Goal: Task Accomplishment & Management: Manage account settings

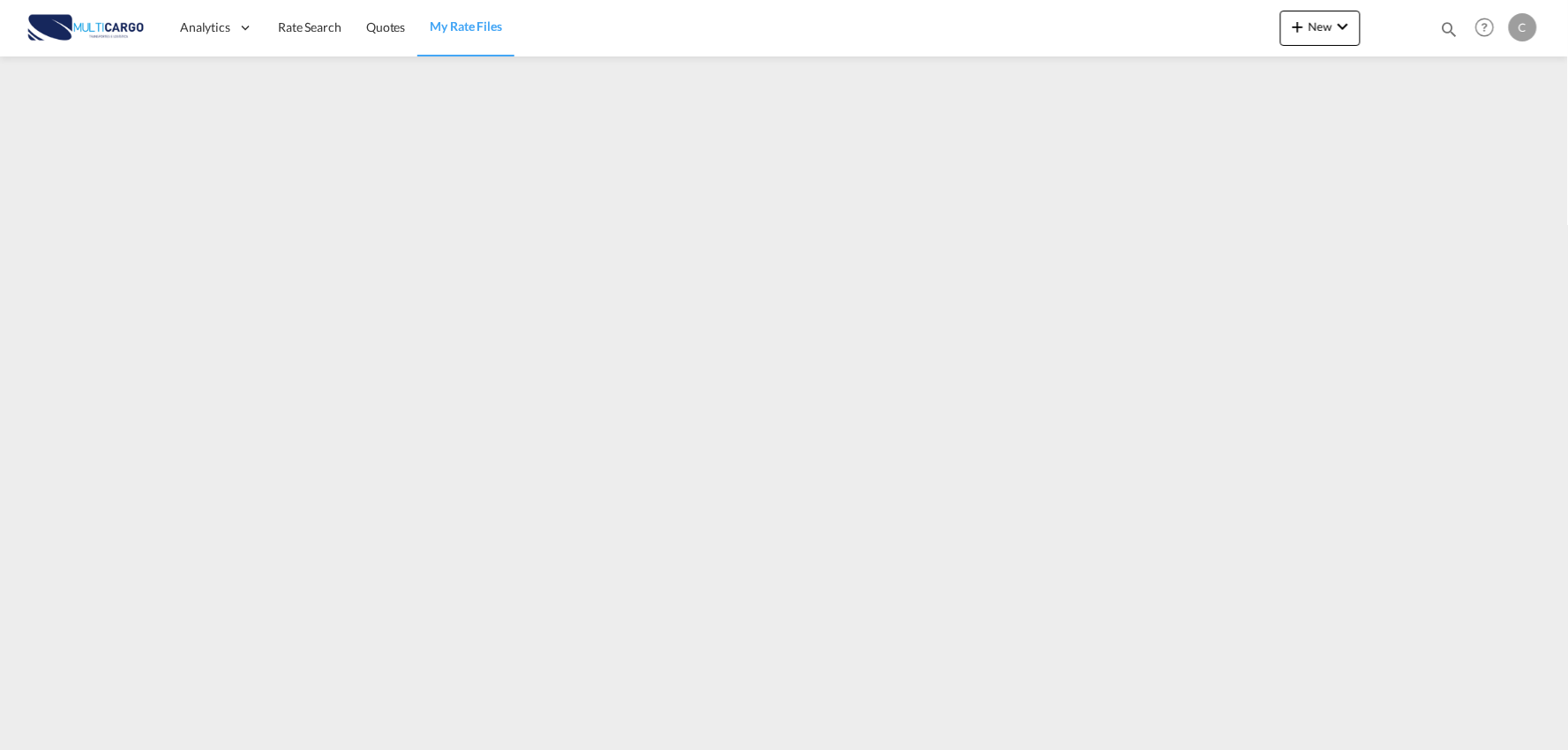
click at [110, 31] on img at bounding box center [85, 28] width 119 height 40
click at [47, 30] on img at bounding box center [85, 28] width 119 height 40
click at [456, 29] on span "My Rate Files" at bounding box center [466, 26] width 72 height 15
click at [370, 22] on span "Quotes" at bounding box center [385, 27] width 39 height 15
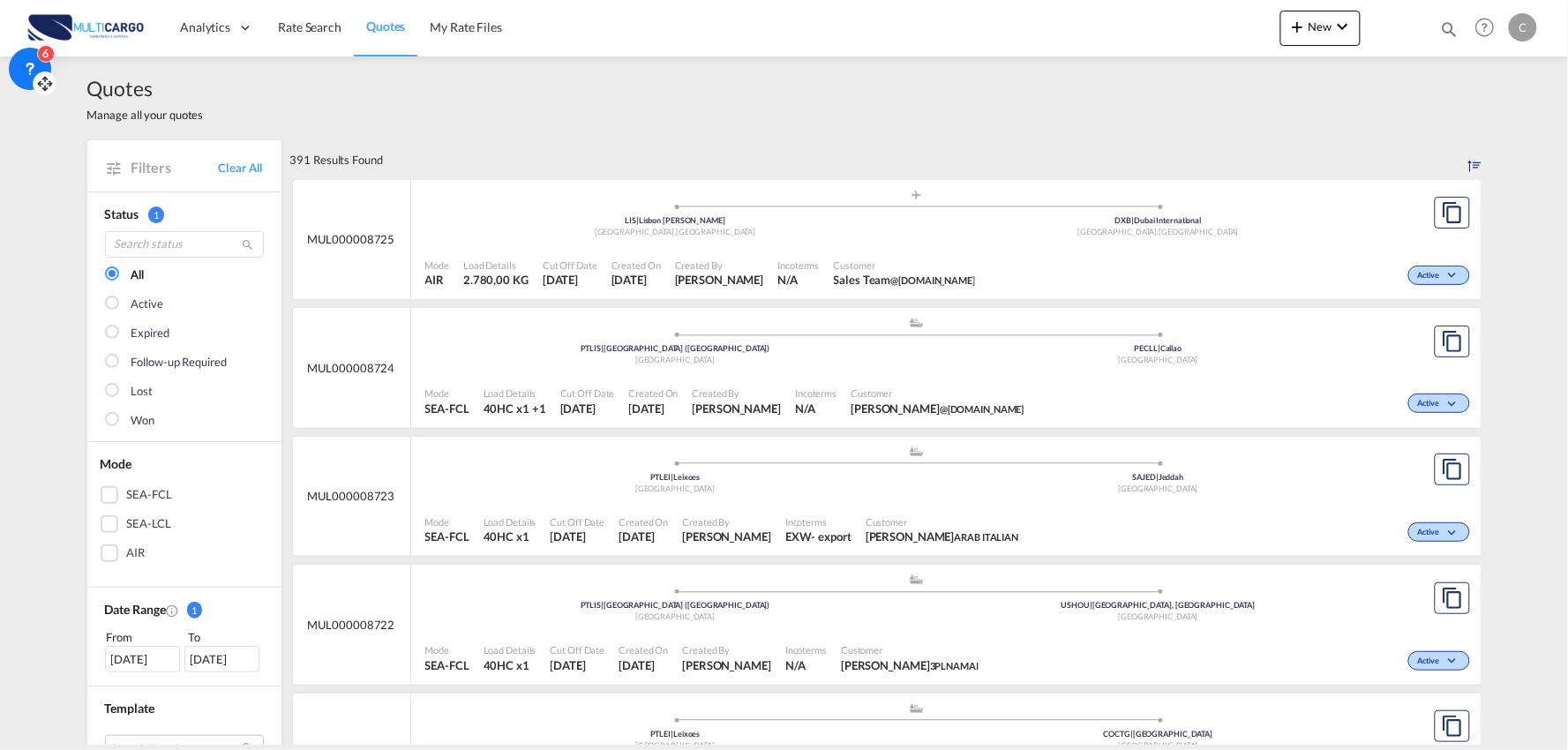
click at [14, 58] on div "6" at bounding box center [30, 68] width 42 height 42
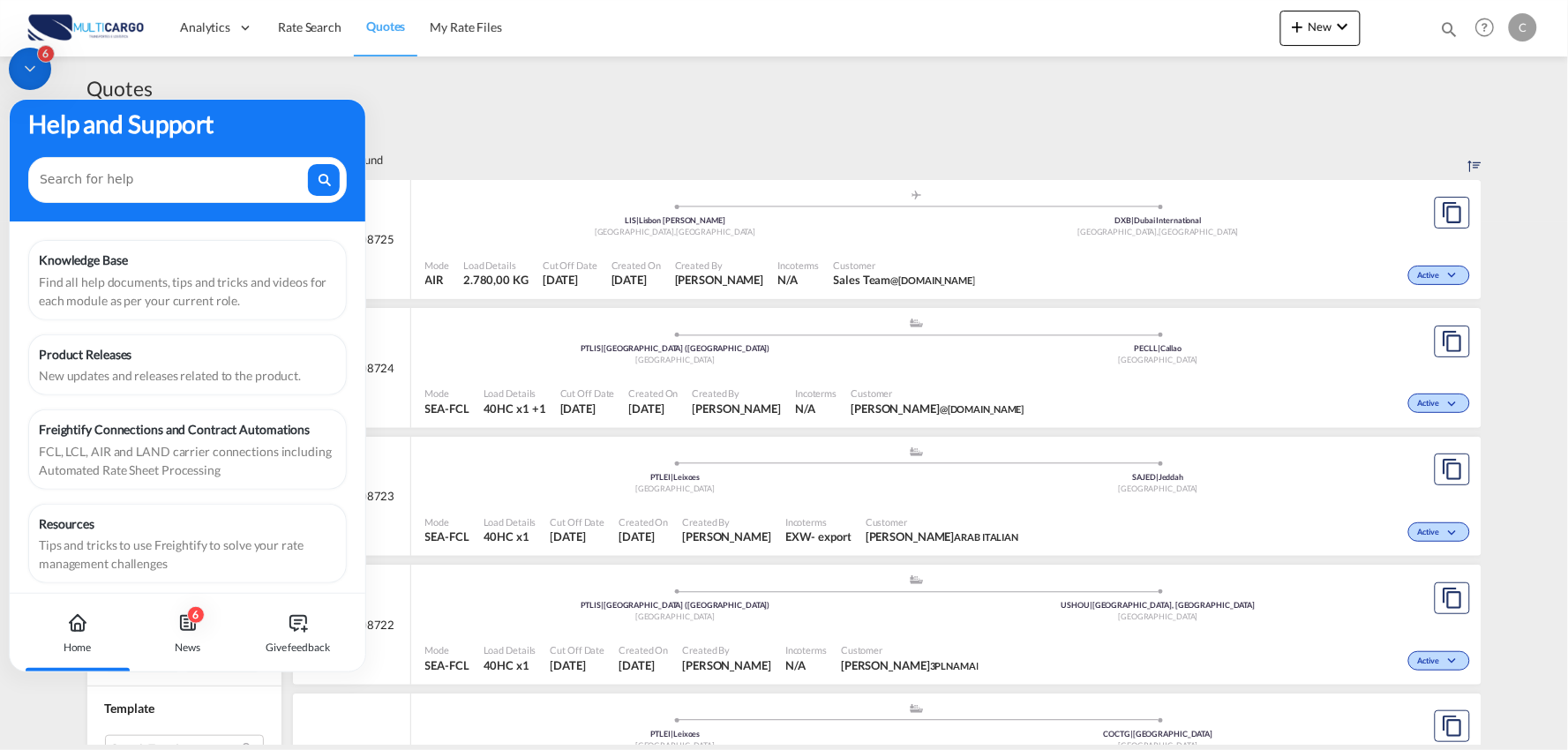
scroll to position [22, 0]
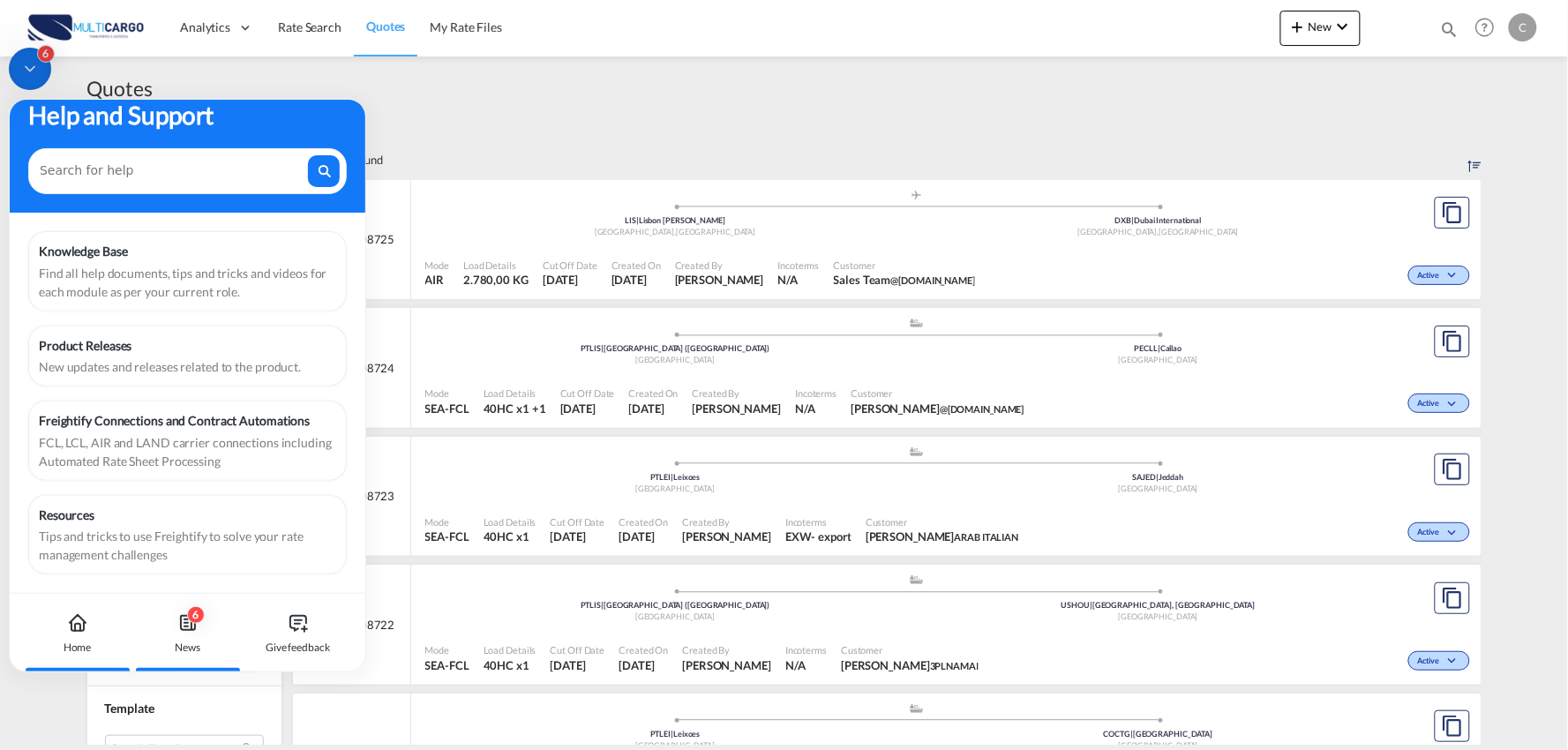
click at [179, 613] on icon at bounding box center [188, 623] width 22 height 22
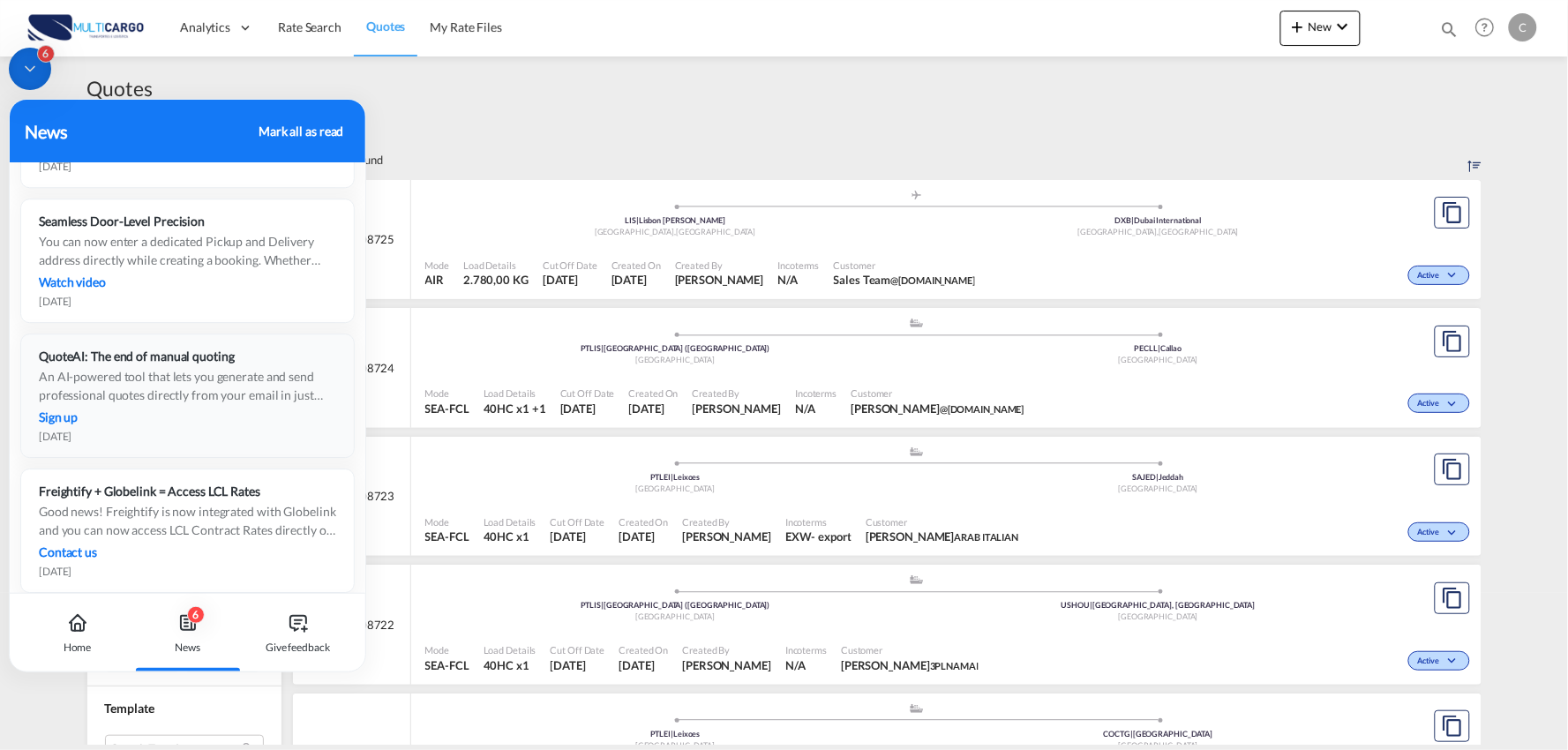
scroll to position [1764, 0]
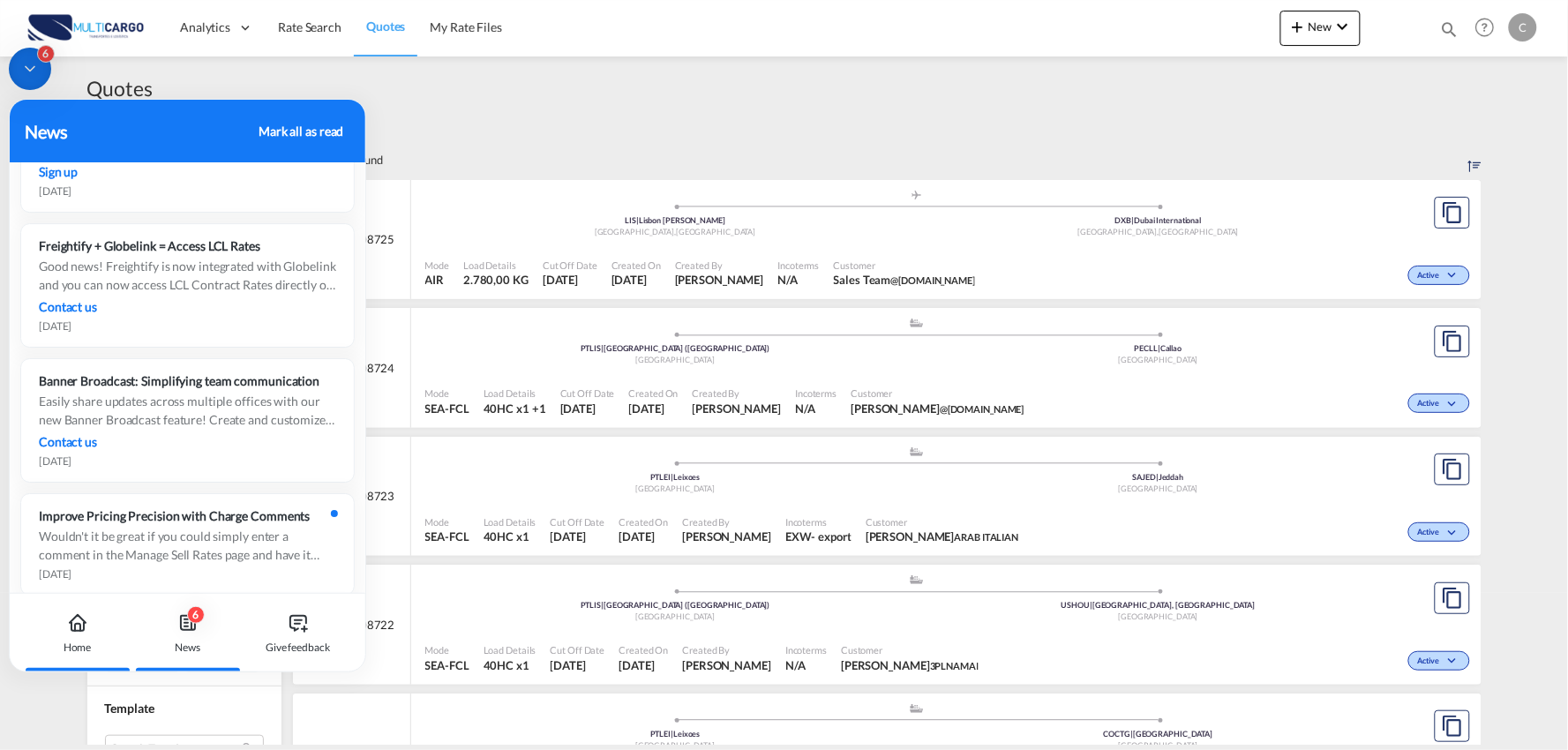
click at [67, 635] on div "Home" at bounding box center [76, 632] width 98 height 77
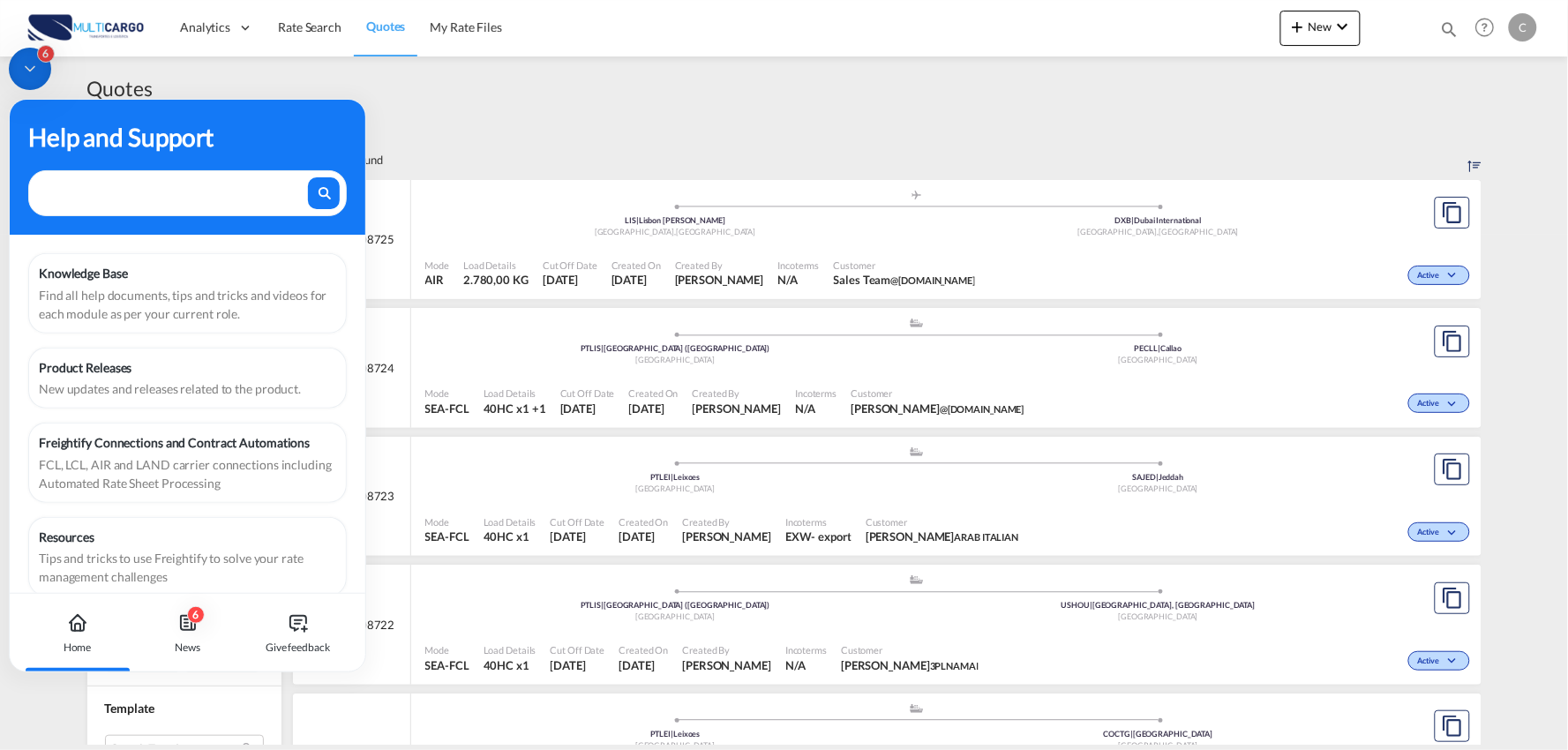
click at [124, 183] on textarea at bounding box center [172, 189] width 265 height 23
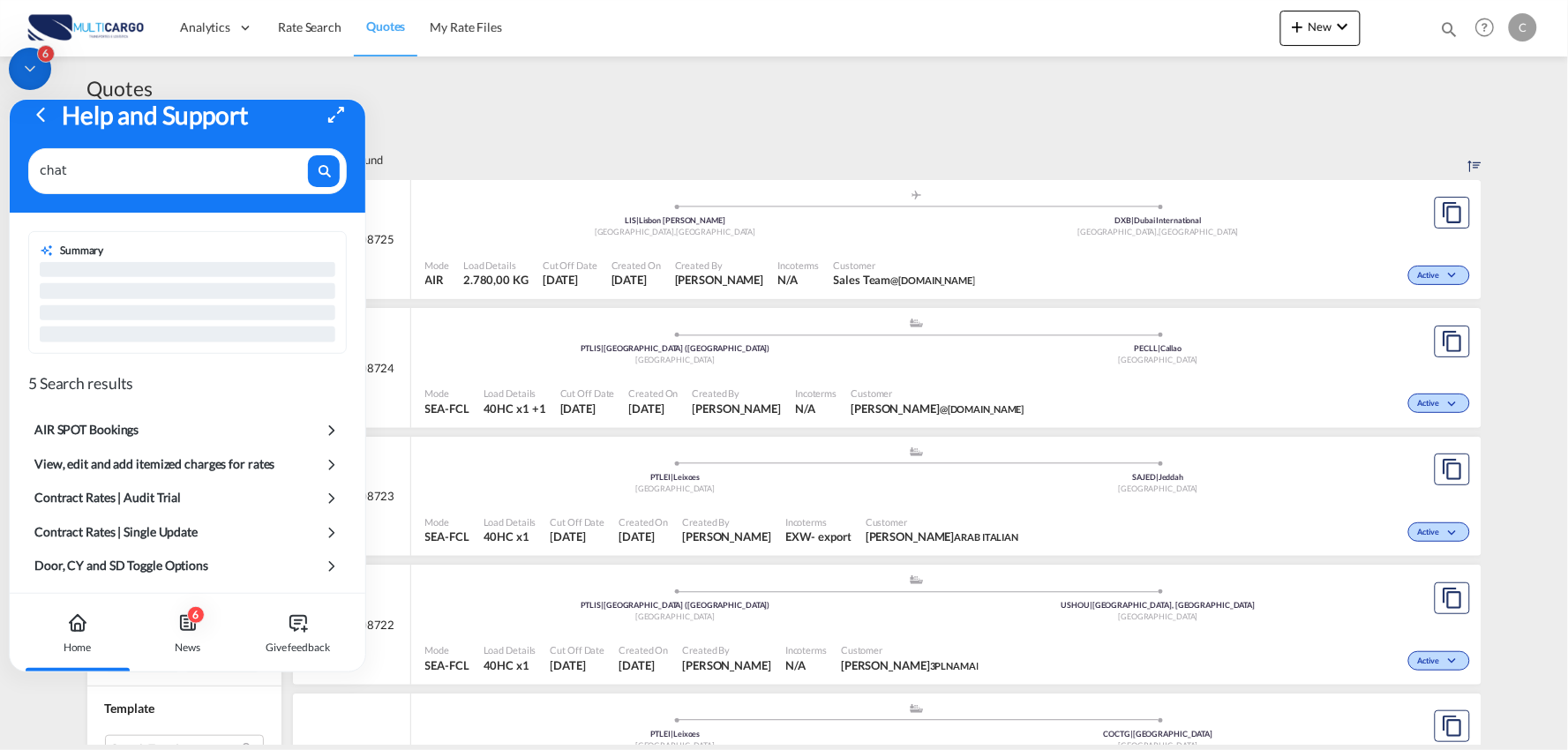
scroll to position [0, 0]
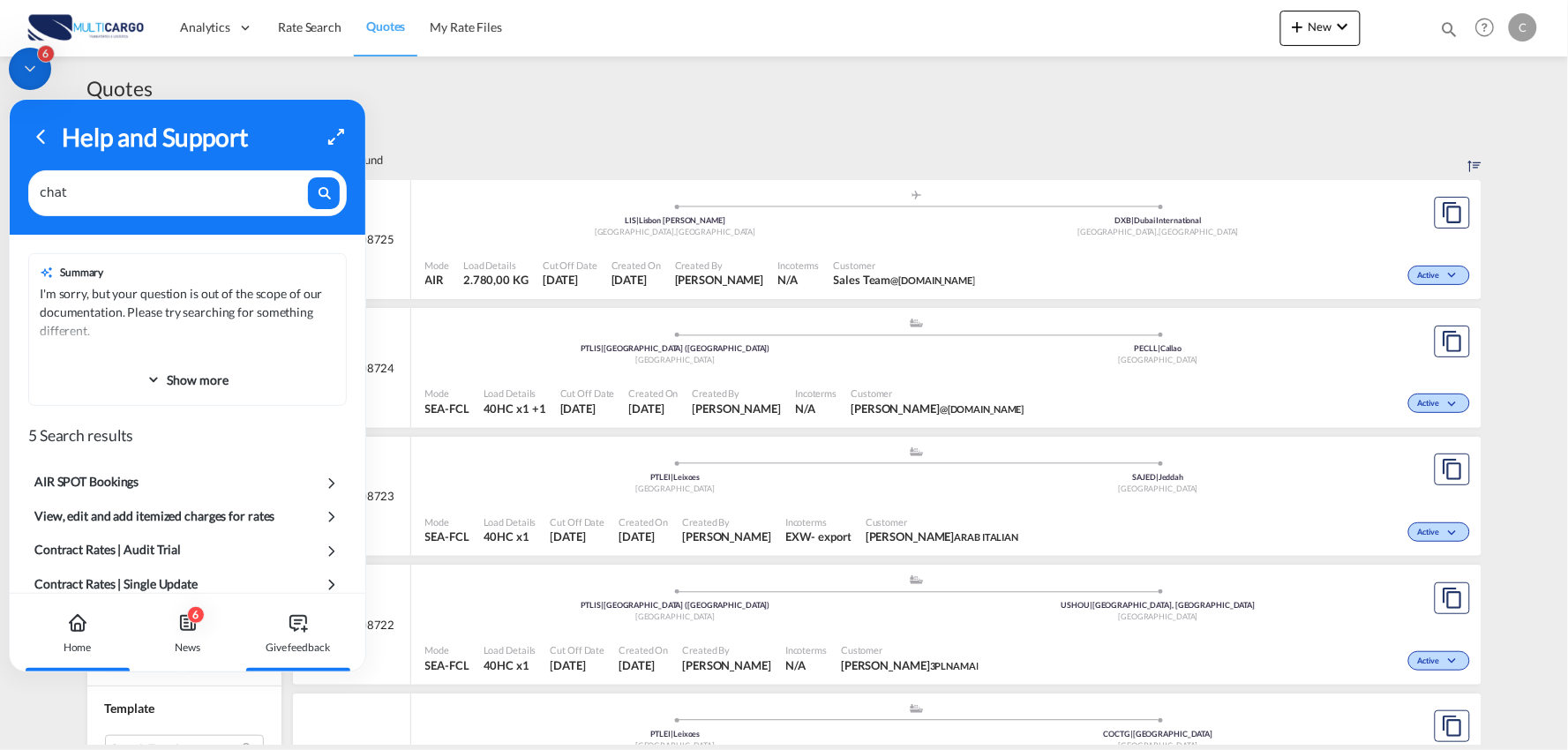
type textarea "chat"
click at [290, 627] on icon at bounding box center [298, 623] width 16 height 15
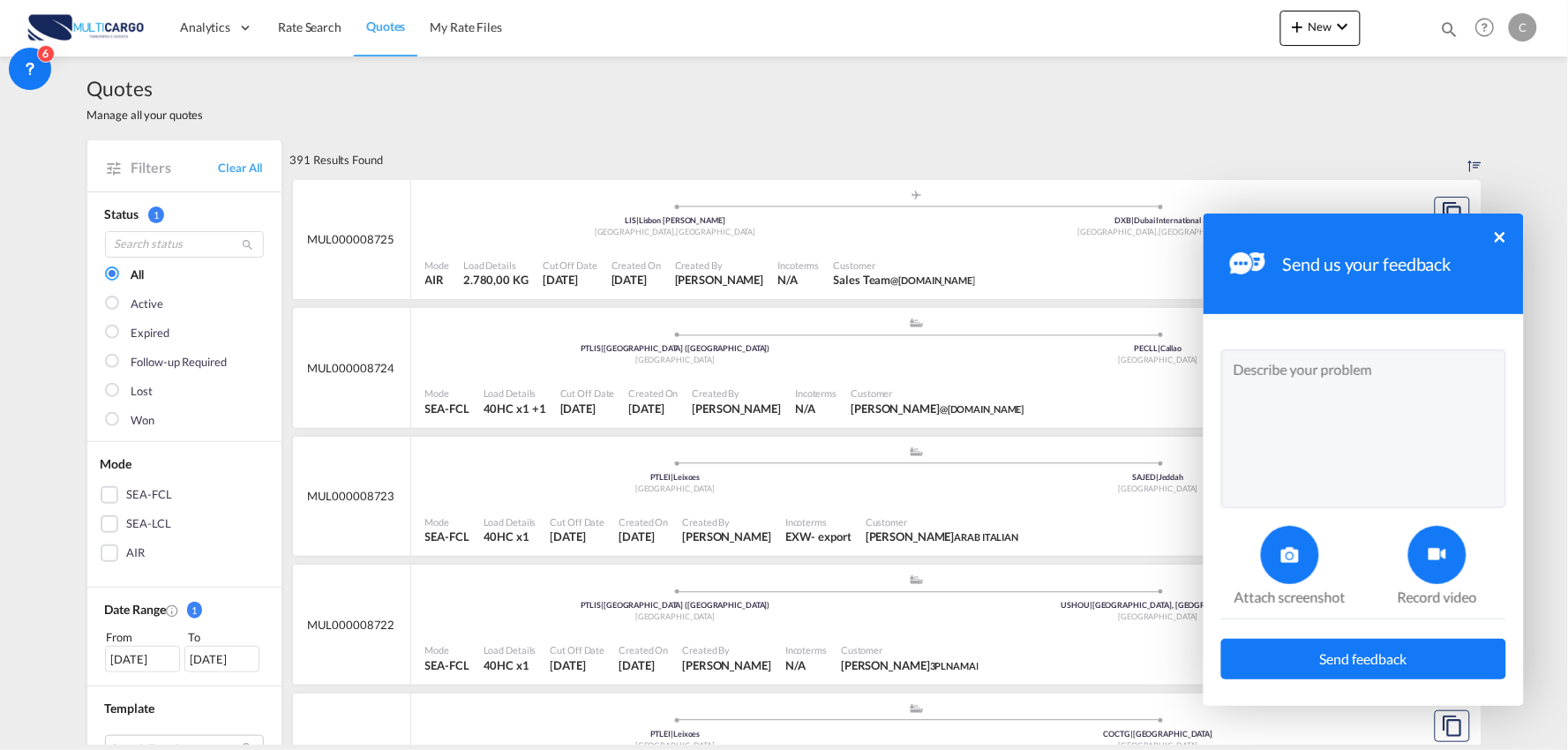
click at [1338, 383] on textarea at bounding box center [1363, 429] width 285 height 159
click at [1329, 375] on textarea at bounding box center [1363, 429] width 285 height 159
type textarea "T"
click at [1379, 367] on textarea "We've uploaded the Shteets on 01-10, but they are still not available." at bounding box center [1363, 429] width 285 height 159
click at [1419, 395] on textarea "We've uploaded the Sheets on 01-10, but they are still not available." at bounding box center [1363, 429] width 285 height 159
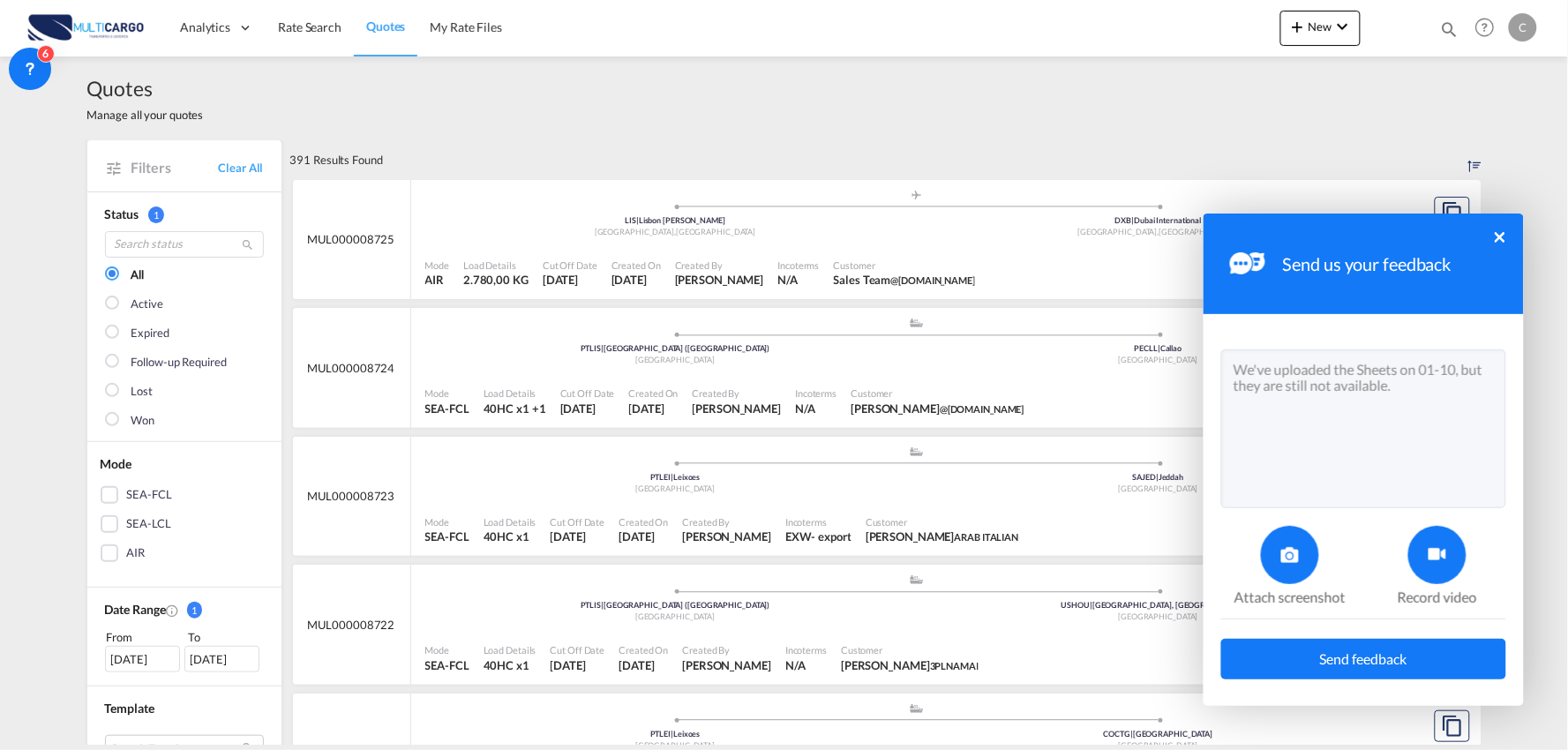
click at [1329, 421] on textarea "We've uploaded the Sheets on 01-10, but they are still not available." at bounding box center [1363, 429] width 285 height 159
click at [1434, 401] on textarea "We've uploaded the Sheets on 01-10, but they are still not available." at bounding box center [1363, 429] width 285 height 159
type textarea "We've uploaded the Sheets on 01-10, but they are still not available."
click at [1296, 547] on icon at bounding box center [1290, 555] width 18 height 18
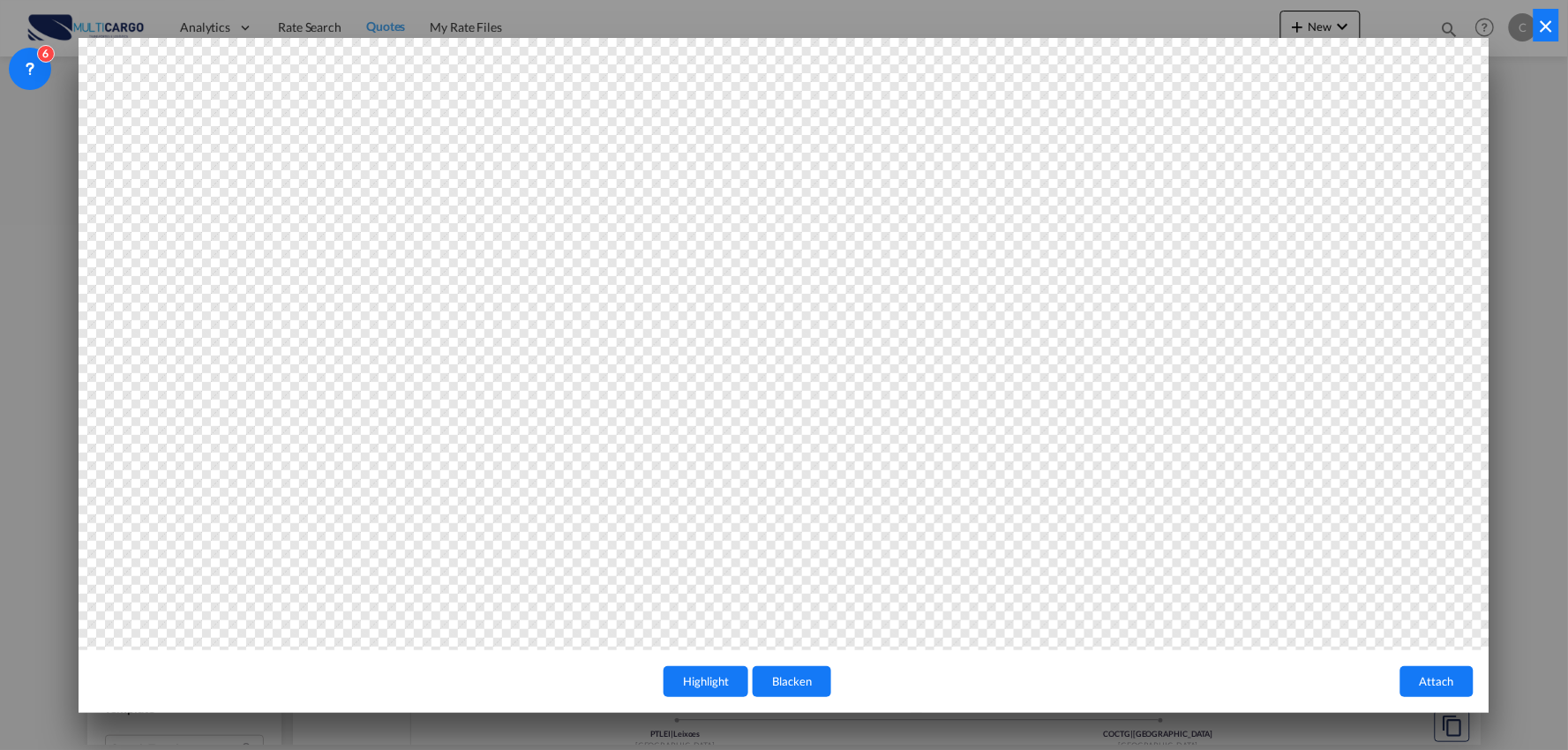
click at [1538, 22] on button "×" at bounding box center [1546, 25] width 25 height 32
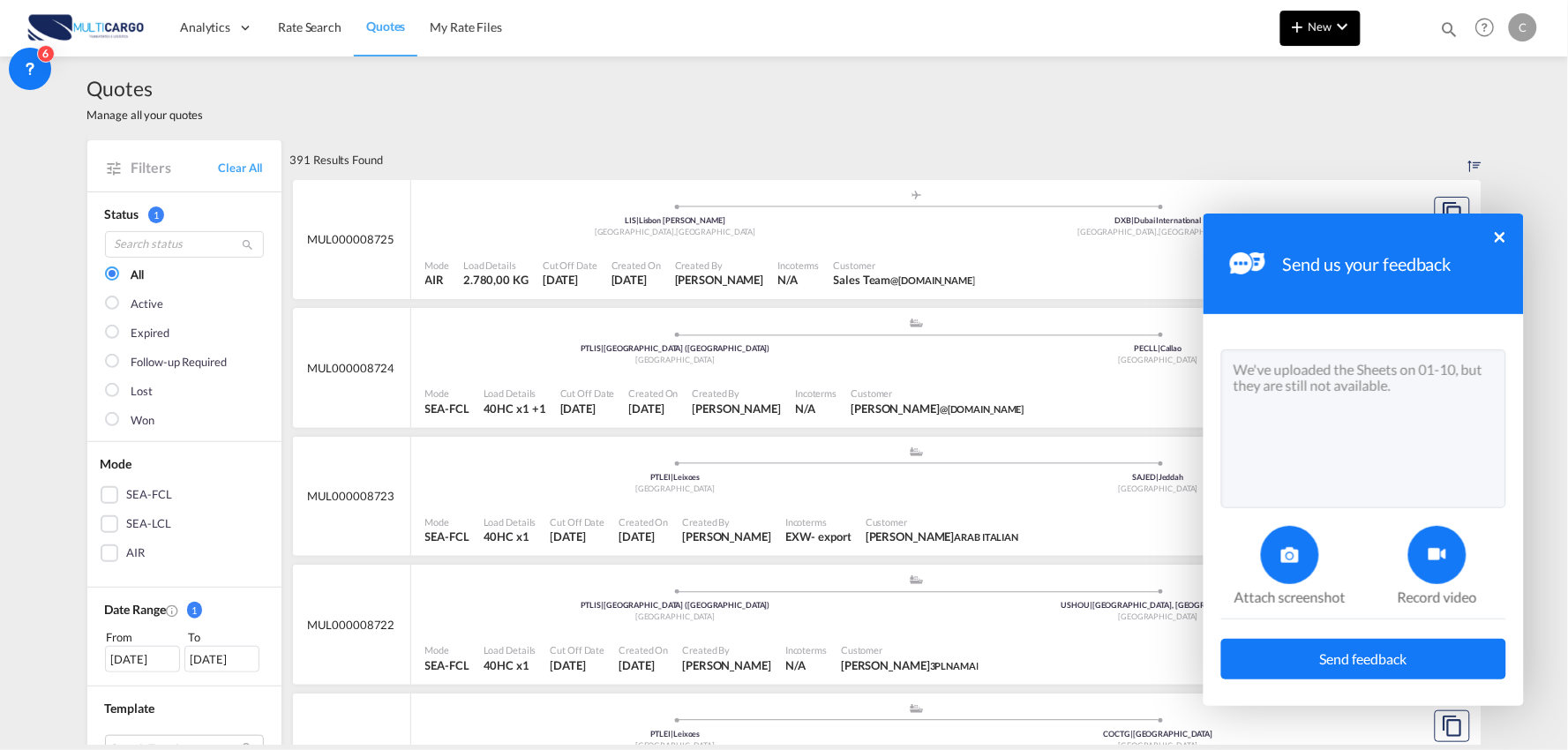
click at [1341, 23] on md-icon "icon-chevron-down" at bounding box center [1343, 27] width 22 height 22
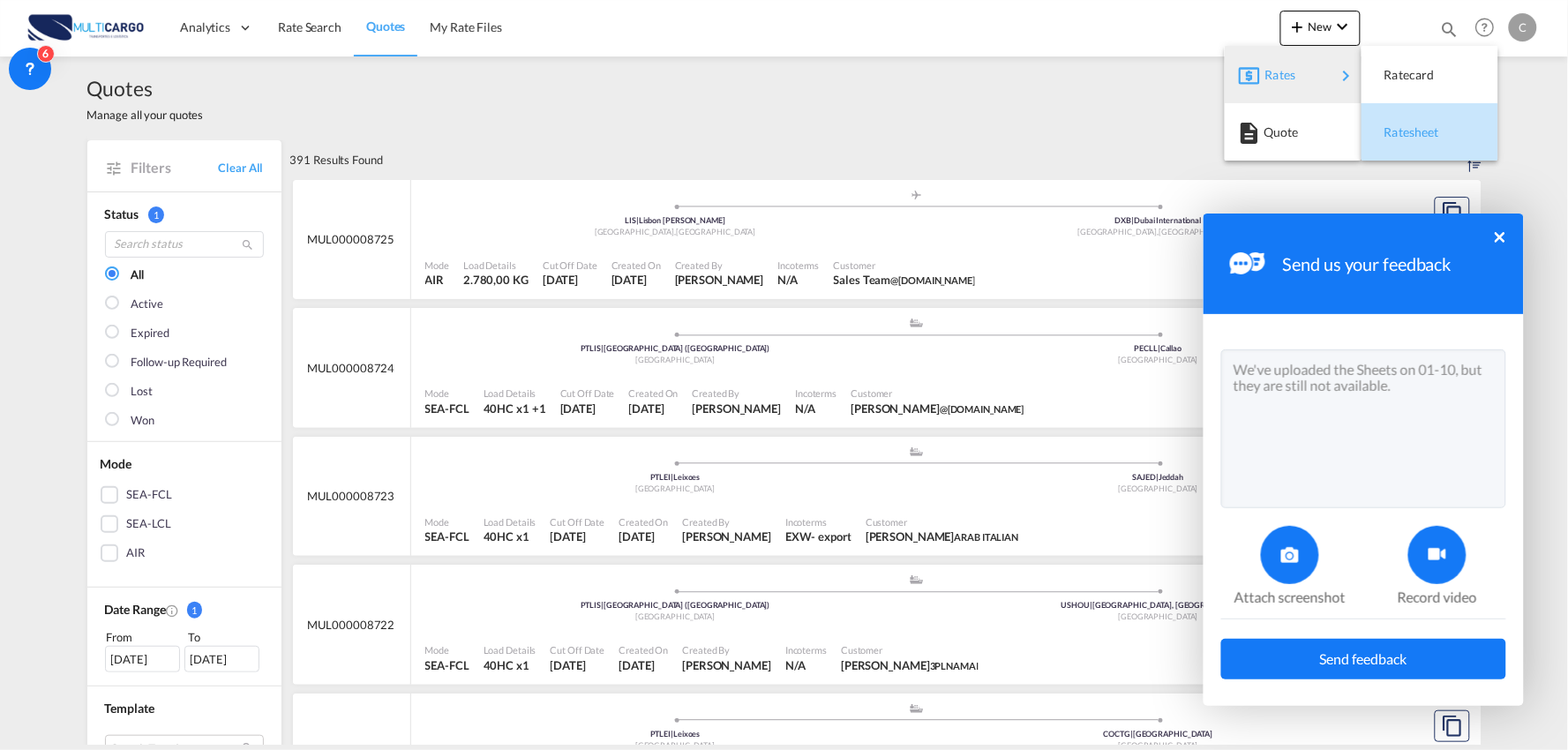
click at [1403, 136] on span "Ratesheet" at bounding box center [1394, 132] width 20 height 35
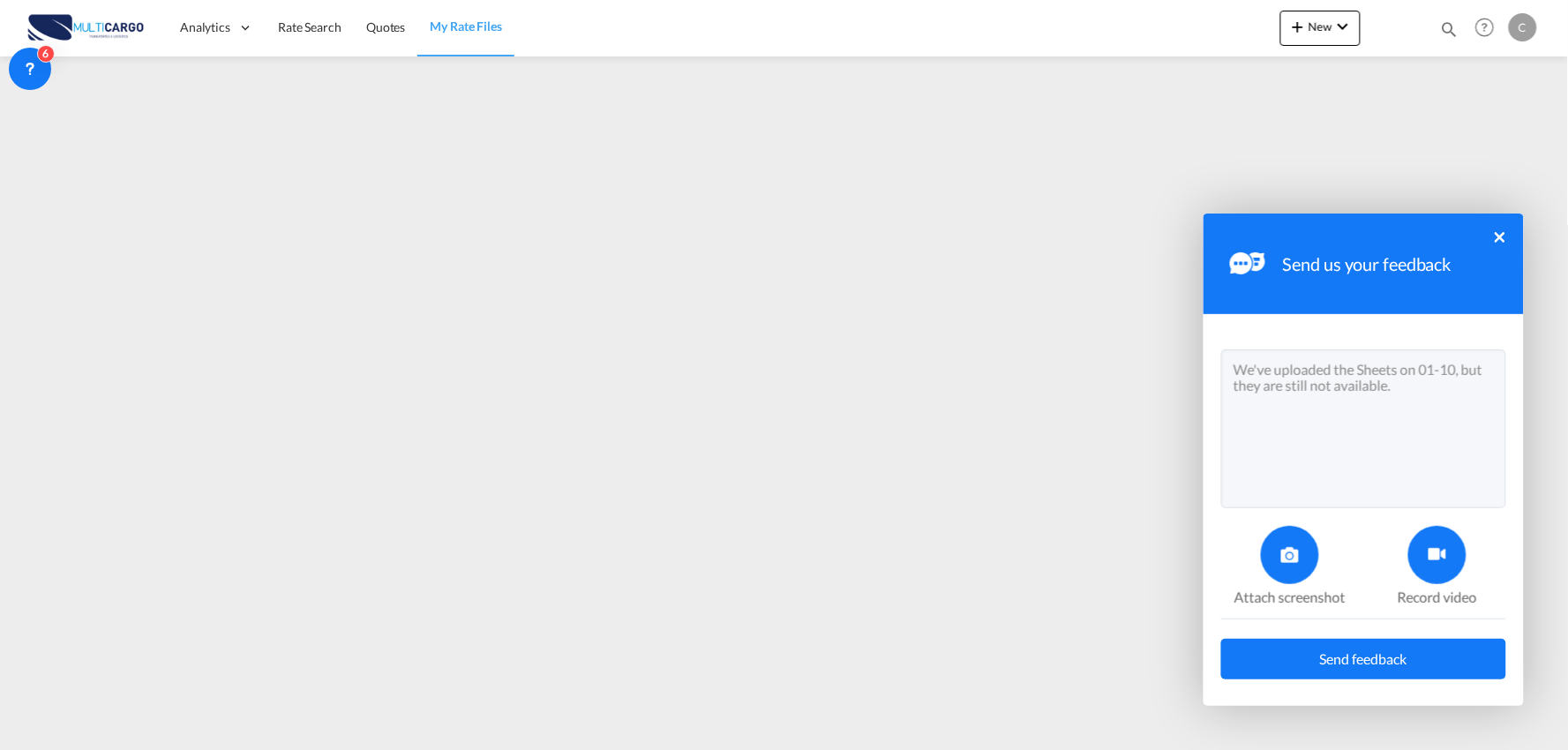
click at [1292, 549] on icon at bounding box center [1290, 555] width 18 height 18
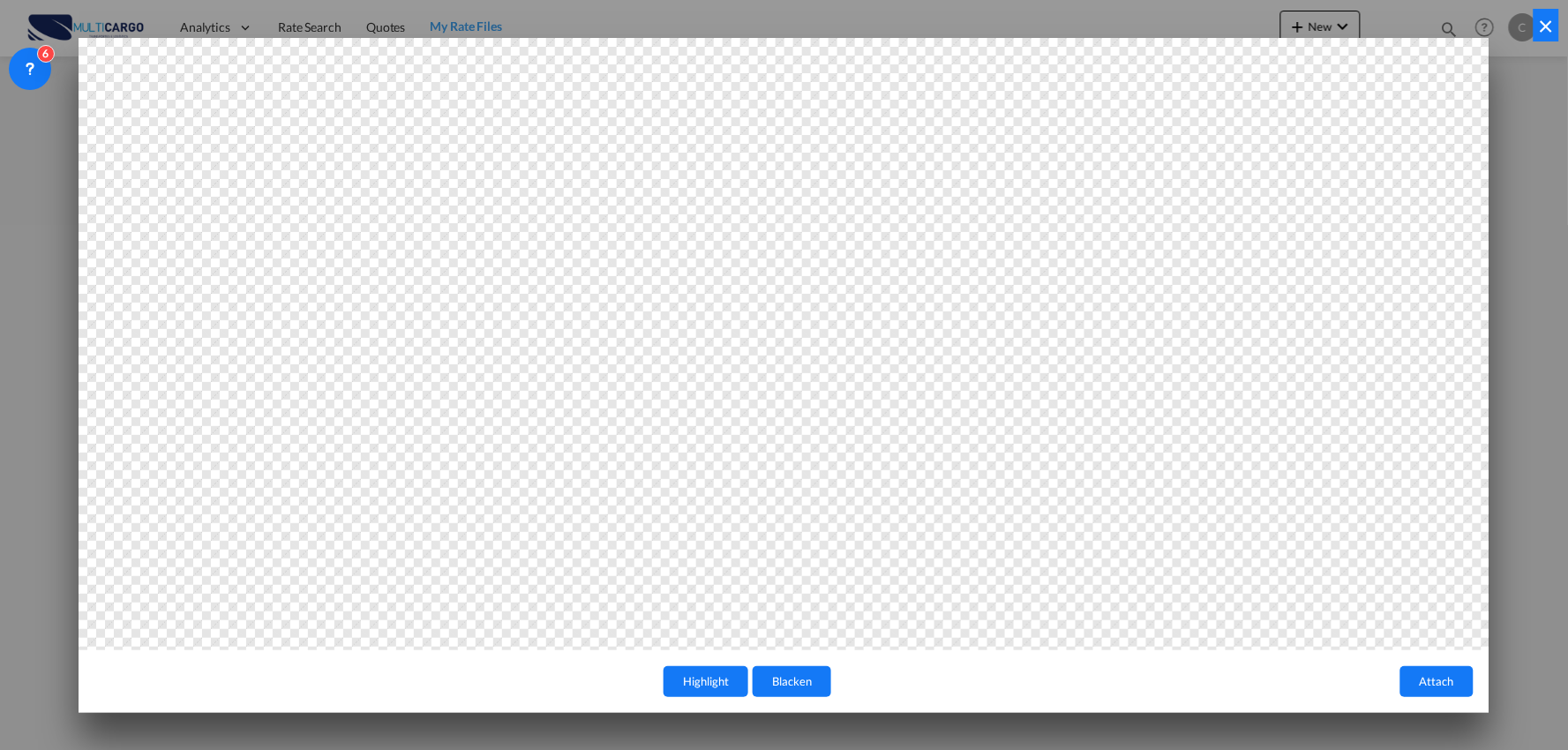
click at [1440, 681] on button "Attach" at bounding box center [1436, 682] width 73 height 31
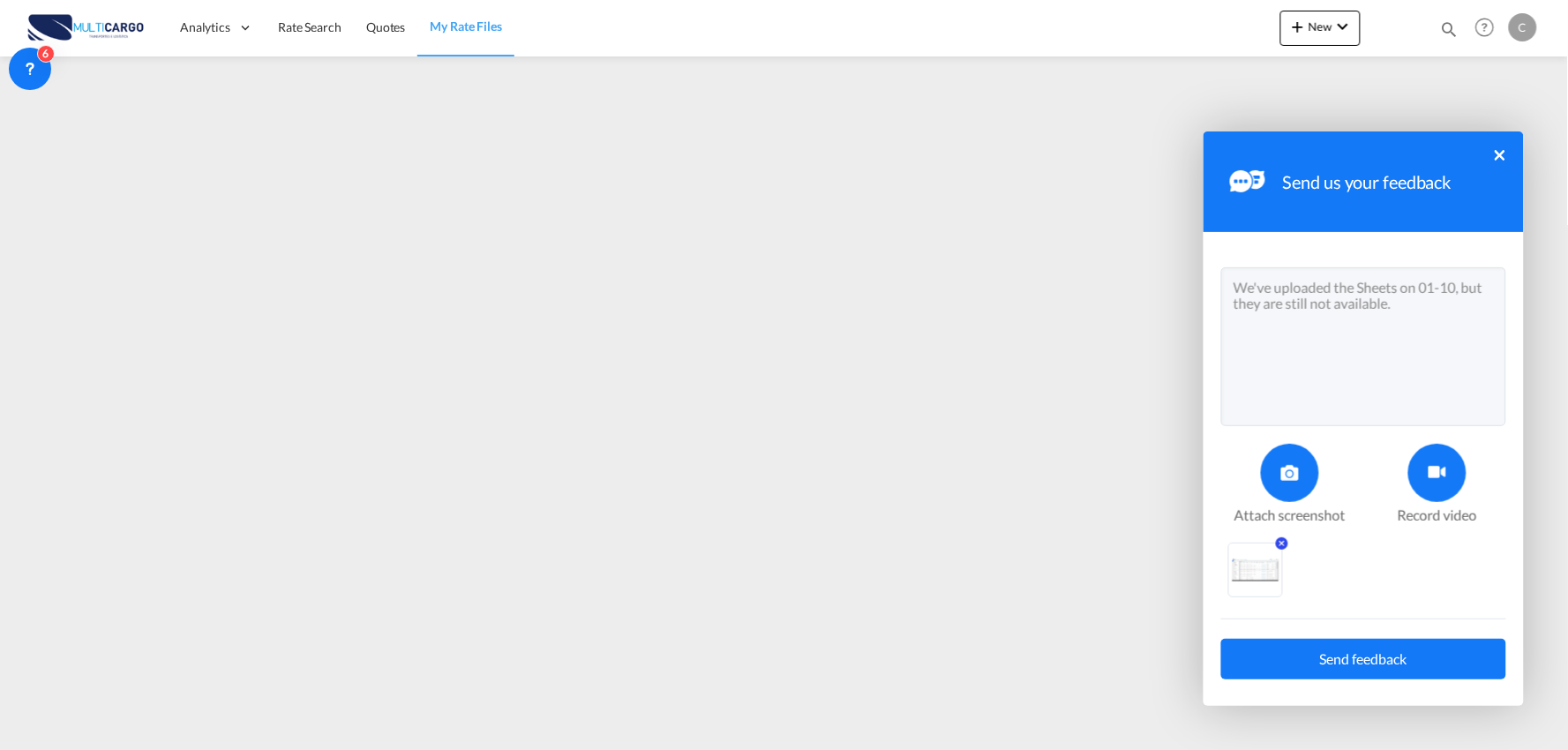
click at [1395, 657] on span "Send feedback" at bounding box center [1363, 659] width 87 height 14
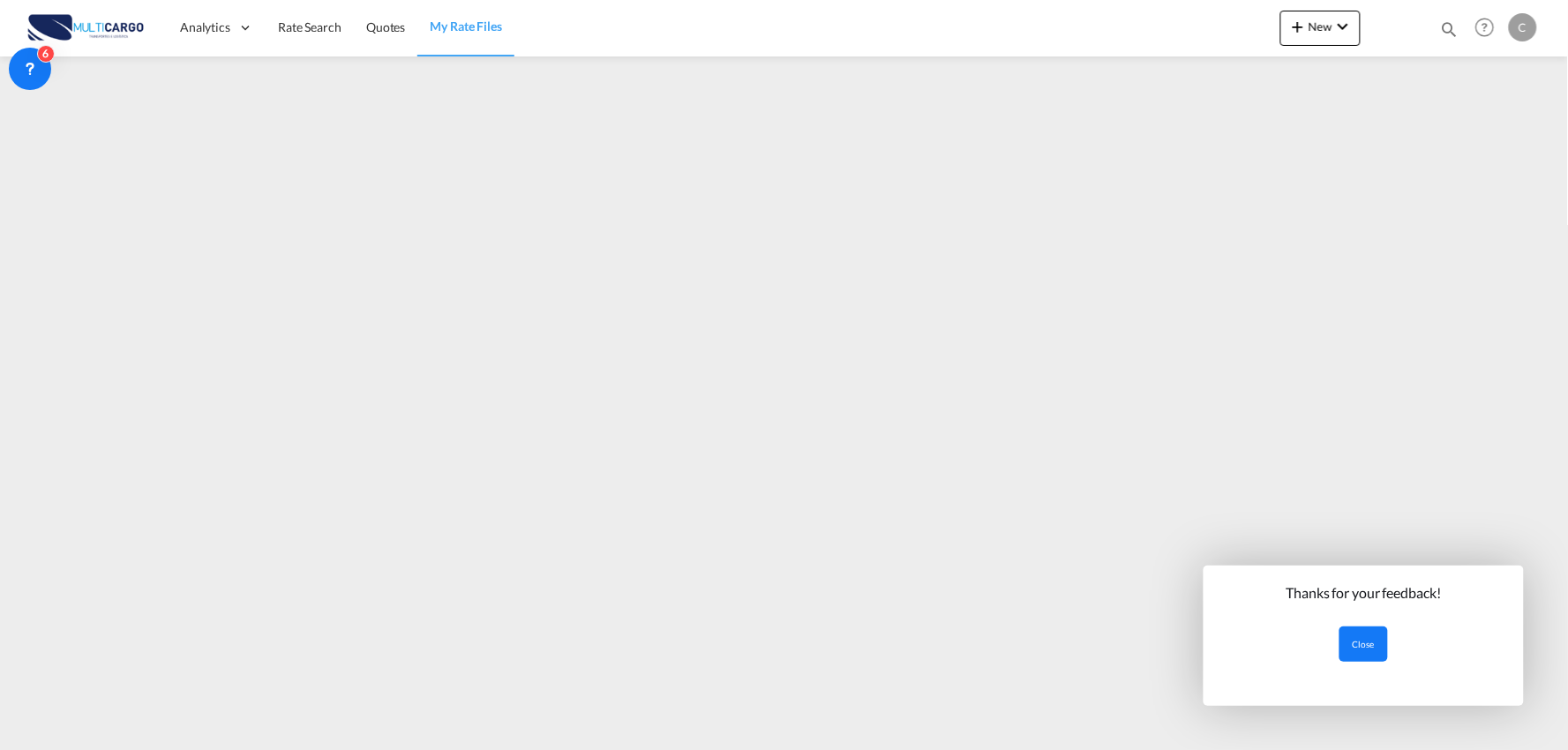
click at [1361, 641] on button "Close" at bounding box center [1363, 644] width 49 height 35
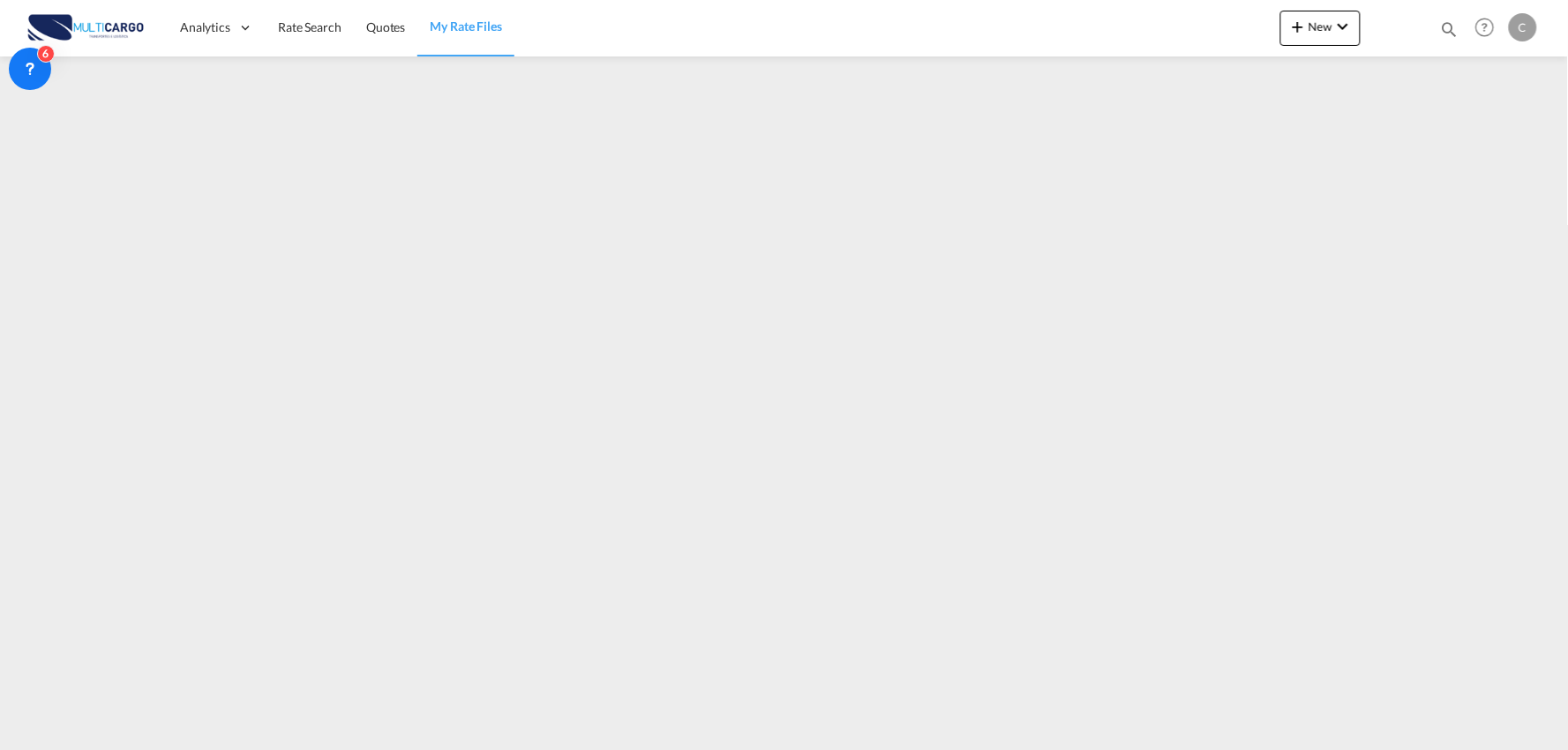
click at [984, 49] on div "Analytics Reports Dashboard Rate Search Quotes My Rate Files New Quotes" at bounding box center [783, 27] width 1515 height 55
click at [401, 26] on span "Quotes" at bounding box center [385, 27] width 39 height 15
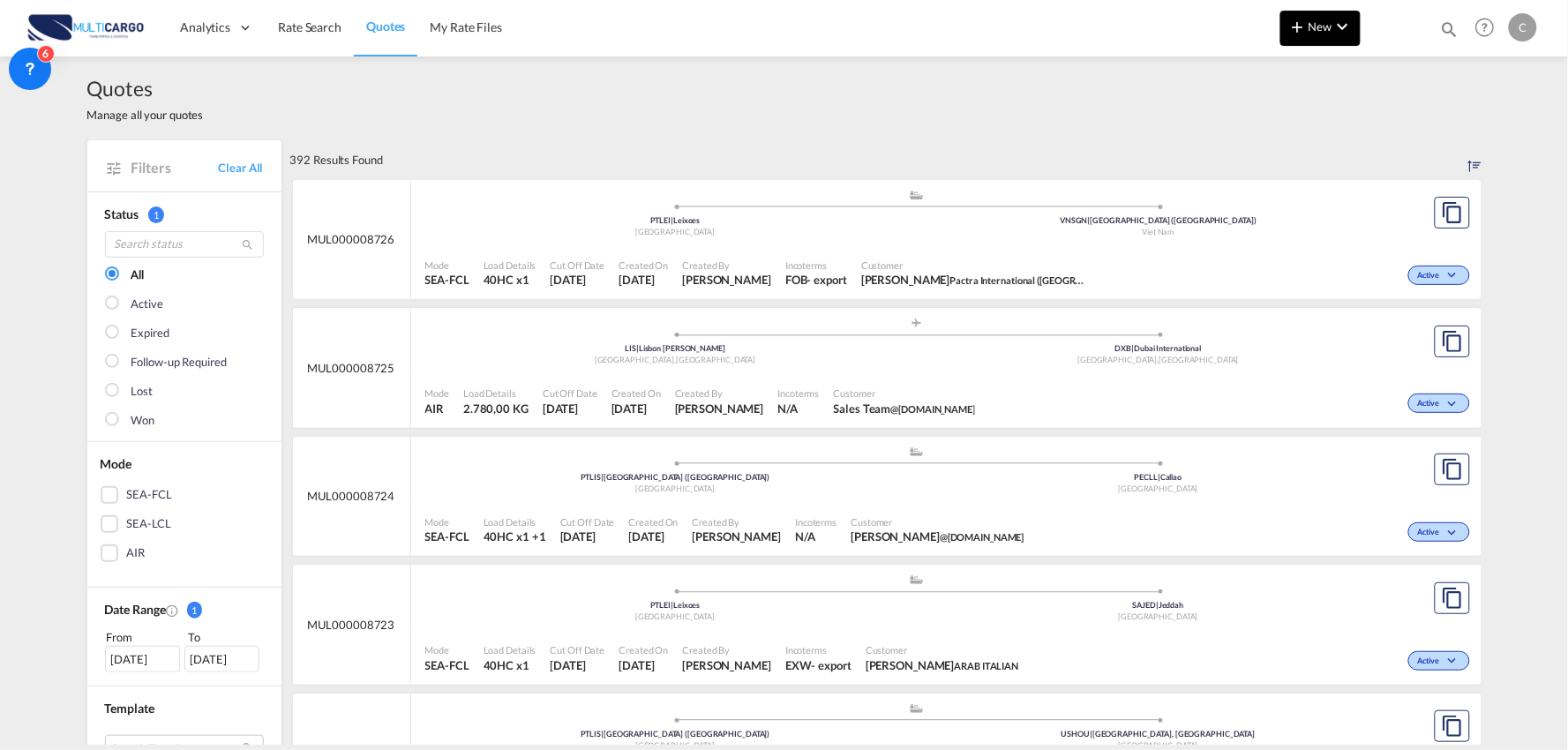
click at [1328, 27] on span "New" at bounding box center [1321, 27] width 67 height 14
click at [1277, 120] on span "Quote" at bounding box center [1273, 132] width 20 height 35
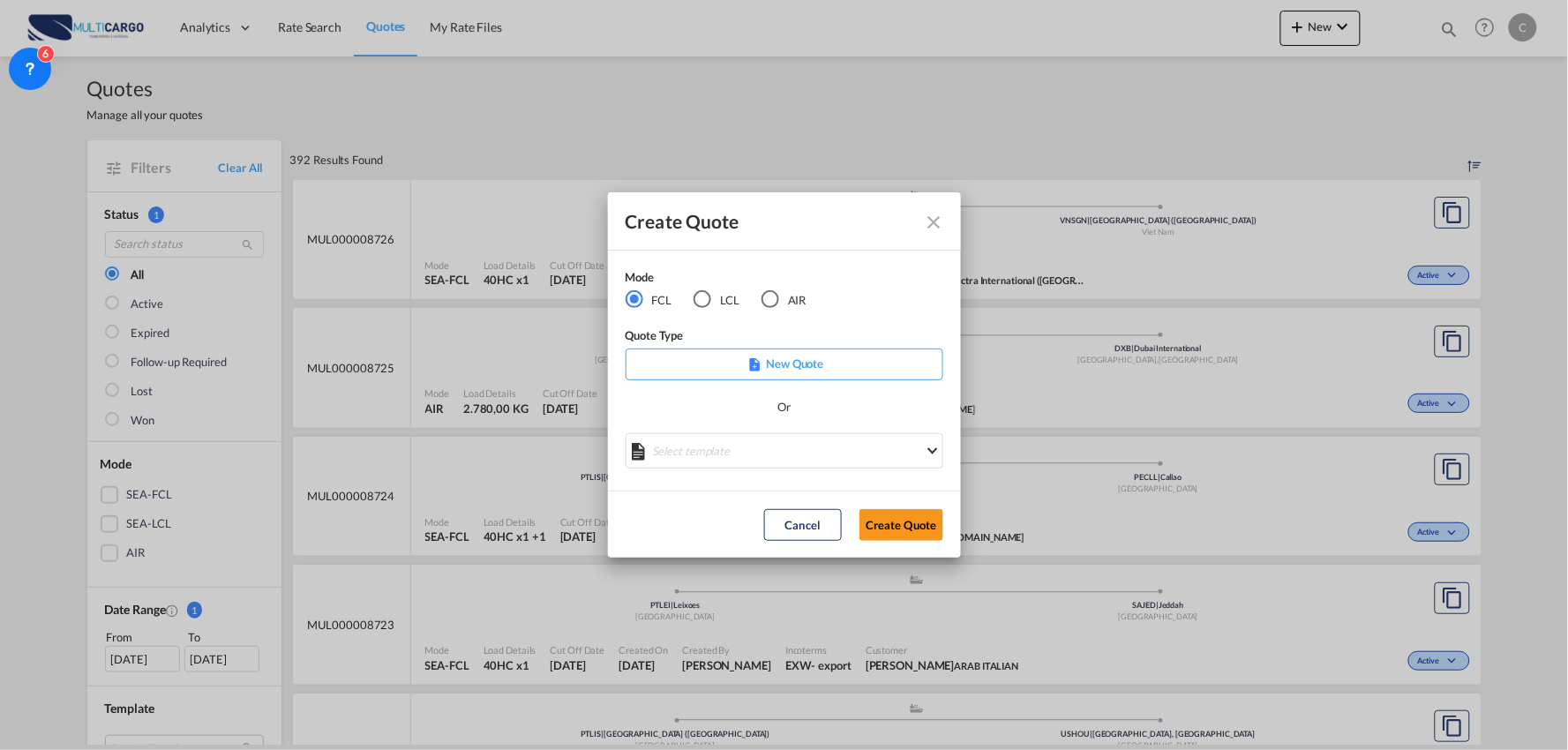
click at [776, 304] on div "AIR" at bounding box center [771, 299] width 18 height 18
click at [765, 452] on md-select "Select template EXP EXW AIR 09/2025 Patricia Barroso | 12 Sep 2025 IMP_DAP_AIR …" at bounding box center [784, 451] width 317 height 35
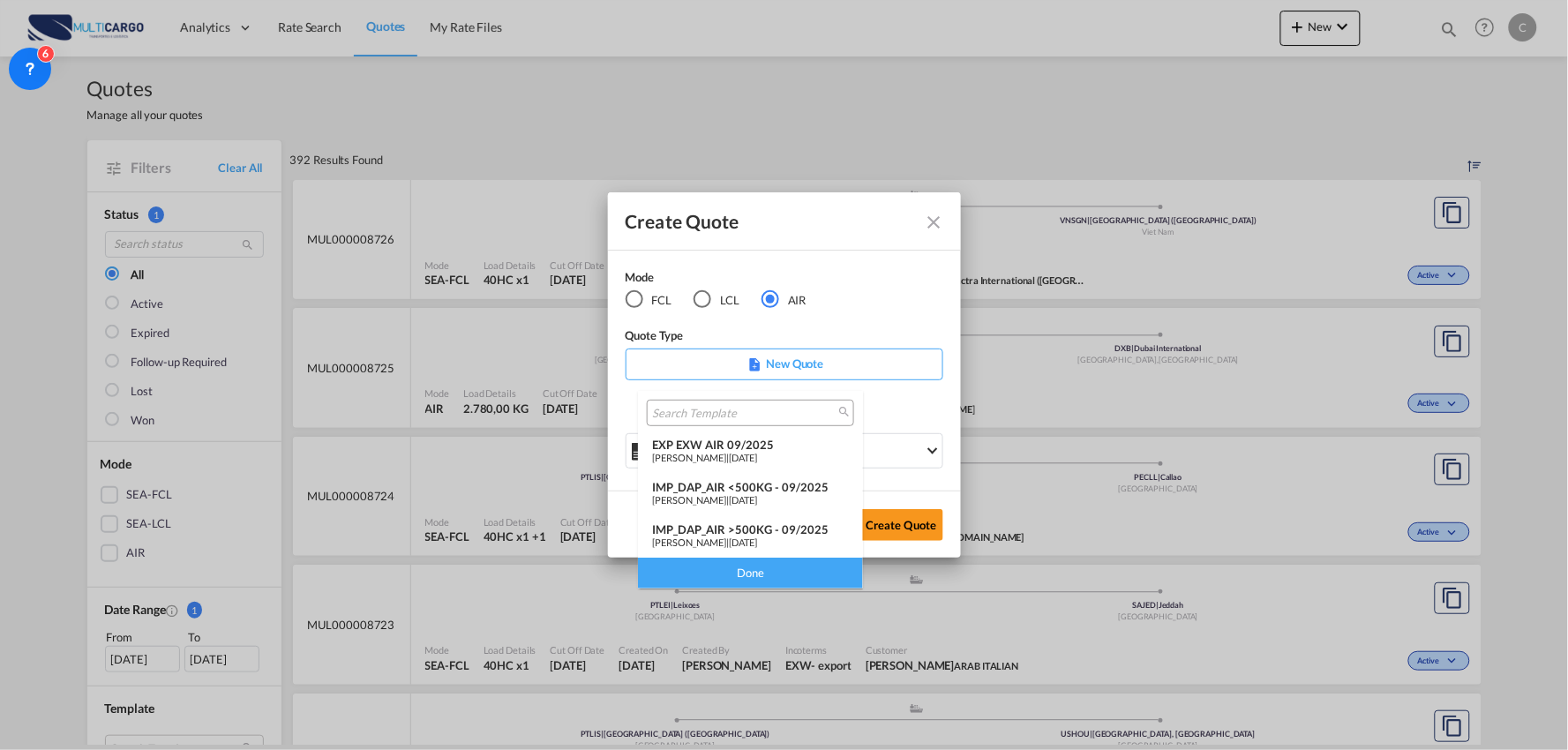
click at [775, 523] on div "IMP_DAP_AIR >500KG - 09/2025" at bounding box center [750, 530] width 197 height 14
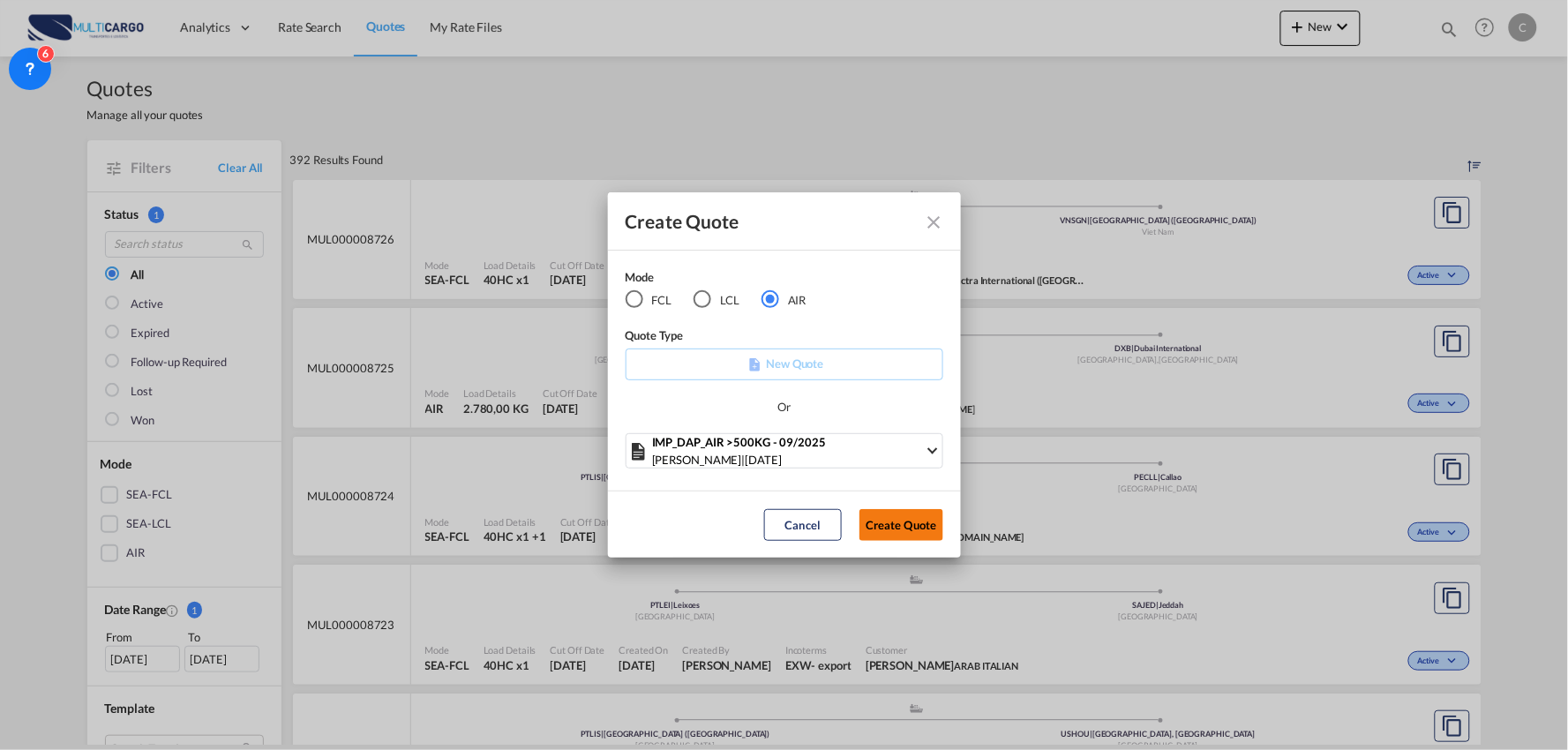
click at [912, 516] on button "Create Quote" at bounding box center [901, 524] width 84 height 31
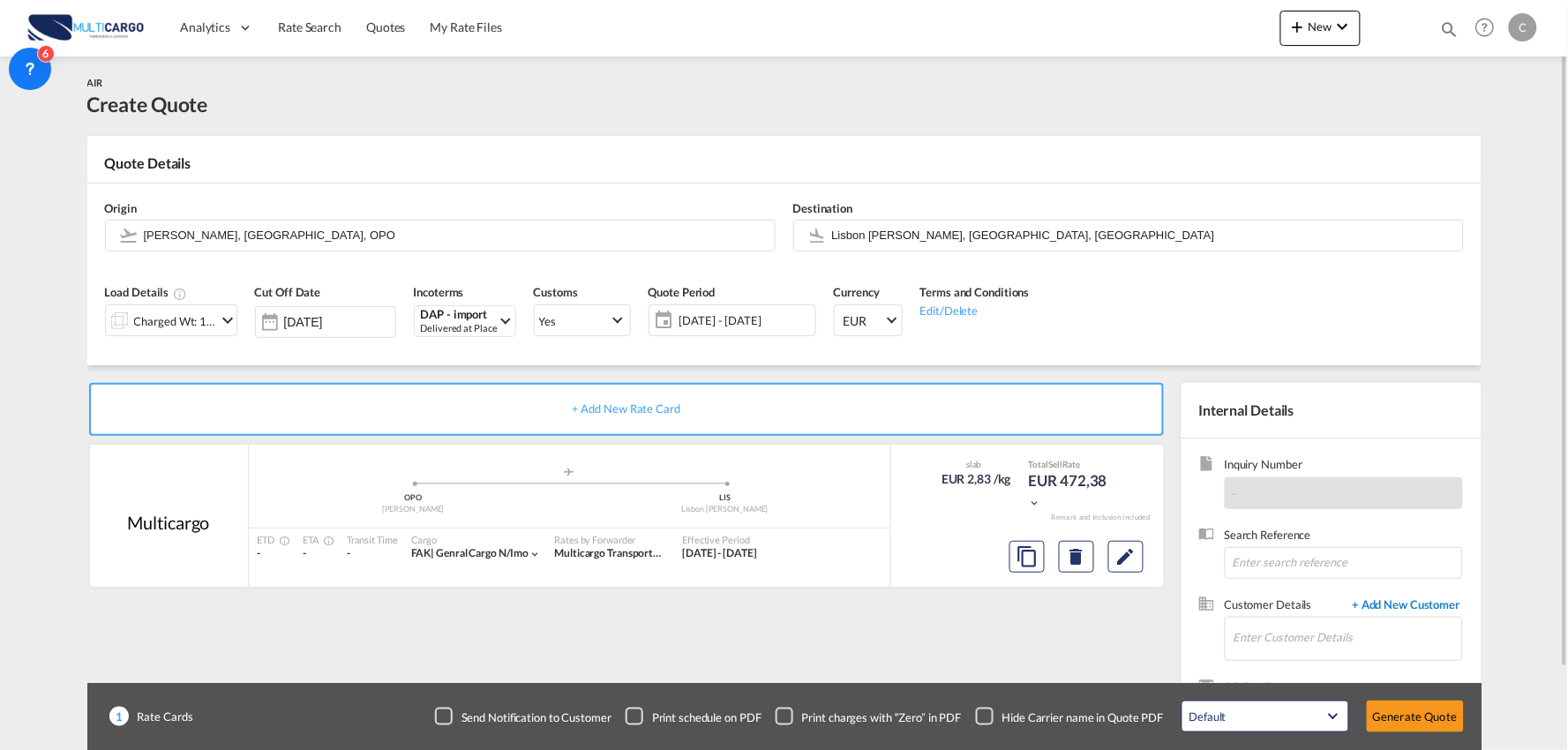
click at [1371, 603] on span "+ Add New Customer" at bounding box center [1403, 606] width 119 height 21
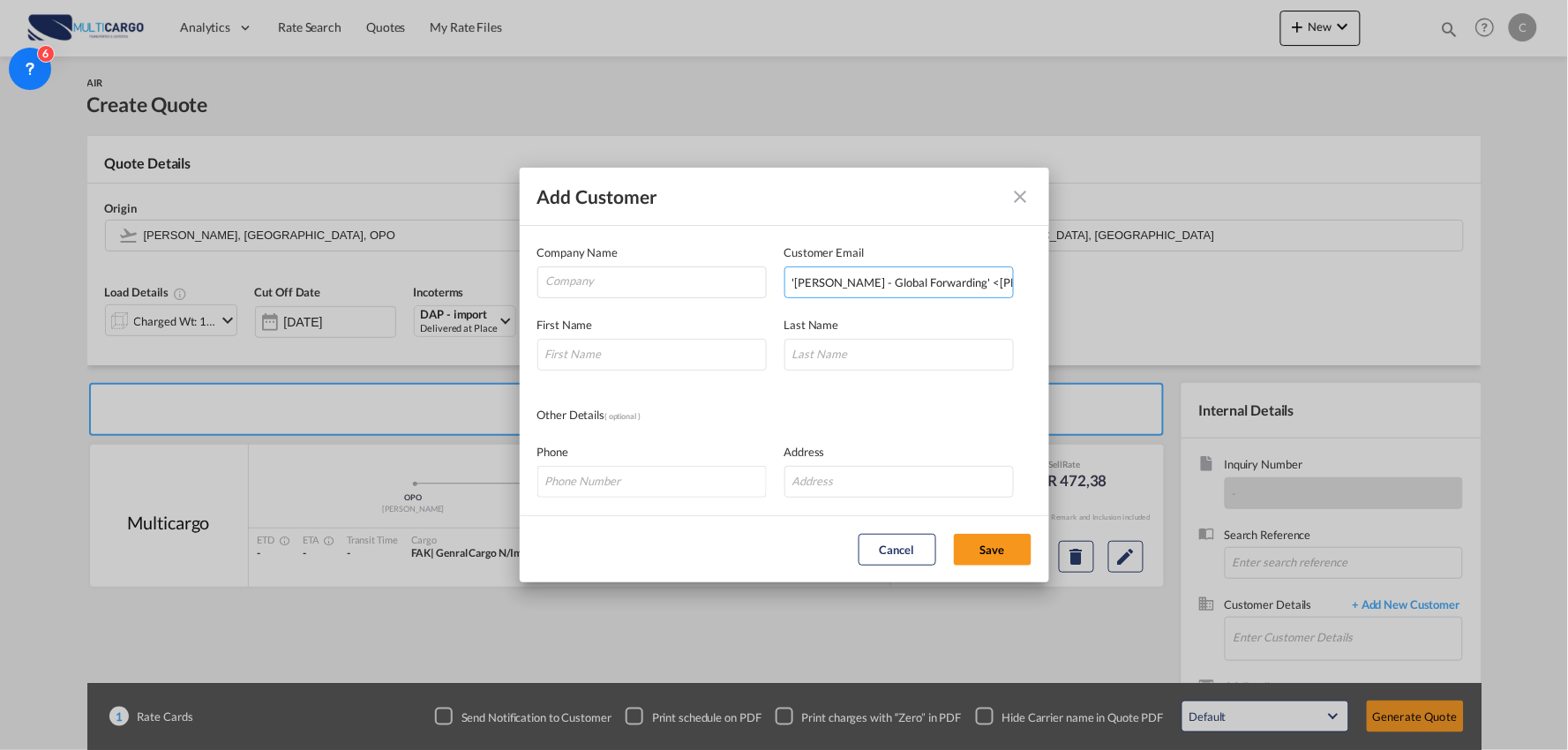
click at [876, 283] on input "'Candice - Global Forwarding' <candice@globalforwarding.com.au>" at bounding box center [898, 281] width 229 height 31
drag, startPoint x: 948, startPoint y: 281, endPoint x: 860, endPoint y: 308, distance: 92.0
click at [399, 305] on div "Add Customer Company Name Customer Email 'Candice - Global Forwarding' <candice…" at bounding box center [784, 375] width 1568 height 750
click at [993, 276] on input "candice@globalforwarding.com.au>" at bounding box center [898, 281] width 229 height 31
type input "[PERSON_NAME][EMAIL_ADDRESS][DOMAIN_NAME]"
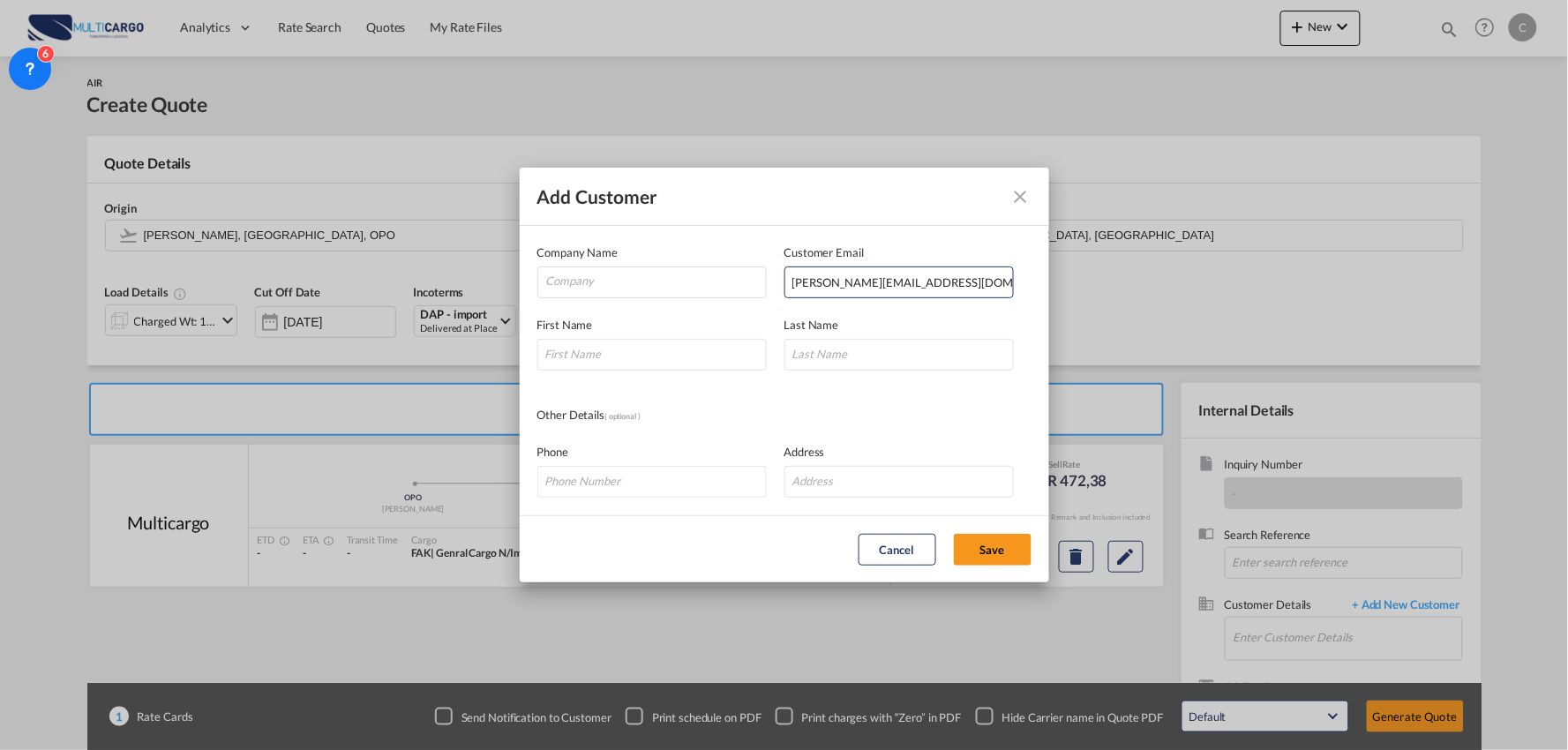
click at [680, 332] on div "First Name" at bounding box center [661, 343] width 247 height 55
drag, startPoint x: 672, startPoint y: 354, endPoint x: 682, endPoint y: 353, distance: 10.0
click at [672, 354] on input "Add Customer Company ..." at bounding box center [652, 354] width 229 height 31
type input "Candice"
type input "Berry"
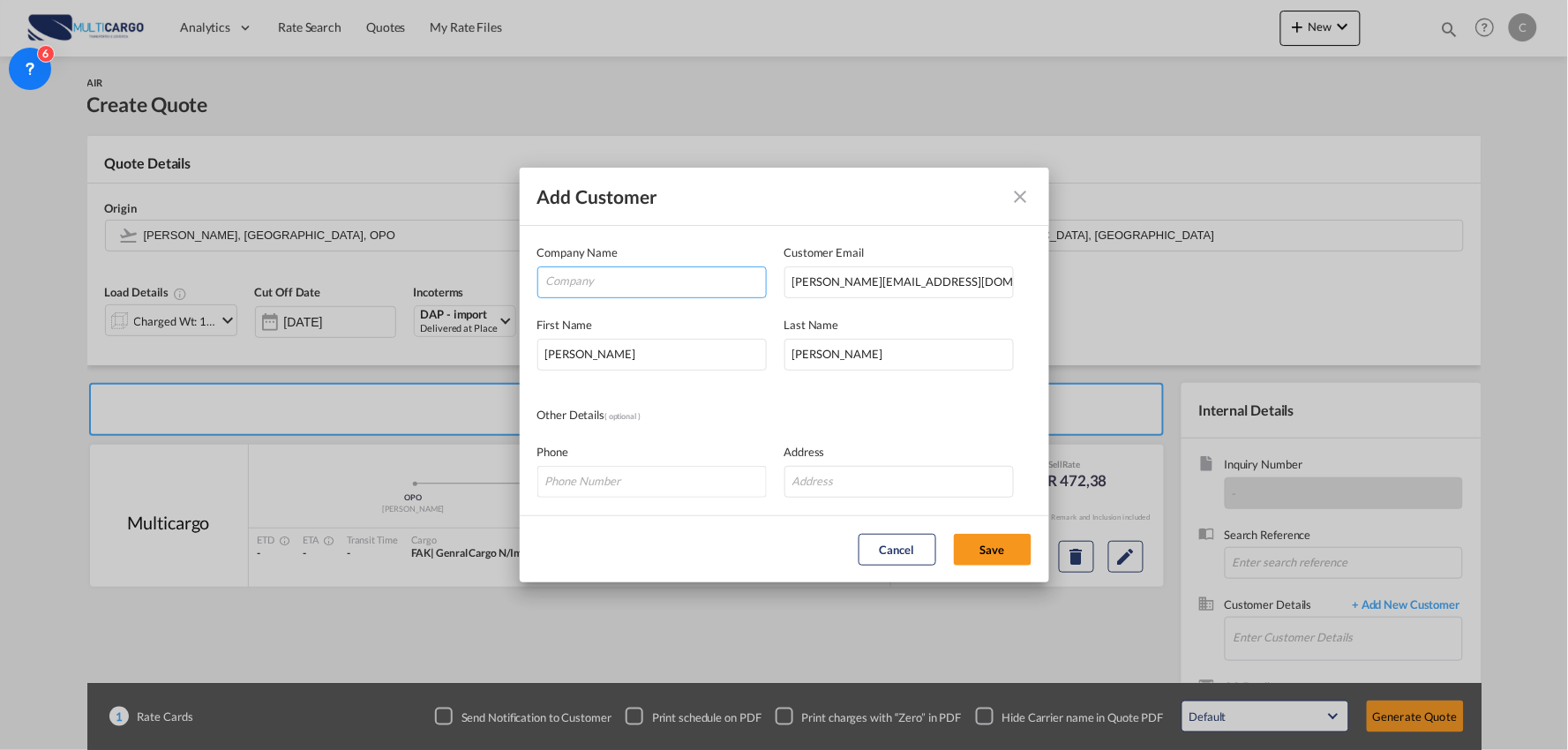
drag, startPoint x: 665, startPoint y: 281, endPoint x: 660, endPoint y: 290, distance: 10.3
click at [665, 281] on input "Company" at bounding box center [655, 280] width 219 height 26
paste input "Global Forwarding Pty Ltd"
type input "Global Forwarding Pty Ltd"
click at [829, 496] on input "Add Customer Company ..." at bounding box center [898, 481] width 229 height 31
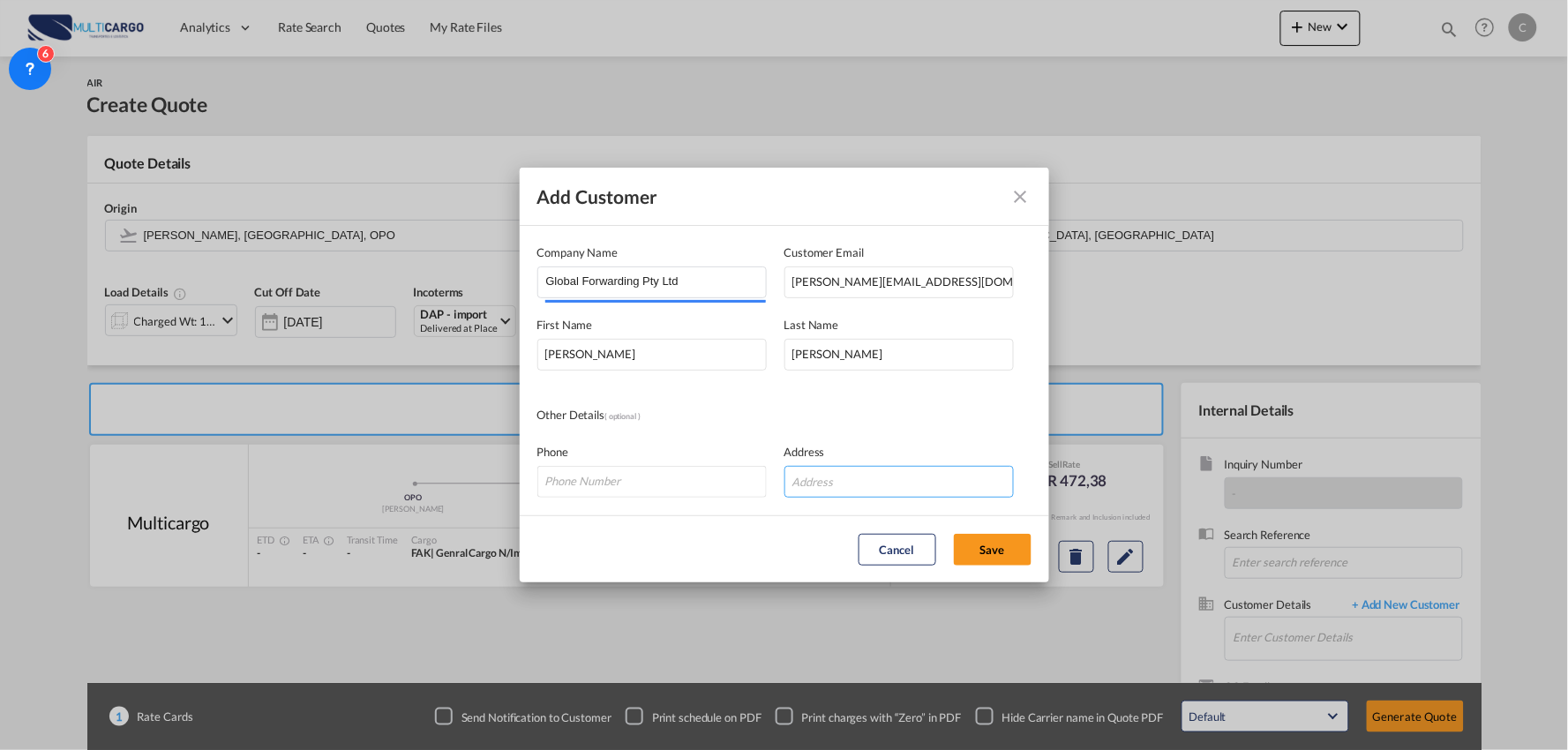
paste input "Melbourne HQ | Sydney | Brisbane | Cairns | Auckland NZ"
type input "Melbourne HQ | Sydney | Brisbane | Cairns | Auckland NZ"
click at [998, 539] on button "Save" at bounding box center [993, 549] width 77 height 31
type input "Global Forwarding Pty Ltd, Candice Berry, candice@globalforwarding.com.au"
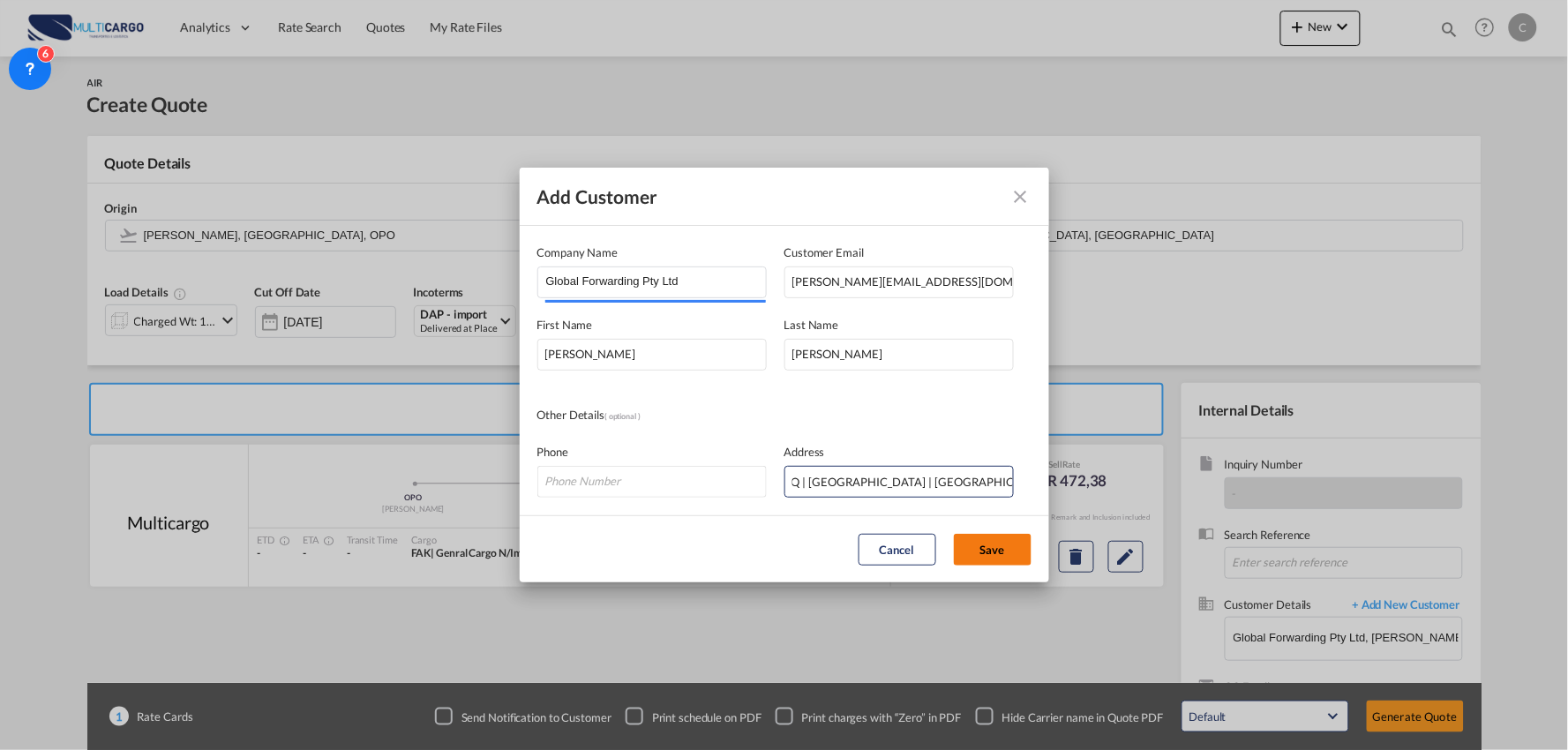
scroll to position [0, 0]
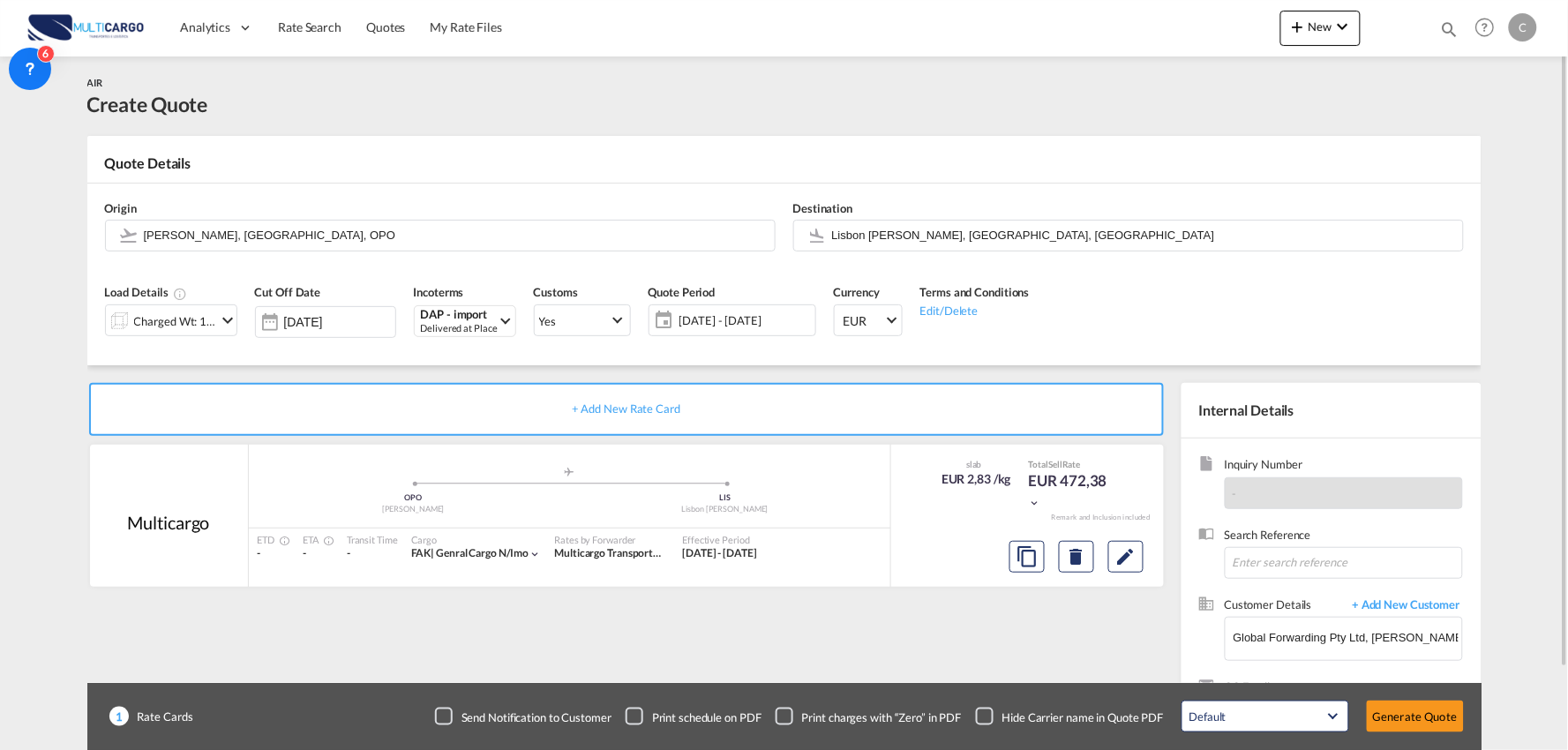
click at [129, 324] on div at bounding box center [120, 320] width 28 height 35
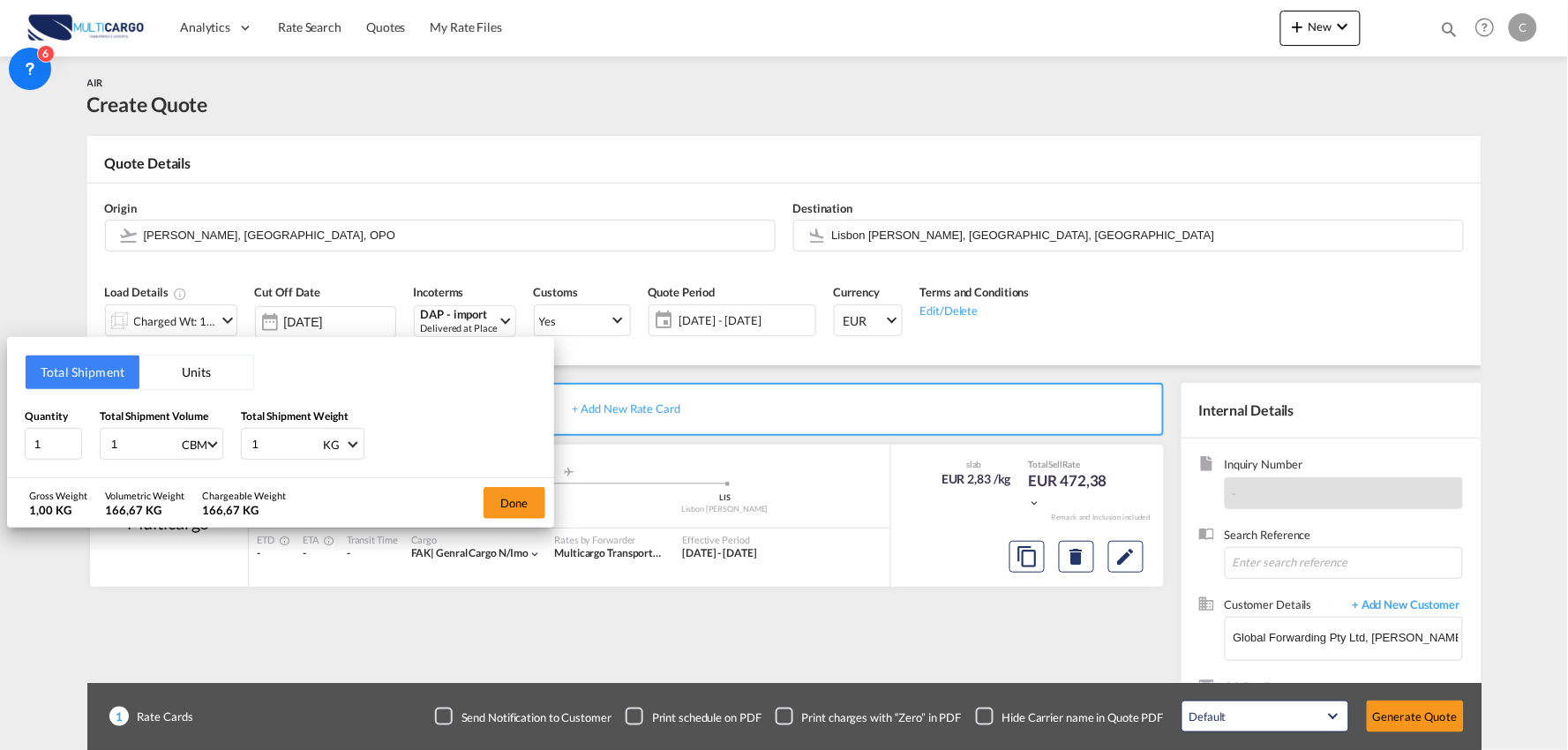
drag, startPoint x: 81, startPoint y: 446, endPoint x: -51, endPoint y: 451, distance: 132.1
click at [0, 451] on html "Analytics Reports Dashboard Rate Search Quotes My Rate Files" at bounding box center [784, 375] width 1568 height 750
type input "0"
type input "0.51"
drag, startPoint x: 221, startPoint y: 447, endPoint x: 212, endPoint y: 444, distance: 9.5
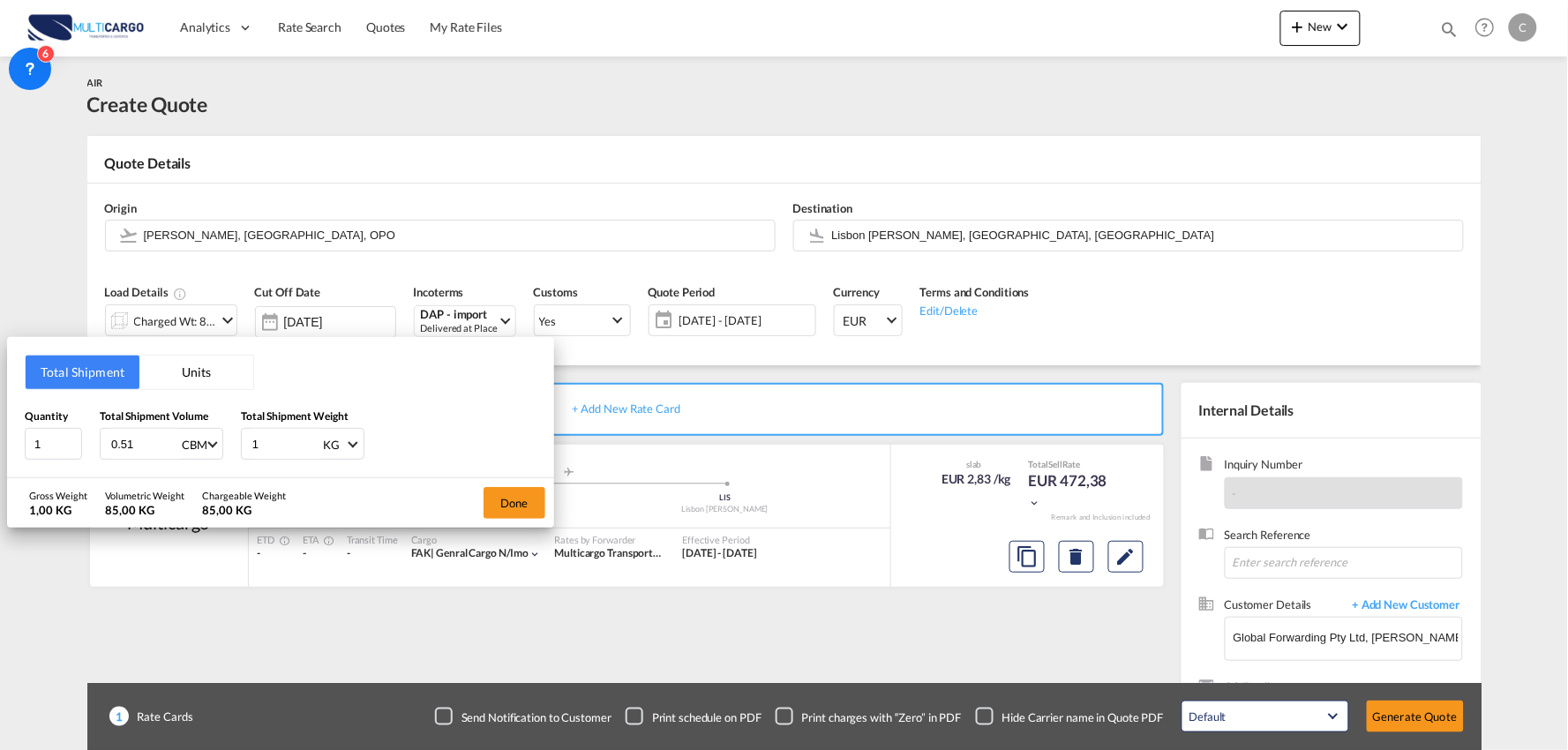
click at [214, 447] on div "Quantity 1 Total Shipment Volume 0.51 CBM CBM CFT KG LB Total Shipment Weight 1…" at bounding box center [280, 433] width 512 height 53
type input "105"
click at [523, 495] on button "Done" at bounding box center [514, 503] width 62 height 31
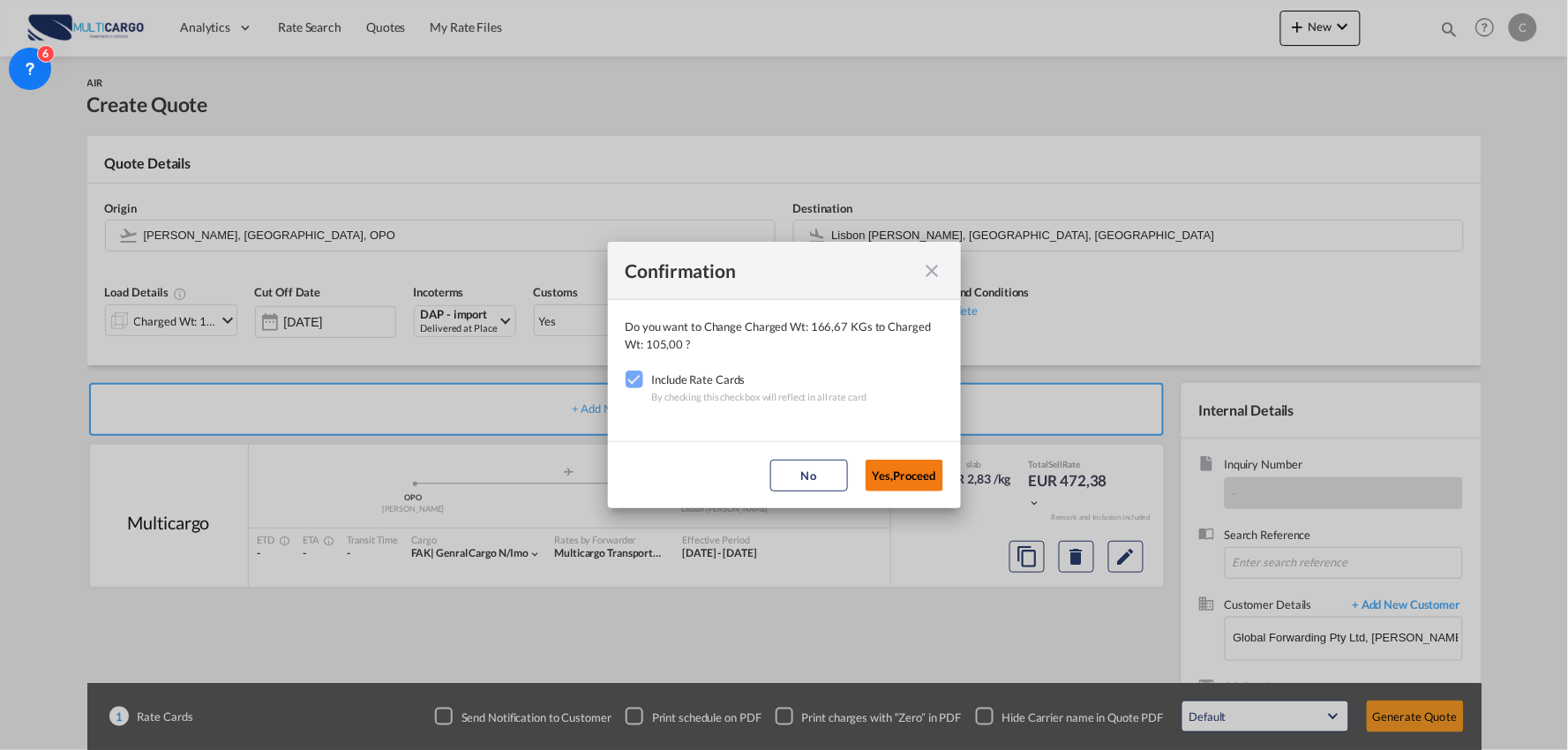
click at [893, 469] on button "Yes,Proceed" at bounding box center [904, 475] width 77 height 31
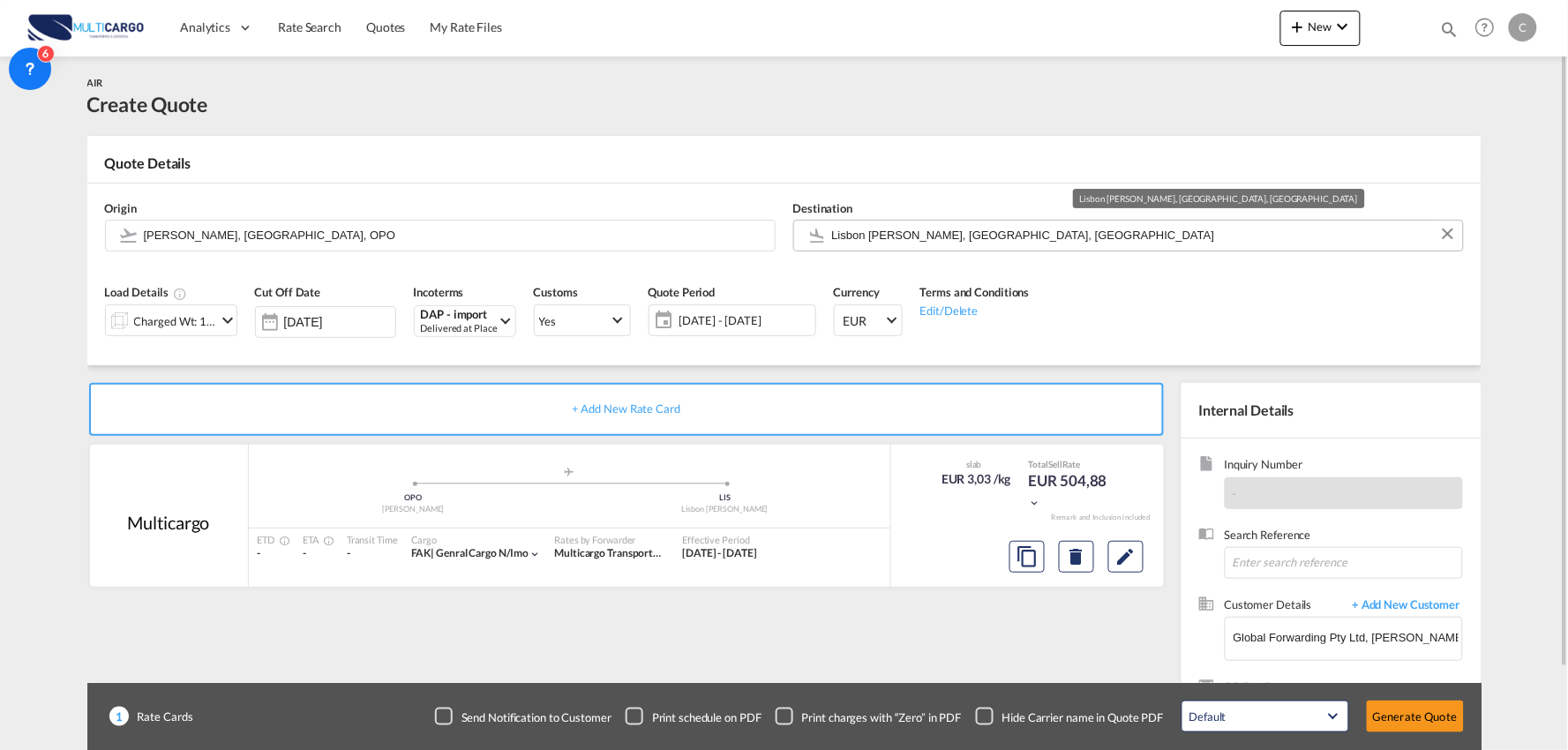
click at [984, 239] on input "Lisbon Portela, Lisbon, LIS" at bounding box center [1143, 235] width 622 height 31
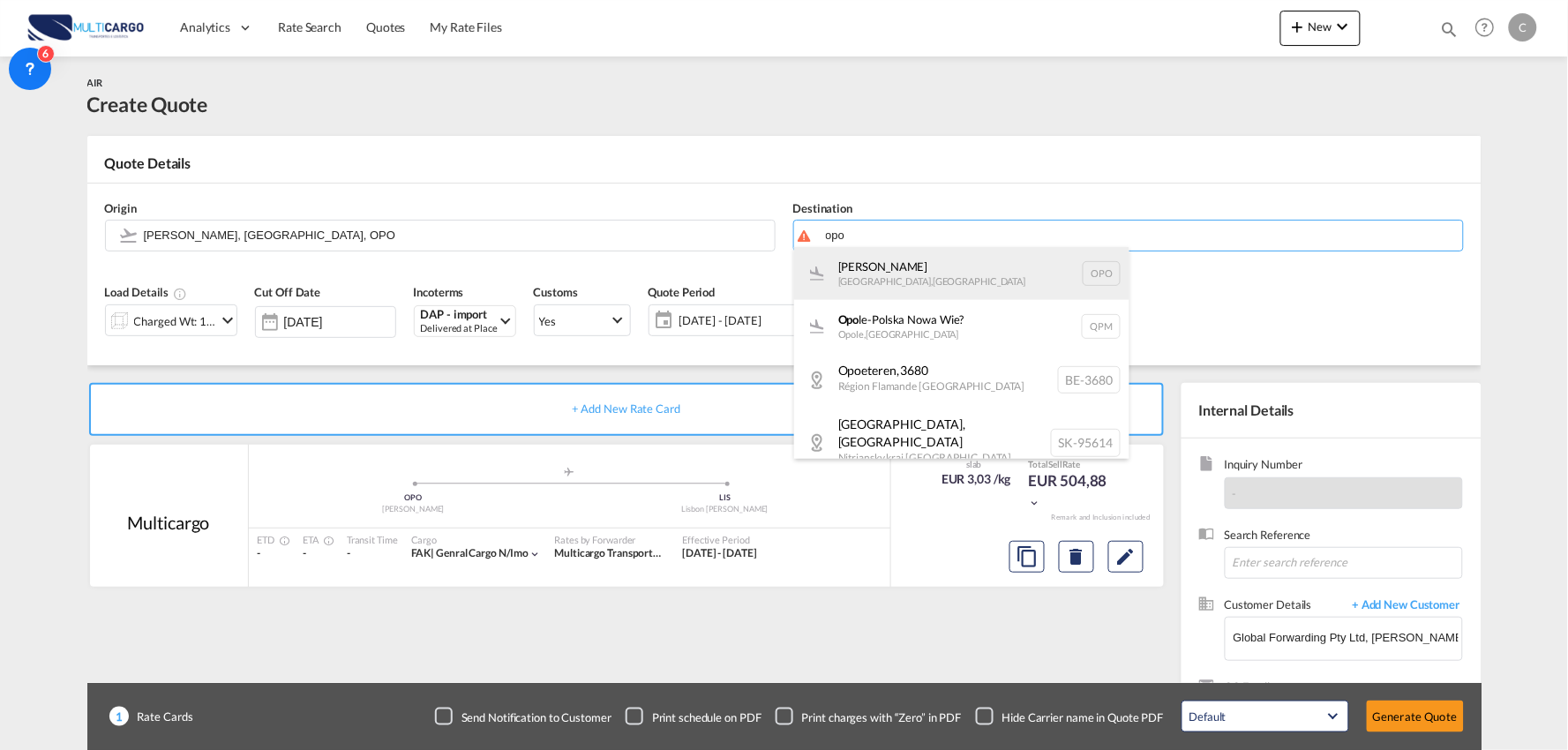
click at [867, 270] on div "Francisco de Sá Carneiro Porto , Portugal OPO" at bounding box center [961, 273] width 335 height 53
type input "Francisco de Sá Carneiro, Porto, OPO"
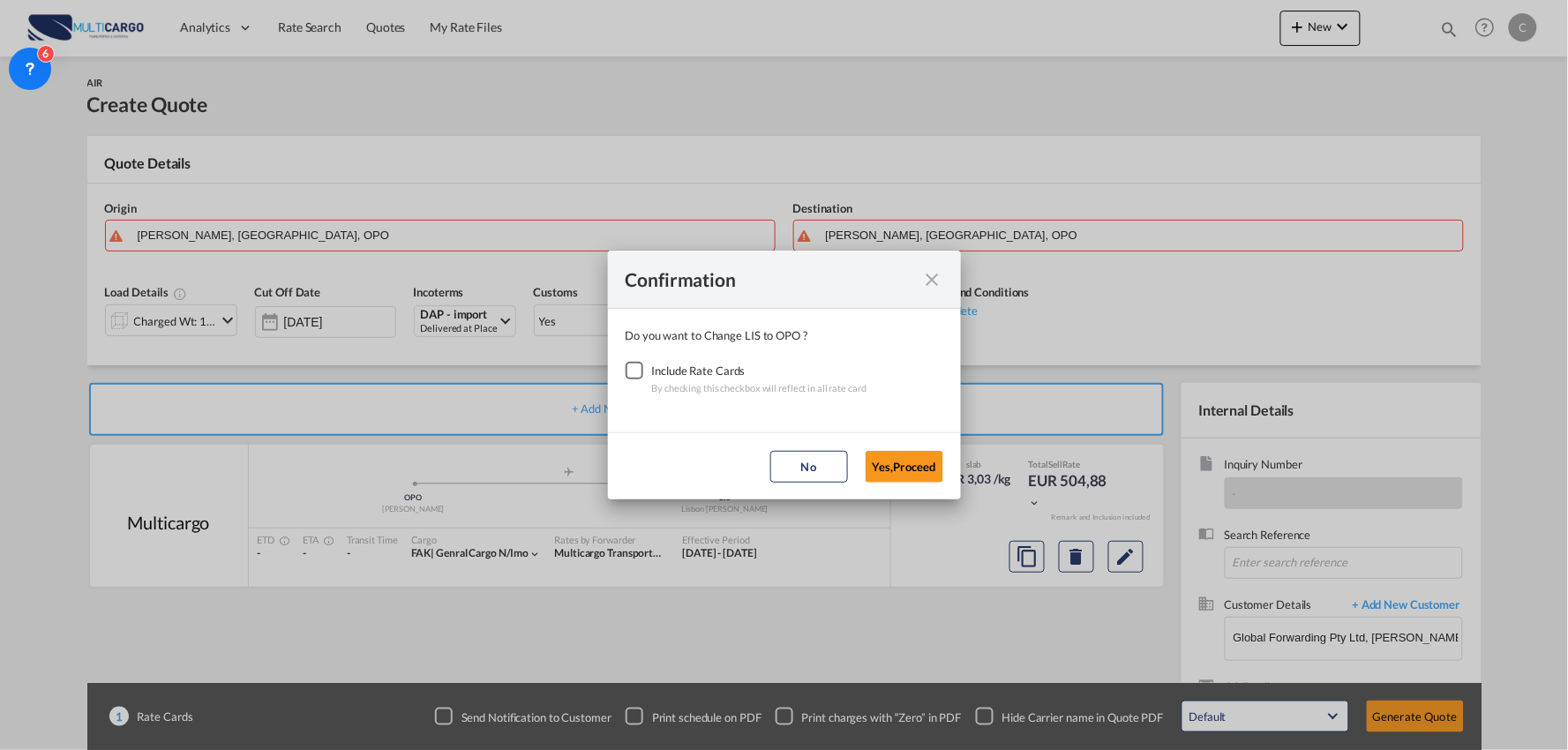
click at [637, 368] on div "Checkbox No Ink" at bounding box center [635, 371] width 18 height 18
click at [919, 469] on button "Yes,Proceed" at bounding box center [904, 466] width 77 height 31
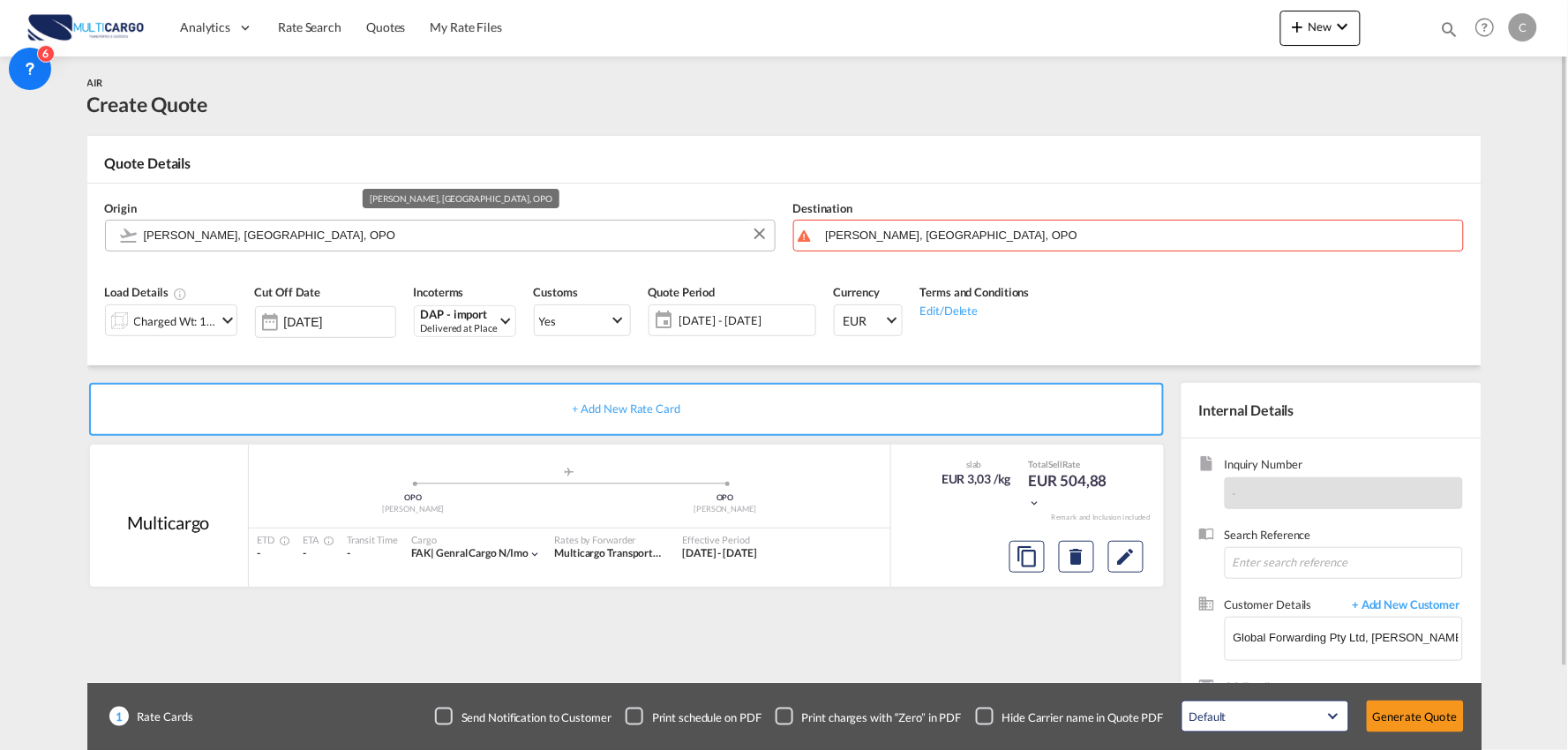
click at [298, 235] on input "Francisco de Sá Carneiro, Porto, OPO" at bounding box center [455, 235] width 622 height 31
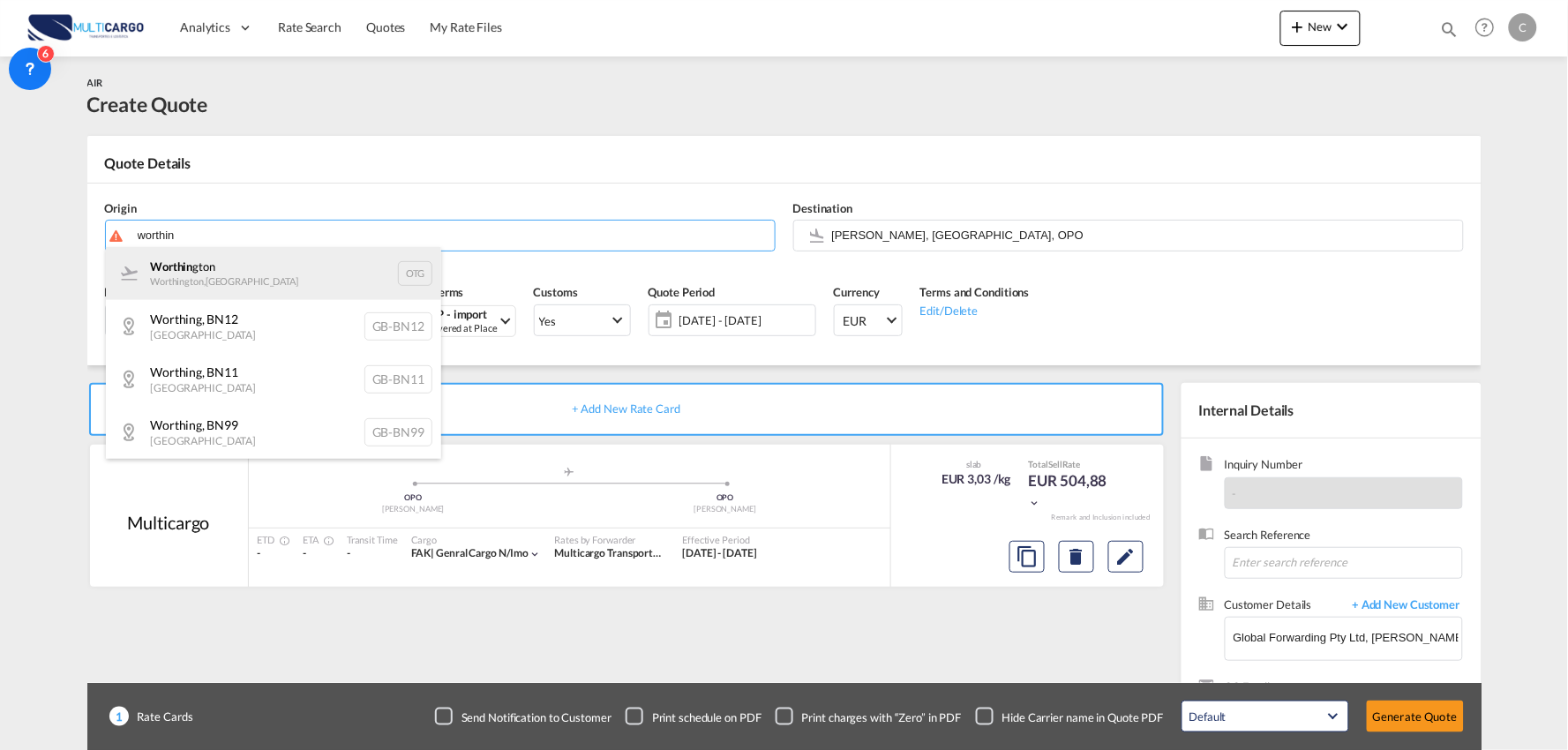
click at [239, 279] on div "Worthin gton Worthington , United States OTG" at bounding box center [273, 273] width 335 height 53
type input "Worthington, Worthington, OTG"
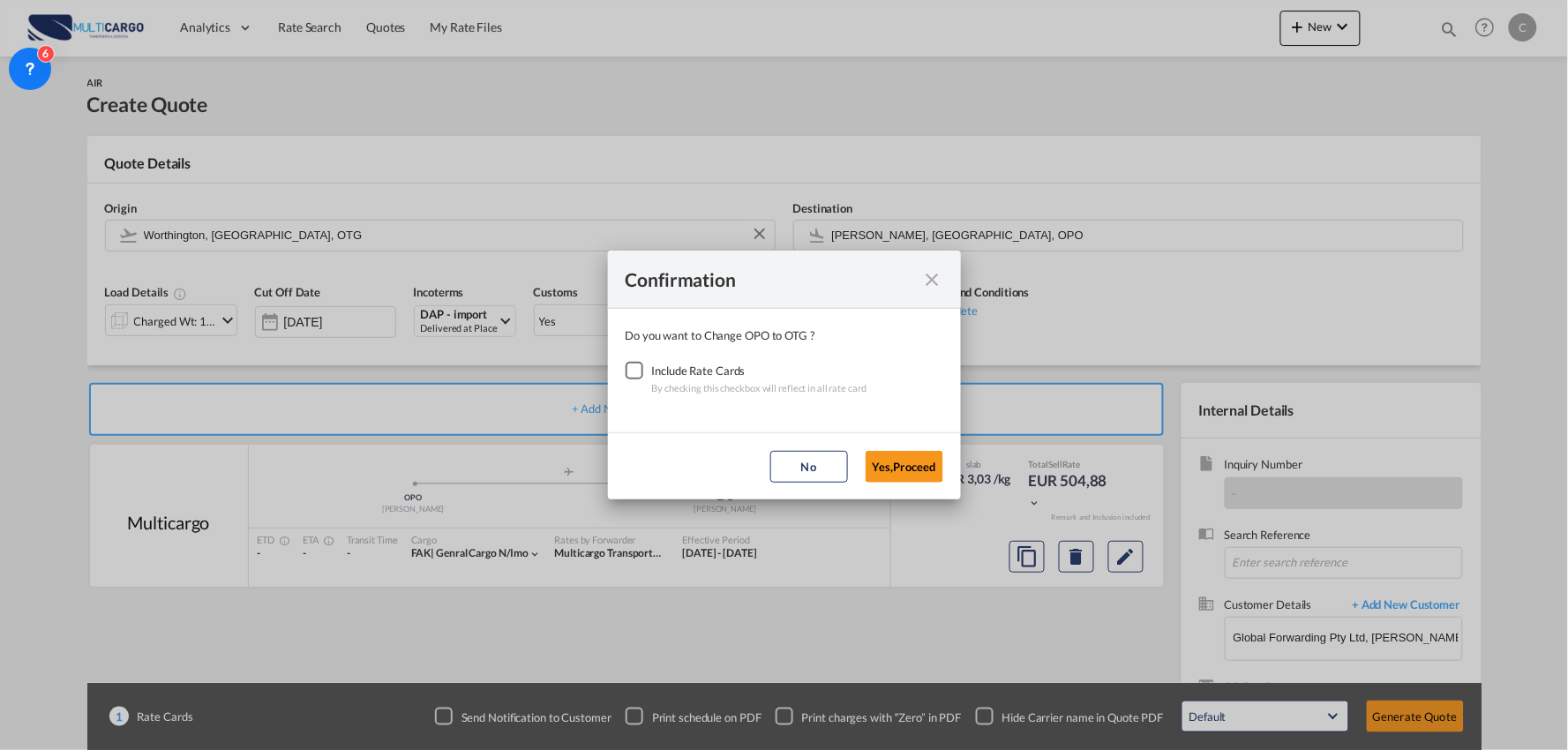
drag, startPoint x: 628, startPoint y: 367, endPoint x: 656, endPoint y: 371, distance: 28.3
click at [628, 367] on div "Checkbox No Ink" at bounding box center [635, 371] width 18 height 18
click at [898, 460] on button "Yes,Proceed" at bounding box center [904, 466] width 77 height 31
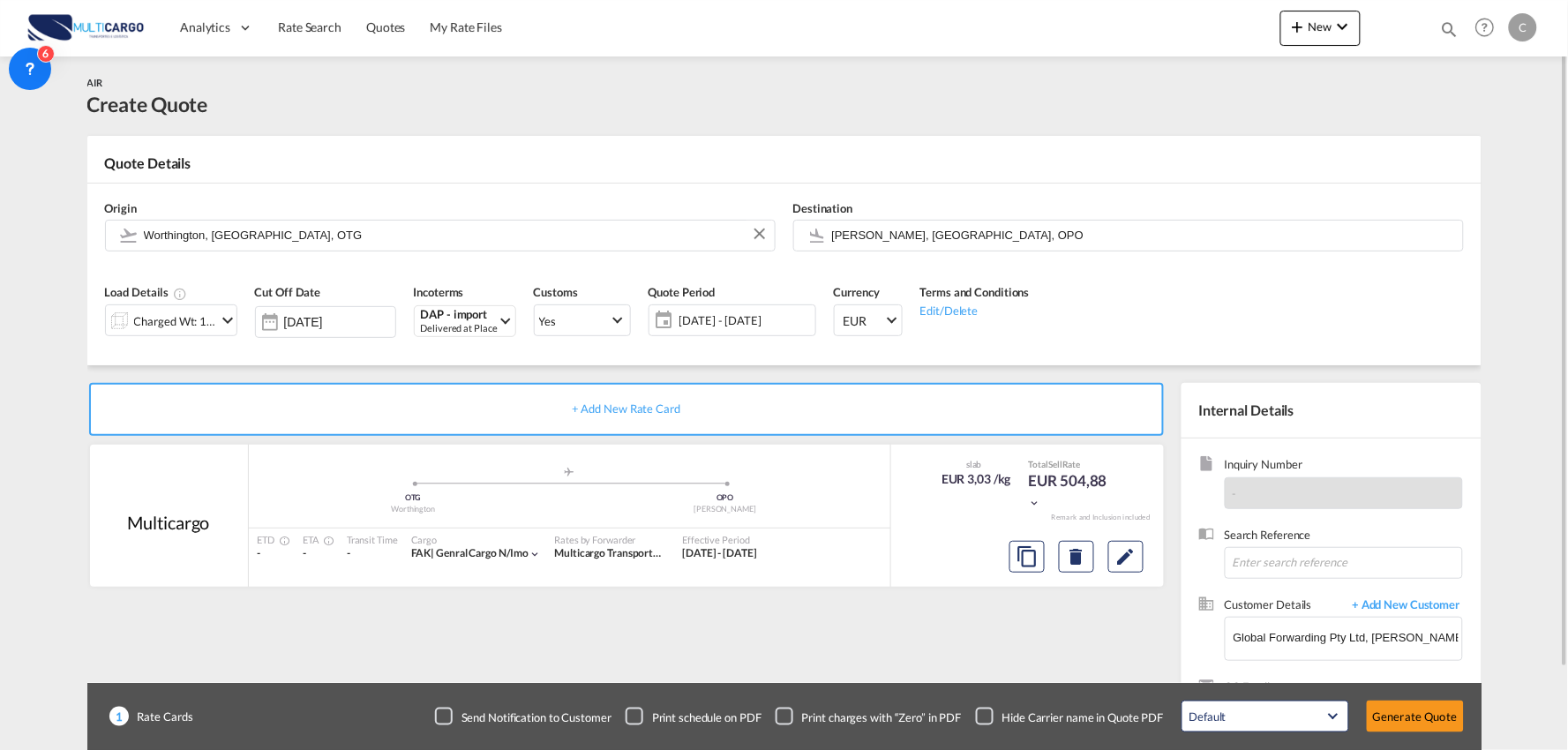
drag, startPoint x: 997, startPoint y: 716, endPoint x: 1276, endPoint y: 728, distance: 279.3
click at [993, 717] on div "Checkbox No Ink" at bounding box center [984, 717] width 18 height 18
click at [1389, 722] on button "Generate Quote" at bounding box center [1415, 716] width 97 height 31
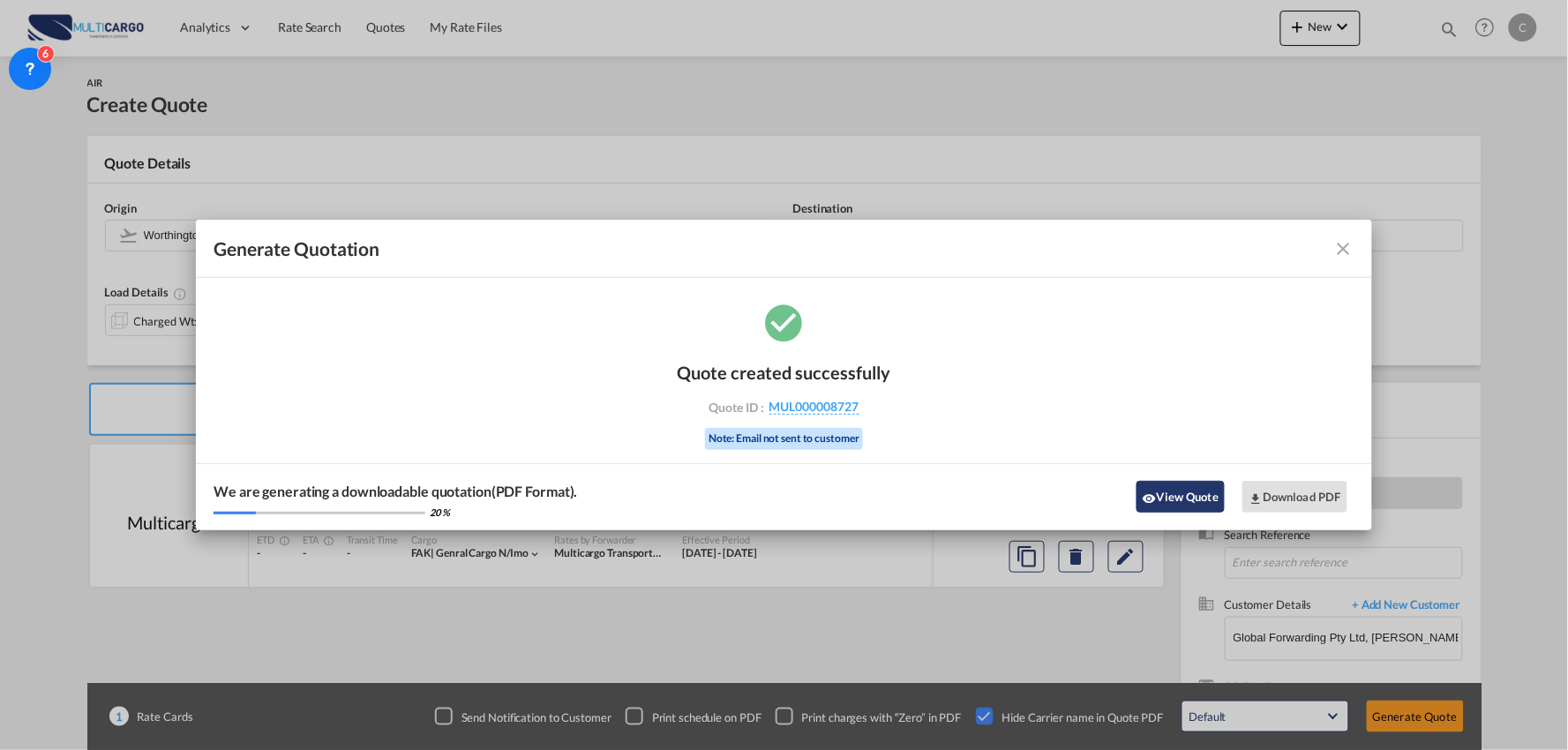
click at [1179, 508] on button "View Quote" at bounding box center [1180, 496] width 88 height 31
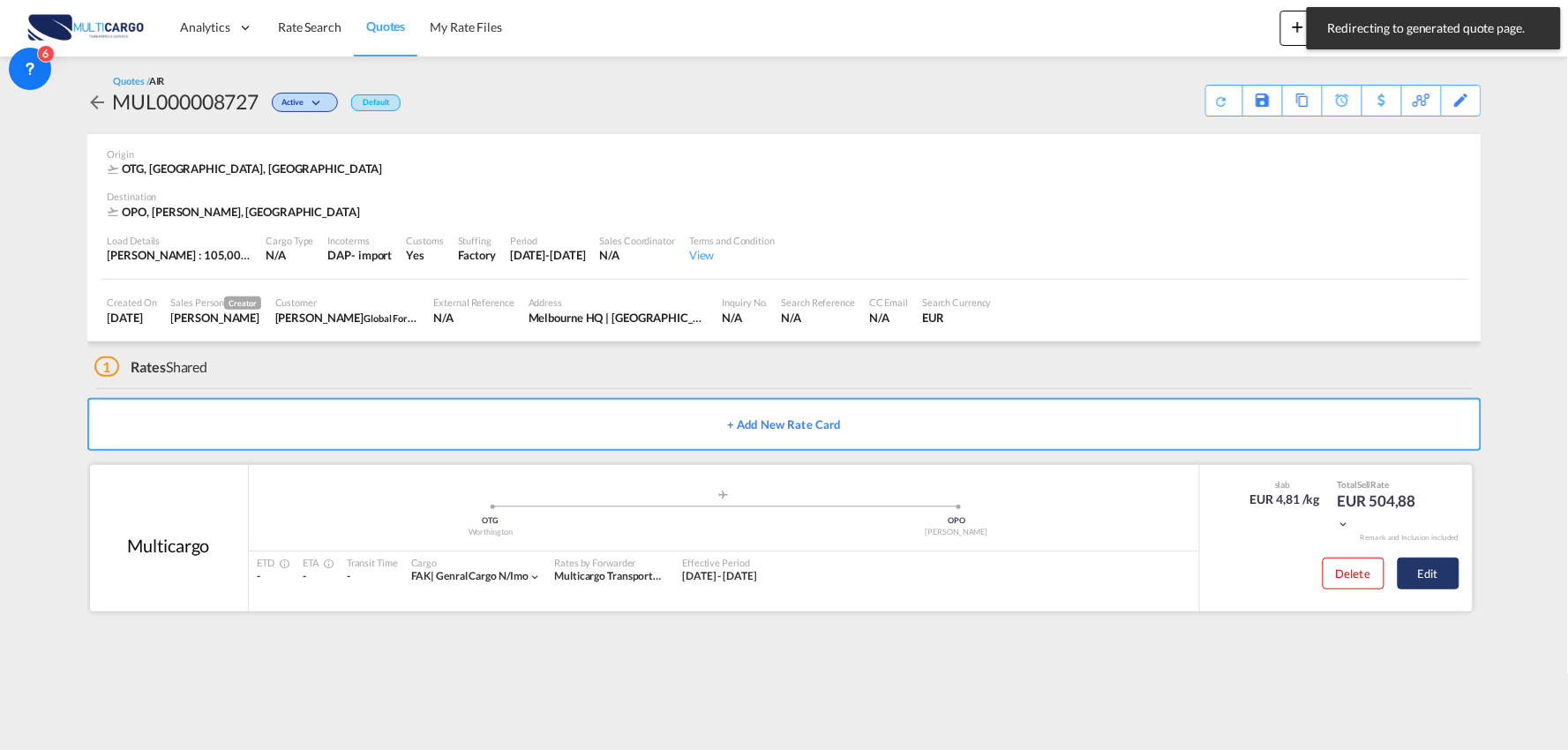
click at [1458, 569] on button "Edit" at bounding box center [1428, 573] width 62 height 31
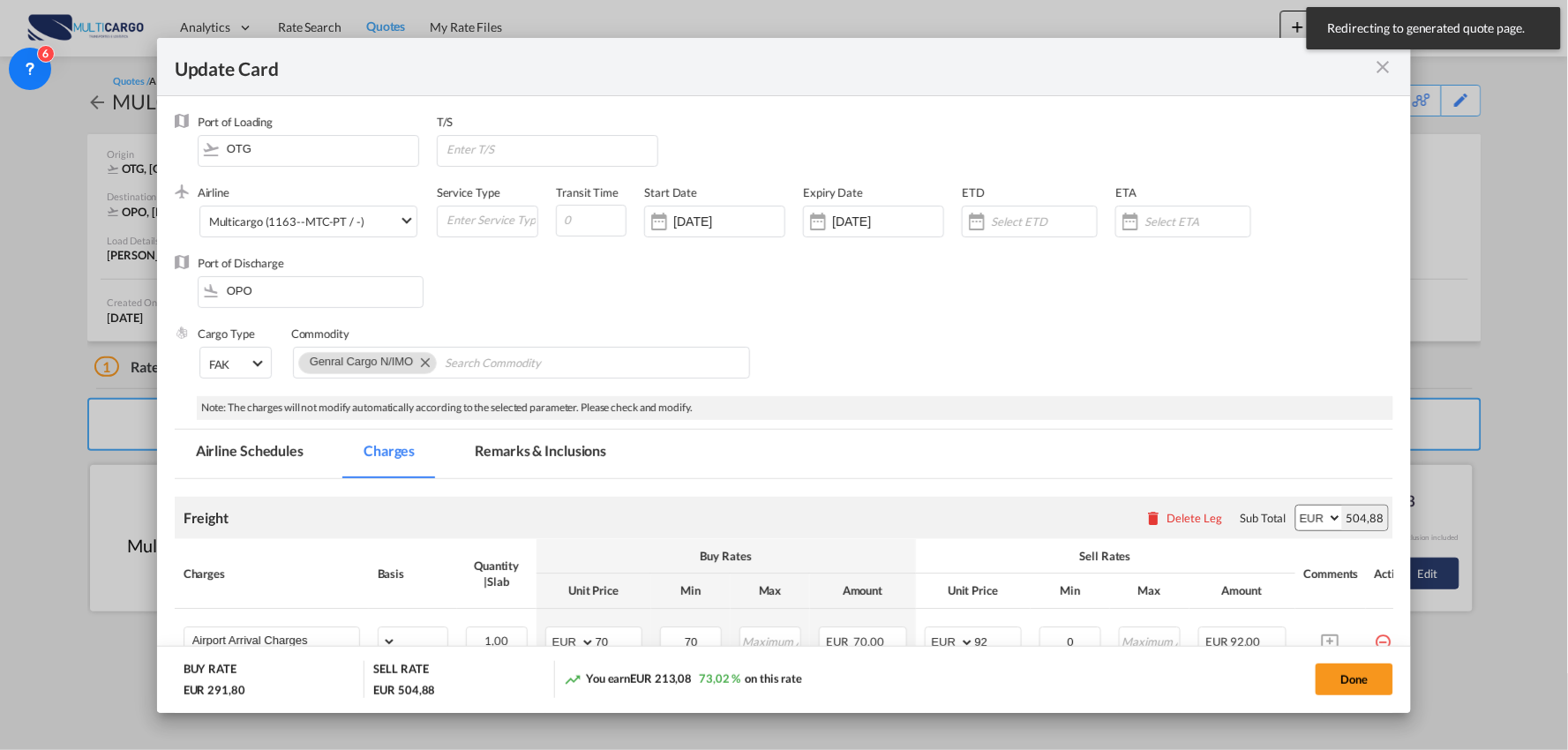
select select "per_bl"
select select "per_kg"
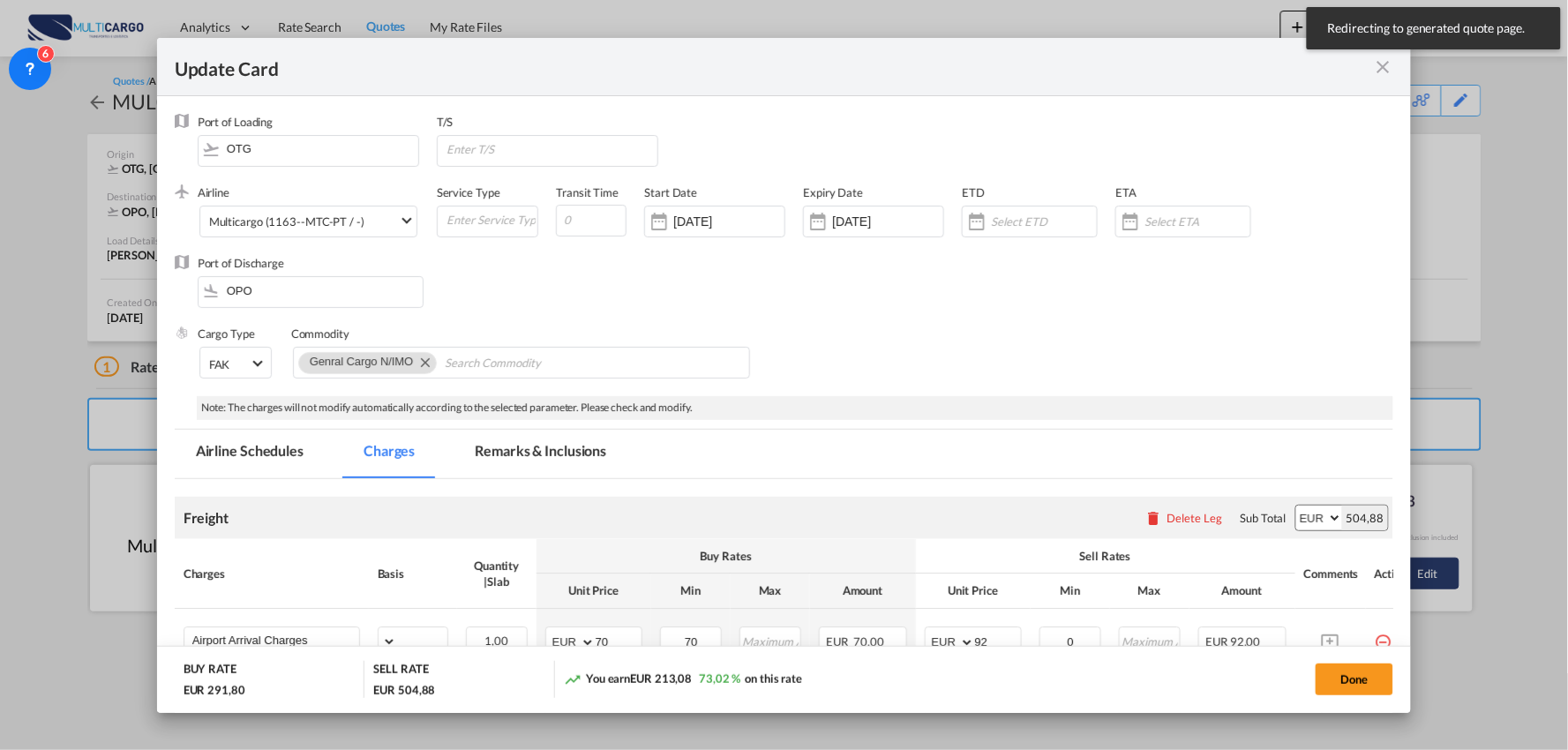
select select "per_shipment"
select select "per_bl"
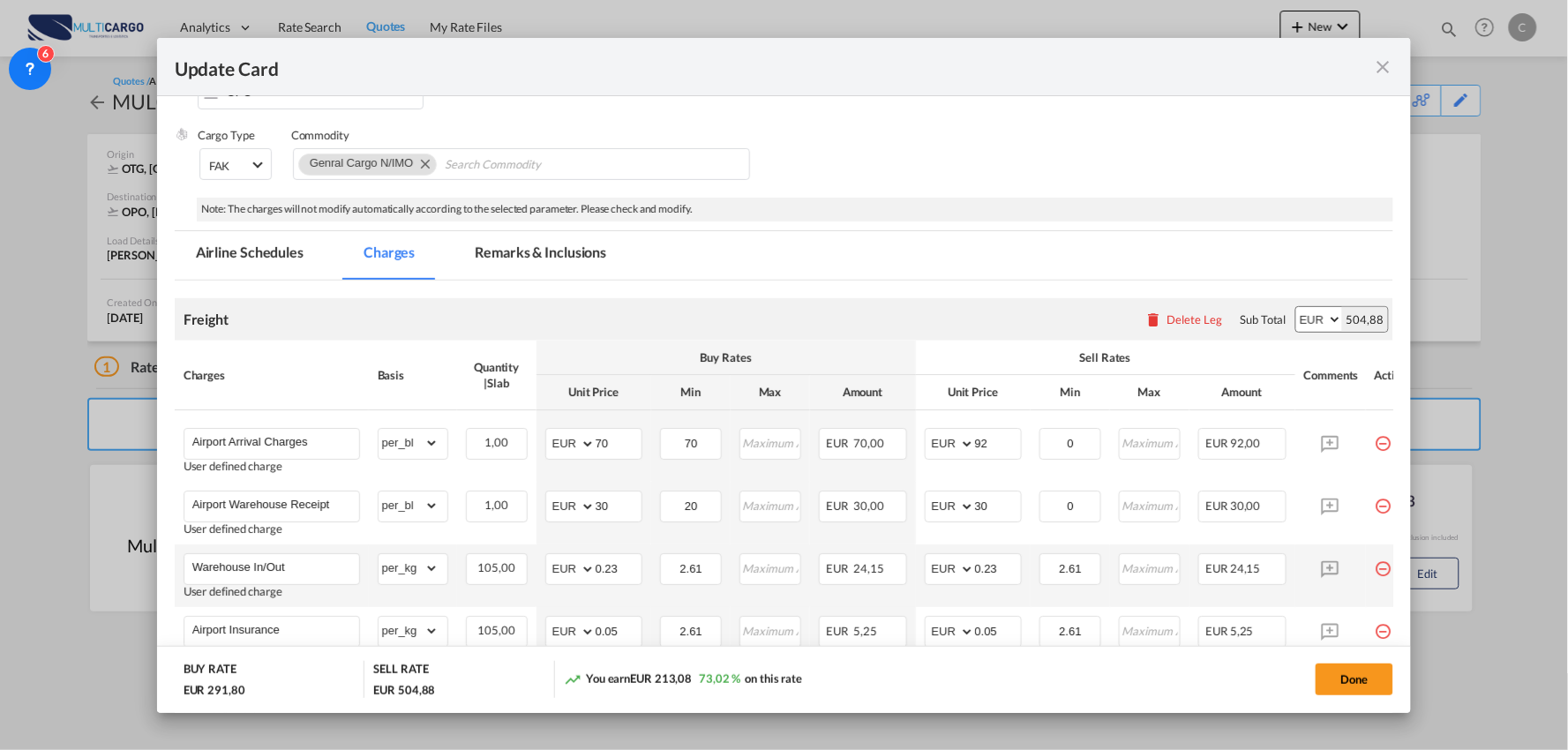
scroll to position [294, 0]
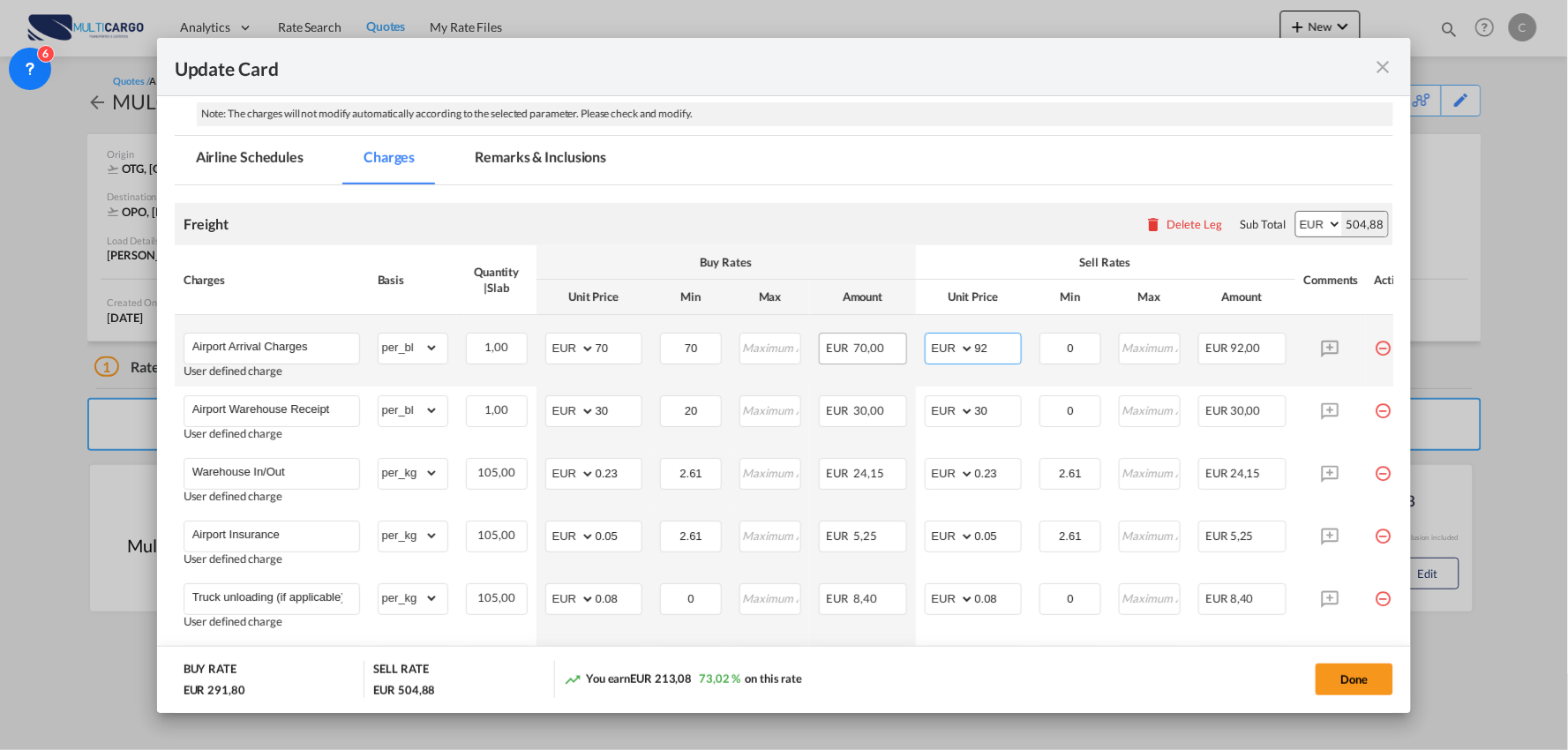
drag, startPoint x: 1002, startPoint y: 339, endPoint x: 898, endPoint y: 345, distance: 104.2
click at [904, 345] on tr "Airport Arrival Charges User defined charge Please Enter Already Exists gross_w…" at bounding box center [799, 350] width 1250 height 71
type input "70"
click at [1033, 259] on div "Sell Rates" at bounding box center [1105, 263] width 361 height 16
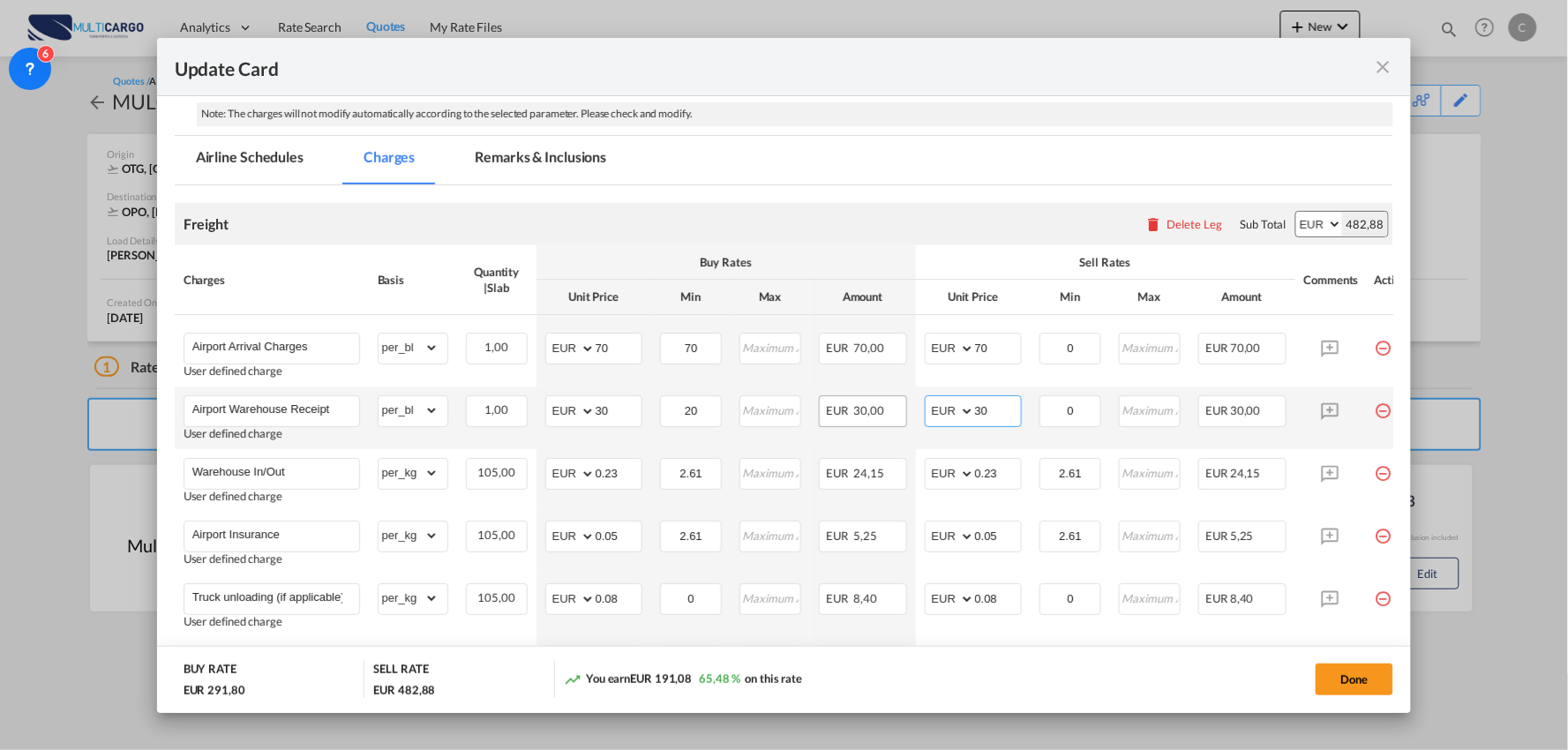
click at [866, 413] on tr "Airport Warehouse Receipt User defined charge Please Enter Already Exists gross…" at bounding box center [799, 418] width 1250 height 63
type input "50"
click at [917, 213] on div "Freight Please enter leg name Leg Name Already Exists Delete Leg Sub Total AED …" at bounding box center [784, 224] width 1219 height 42
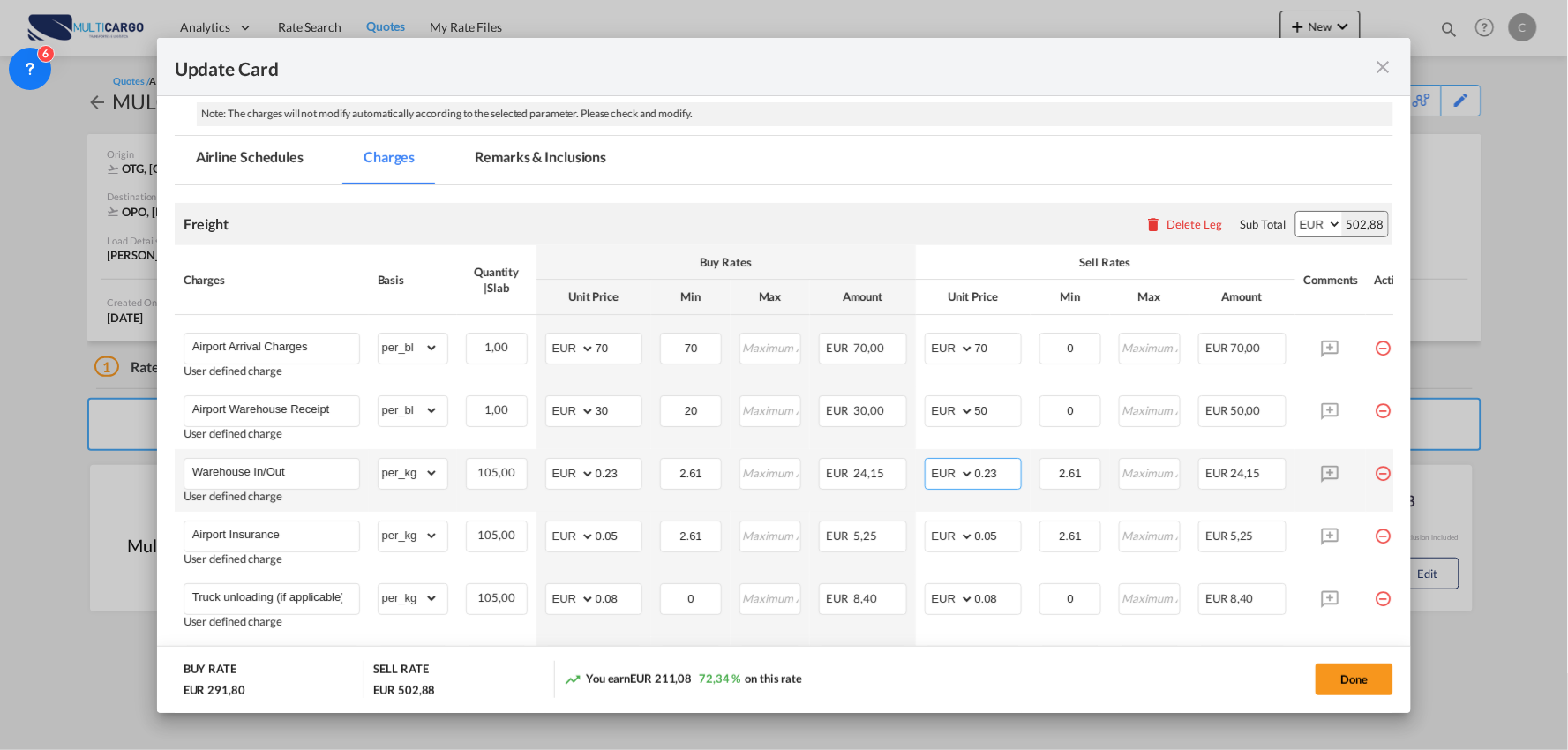
click at [1002, 478] on input "0.23" at bounding box center [997, 471] width 46 height 26
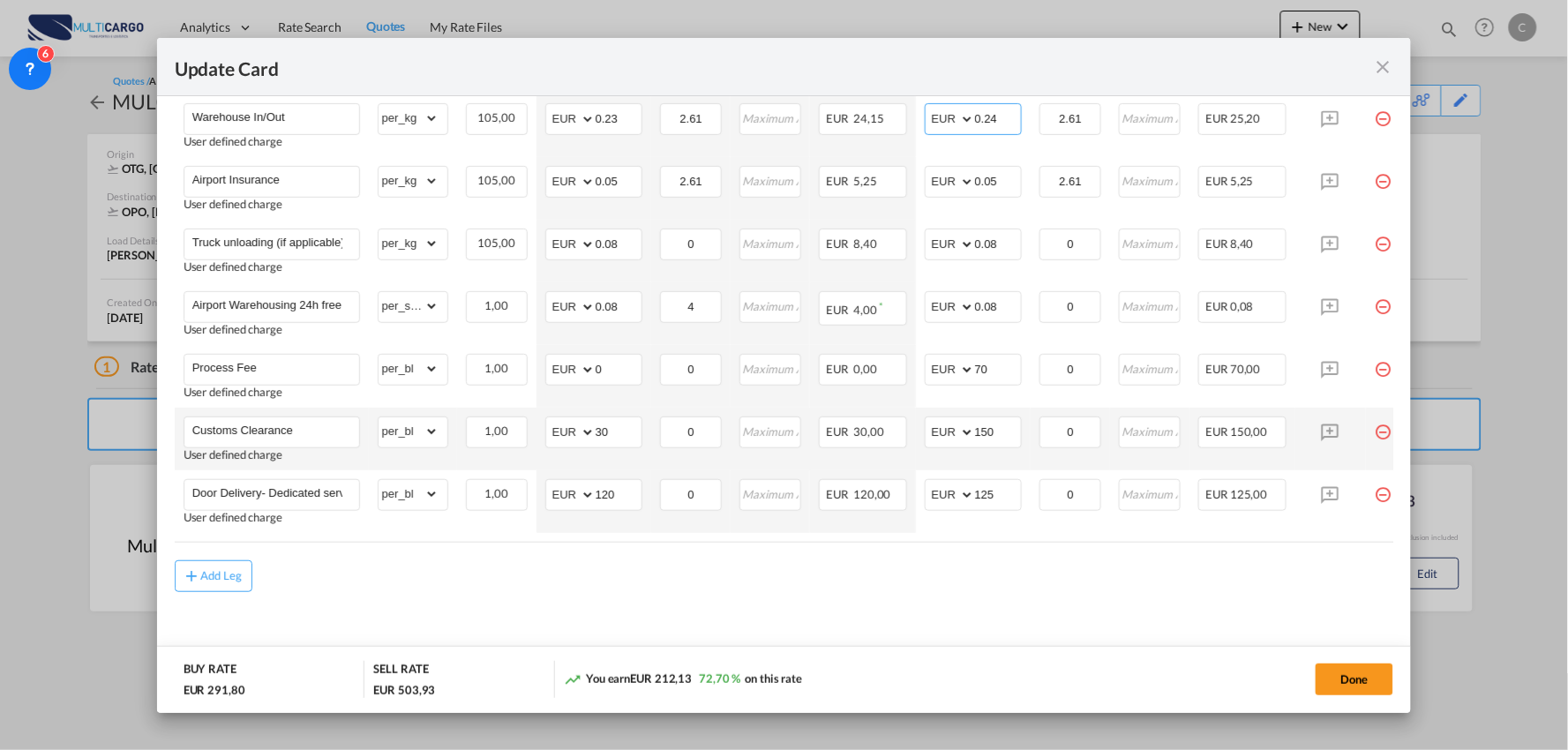
scroll to position [662, 0]
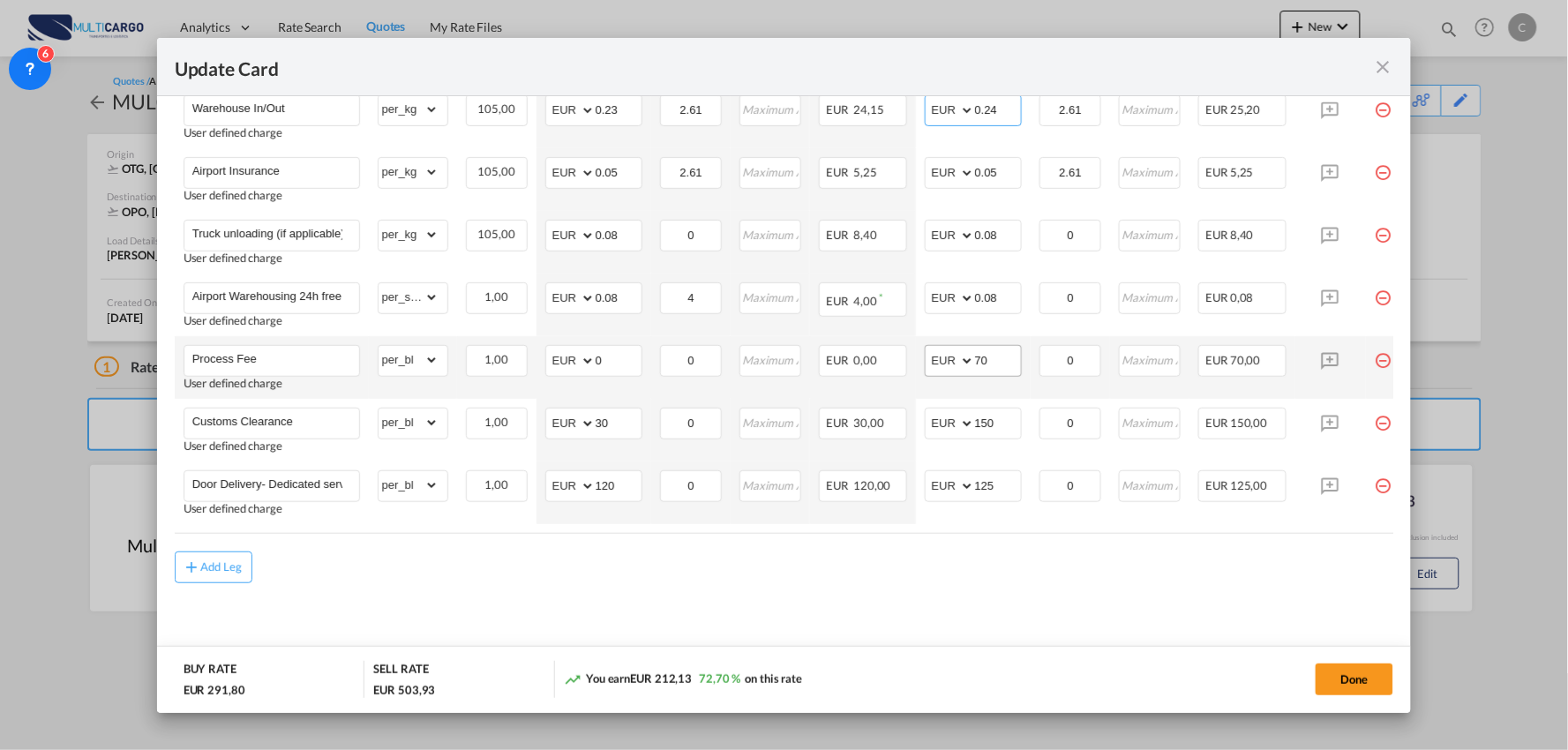
type input "0.24"
drag, startPoint x: 1002, startPoint y: 353, endPoint x: 894, endPoint y: 350, distance: 108.0
click at [936, 358] on md-input-container "AED AFN ALL AMD ANG AOA ARS AUD AWG AZN BAM BBD BDT BGN BHD BIF BMD BND BOB BRL…" at bounding box center [973, 361] width 97 height 31
type input "90"
click at [946, 574] on div "Add Leg" at bounding box center [784, 567] width 1219 height 31
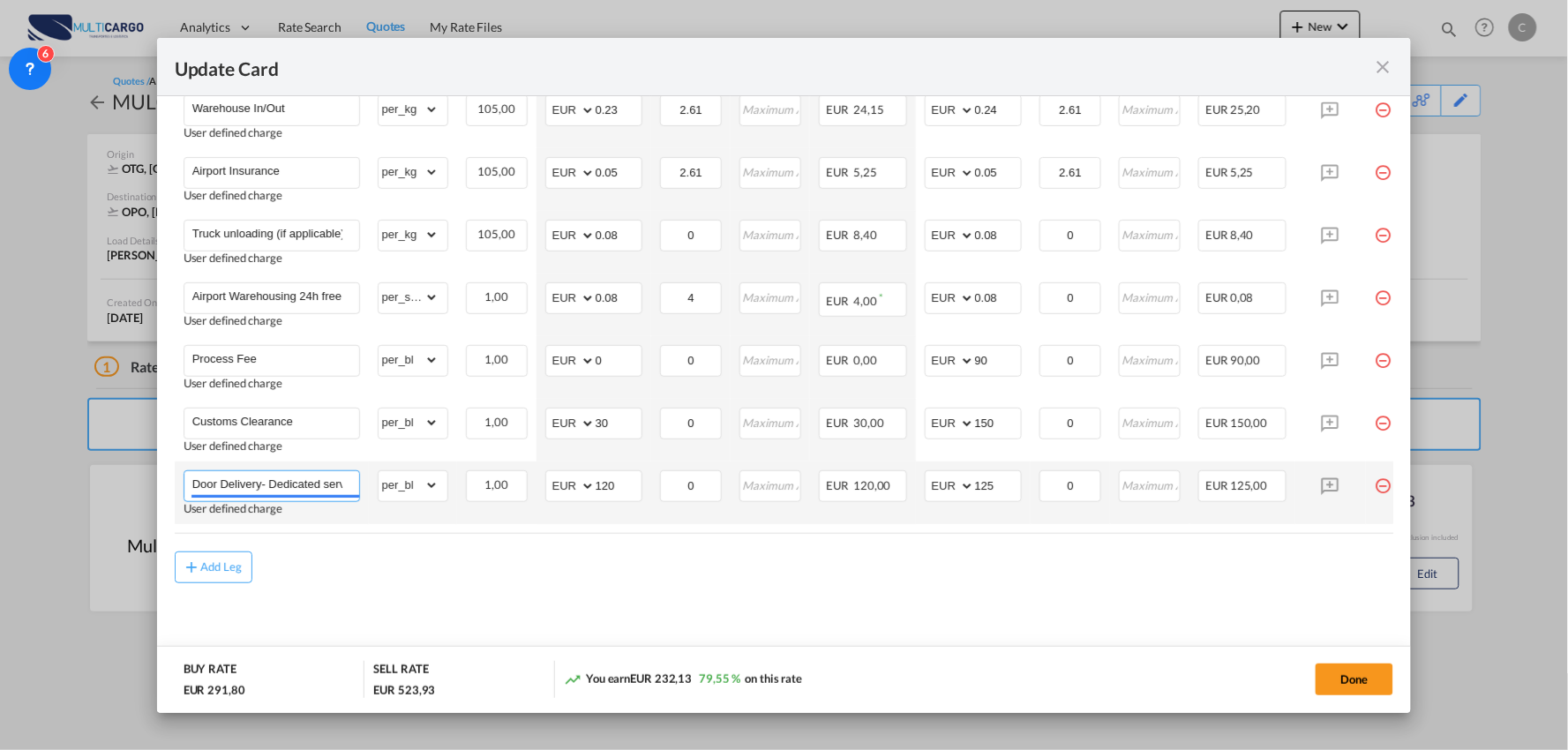
click at [303, 486] on input "Door Delivery- Dedicated service" at bounding box center [275, 484] width 166 height 26
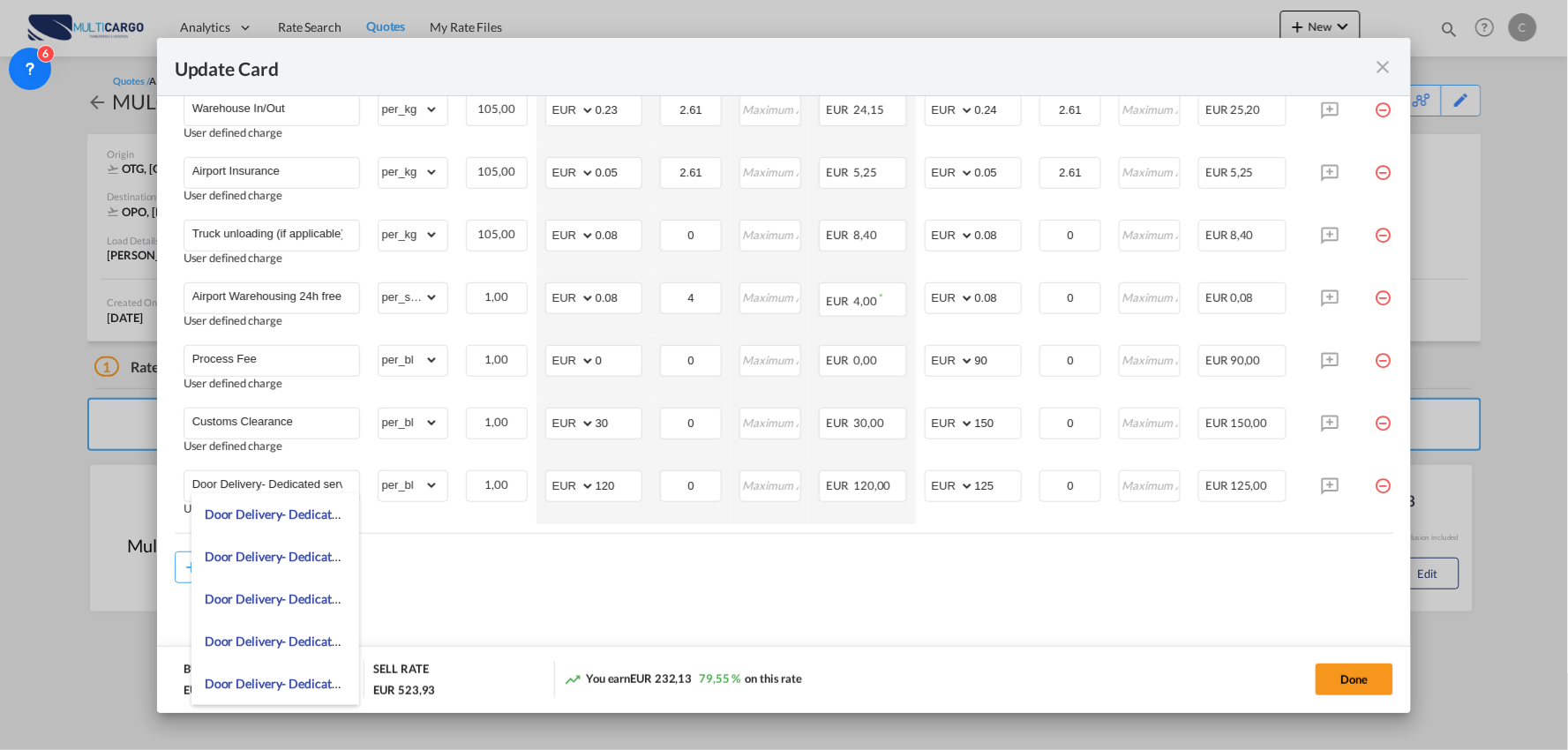
drag, startPoint x: 1082, startPoint y: 560, endPoint x: 982, endPoint y: 493, distance: 120.4
click at [1081, 560] on div "Add Leg" at bounding box center [784, 567] width 1219 height 31
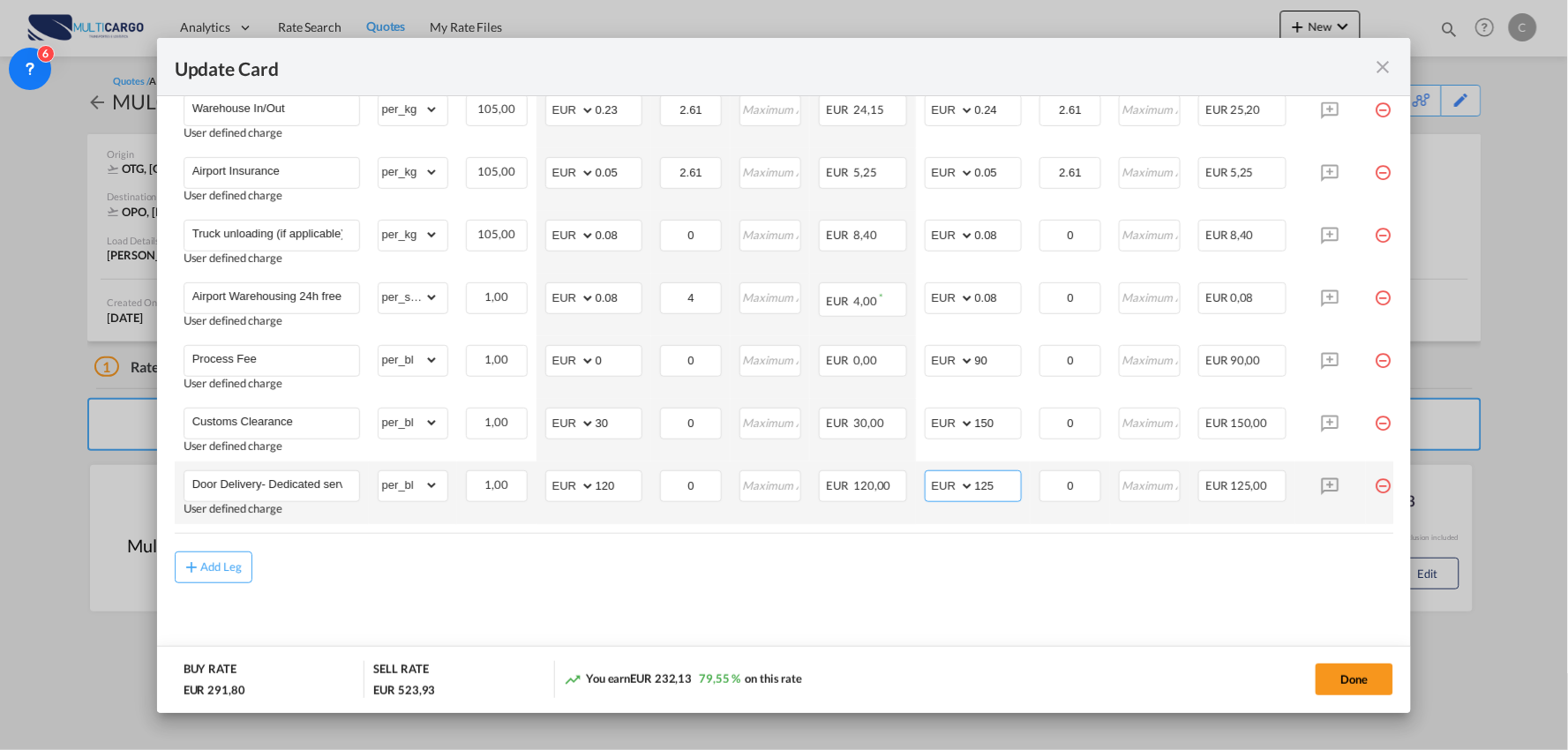
drag, startPoint x: 995, startPoint y: 487, endPoint x: 878, endPoint y: 499, distance: 117.6
click at [878, 499] on tr "Door Delivery- Dedicated service User defined charge Please Enter Already Exist…" at bounding box center [799, 493] width 1250 height 63
type input "150"
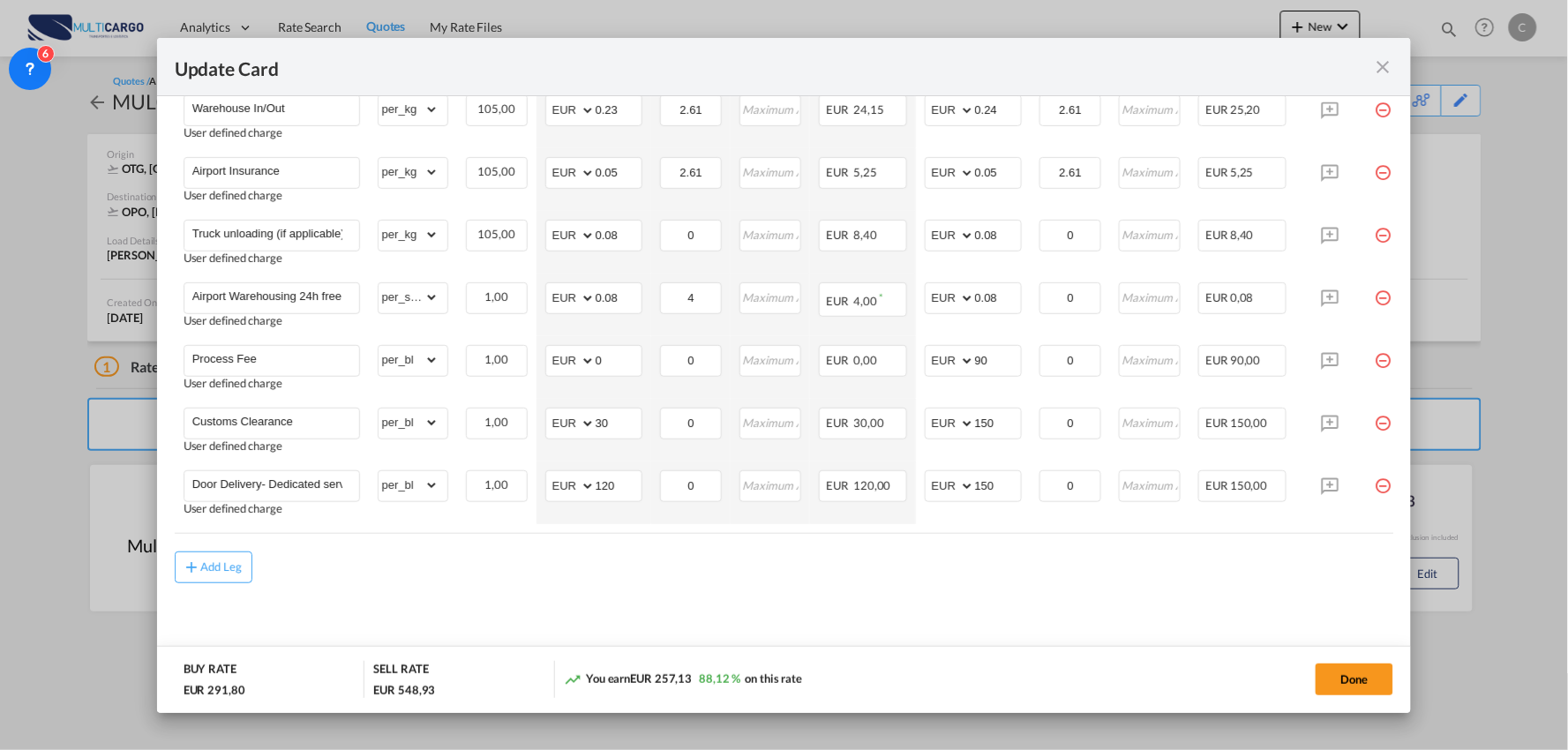
click at [744, 615] on md-content "Freight Please enter leg name Leg Name Already Exists Delete Leg Sub Total AED …" at bounding box center [784, 245] width 1219 height 846
drag, startPoint x: 620, startPoint y: 483, endPoint x: 561, endPoint y: 484, distance: 59.0
click at [561, 484] on md-input-container "AED AFN ALL AMD ANG AOA ARS AUD AWG AZN BAM BBD BDT BGN BHD BIF BMD BND BOB BRL…" at bounding box center [593, 486] width 97 height 31
type input "70"
click at [659, 593] on md-content "Freight Please enter leg name Leg Name Already Exists Delete Leg Sub Total AED …" at bounding box center [784, 245] width 1219 height 846
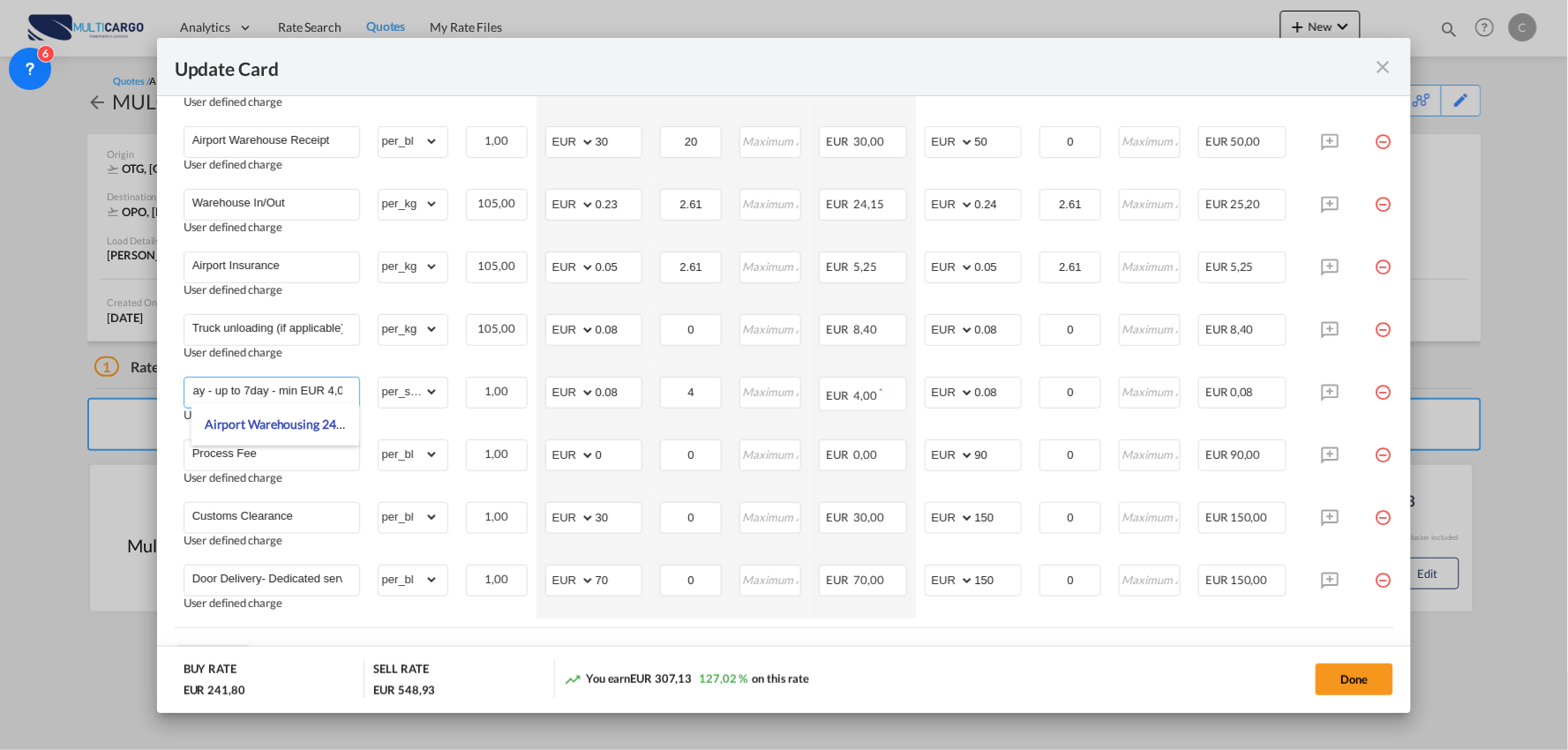
scroll to position [0, 0]
drag, startPoint x: 302, startPoint y: 385, endPoint x: 138, endPoint y: 375, distance: 164.3
click at [138, 375] on div "Update Card Port of Loading OTG T/S .a{fill:#aaa8ad;} Airline Multicargo (1163-…" at bounding box center [784, 375] width 1568 height 750
click at [334, 389] on input "Airport Warehousing 24h free *Eur x CW x Day - up to 7day - min EUR 4,00" at bounding box center [275, 390] width 166 height 26
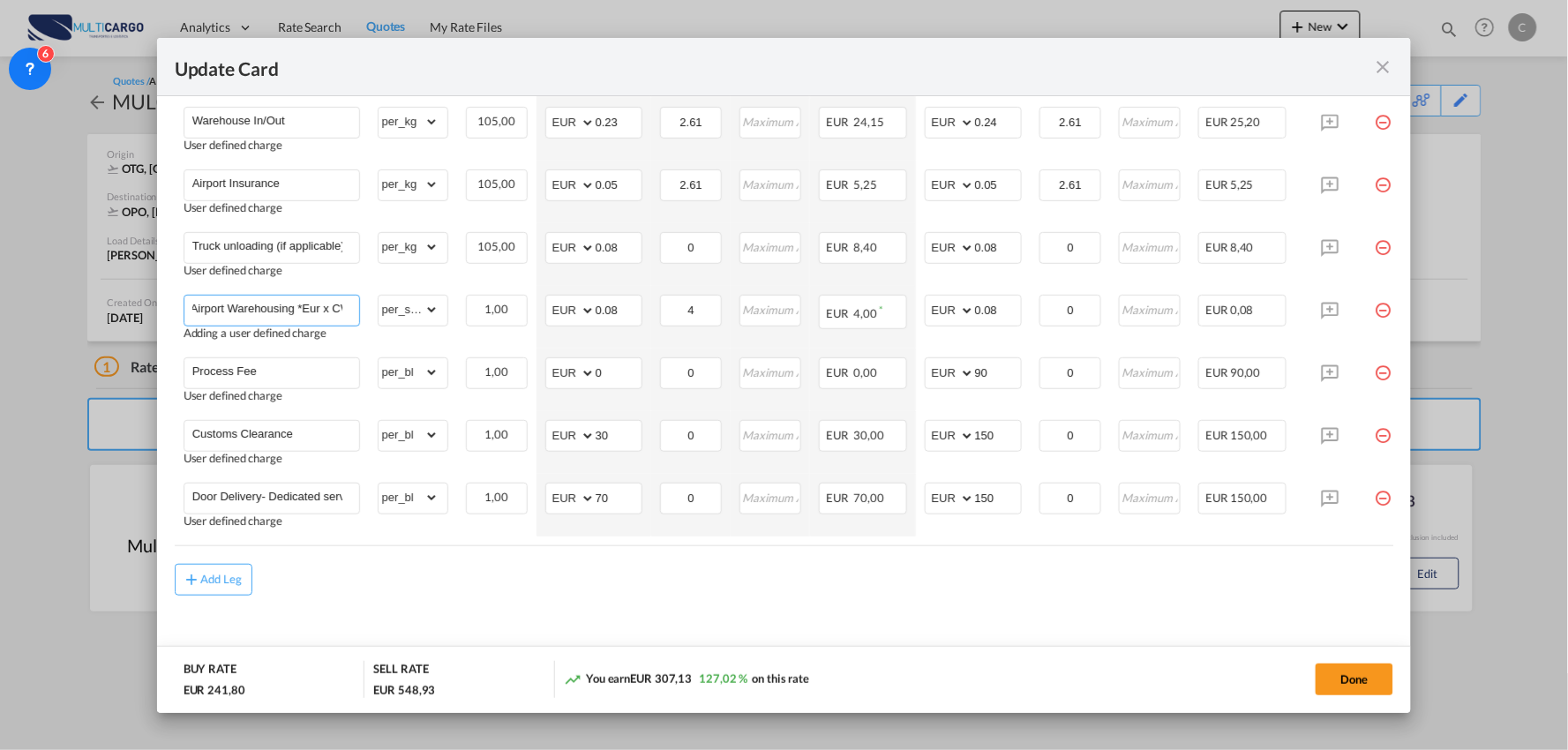
scroll to position [662, 0]
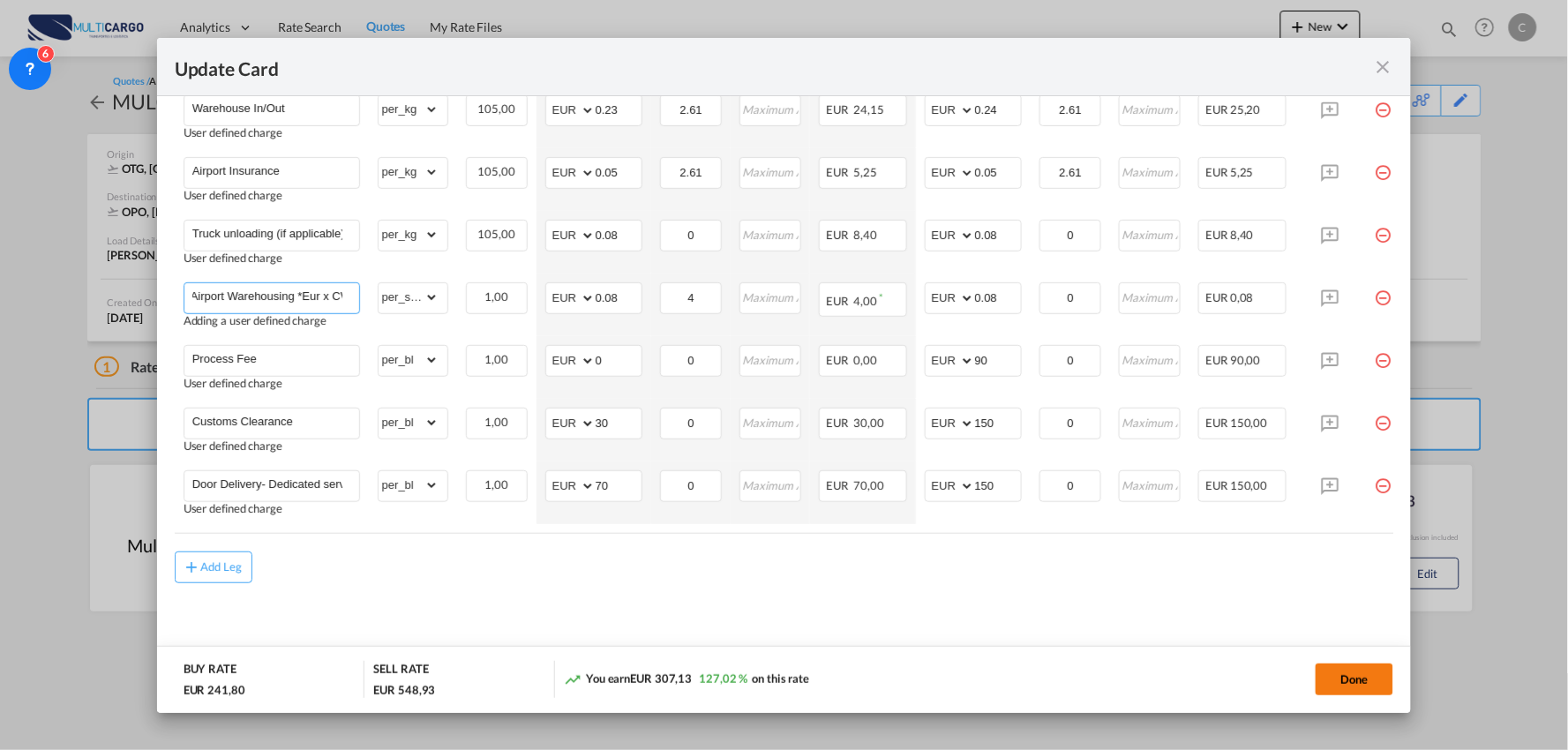
type input "Airport Warehousing *Eur x CW x Day - up to 7day - min EUR 4,00"
click at [1344, 681] on button "Done" at bounding box center [1354, 679] width 77 height 31
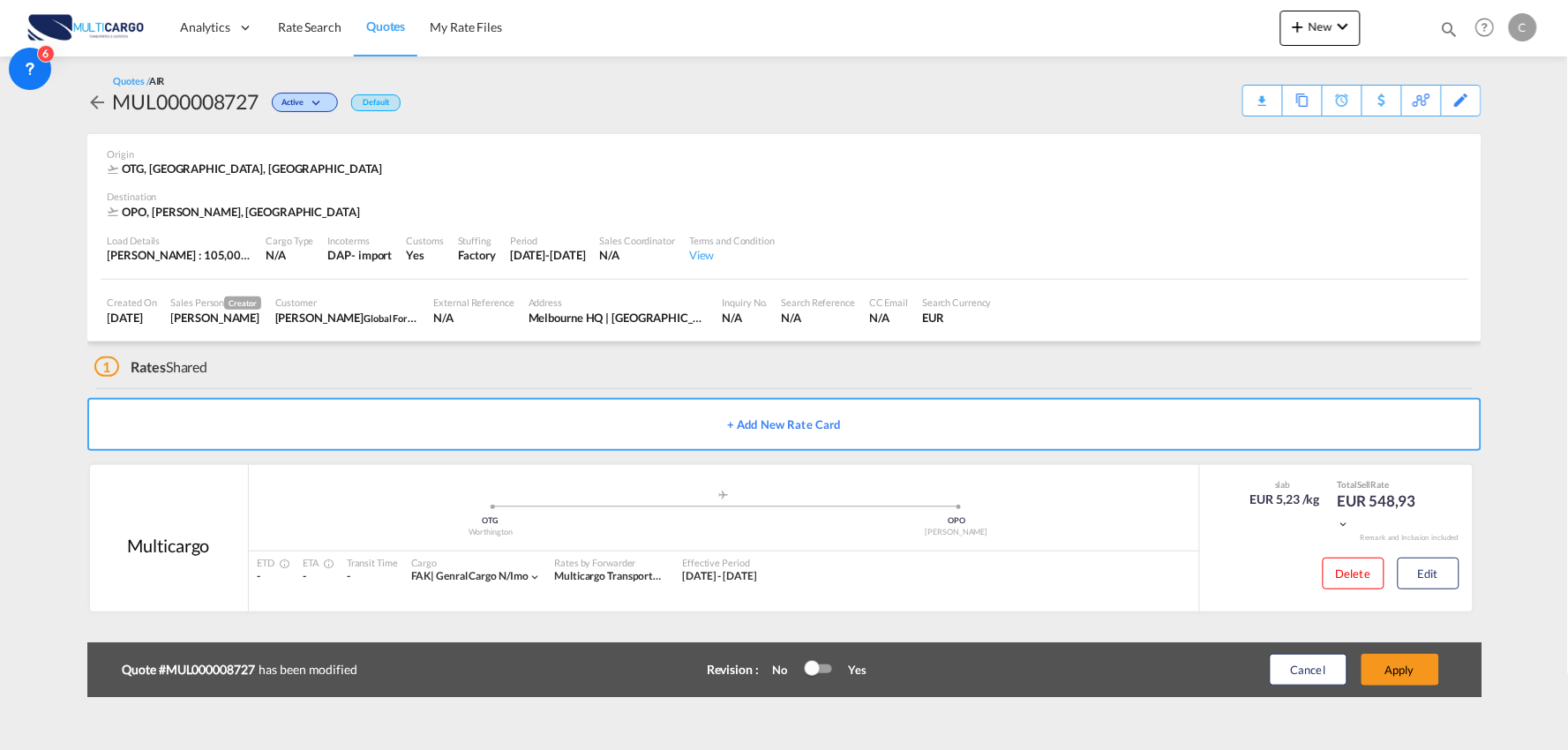
scroll to position [0, 0]
click at [1409, 674] on button "Apply" at bounding box center [1400, 669] width 77 height 31
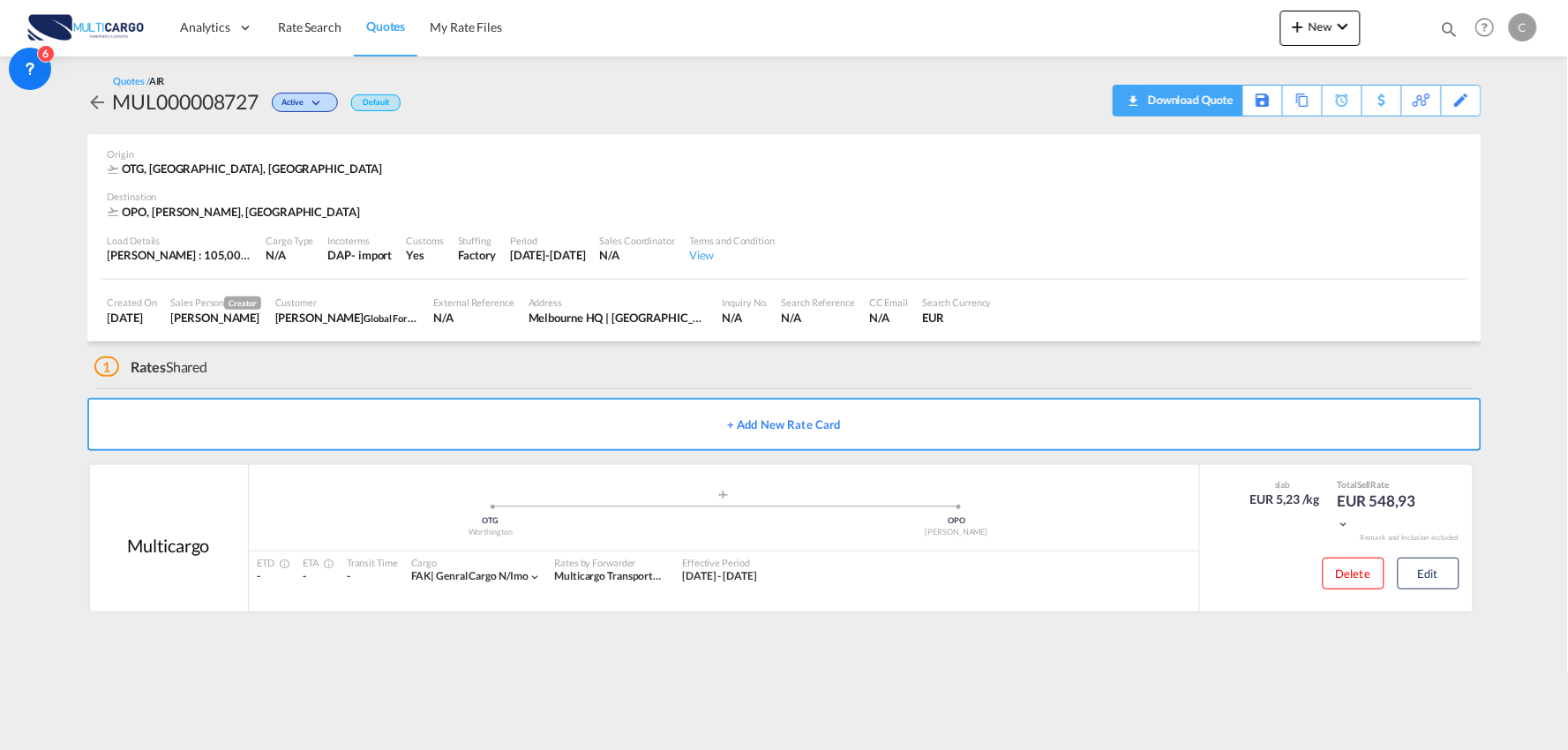
click at [1216, 101] on div "Download Quote" at bounding box center [1189, 99] width 90 height 28
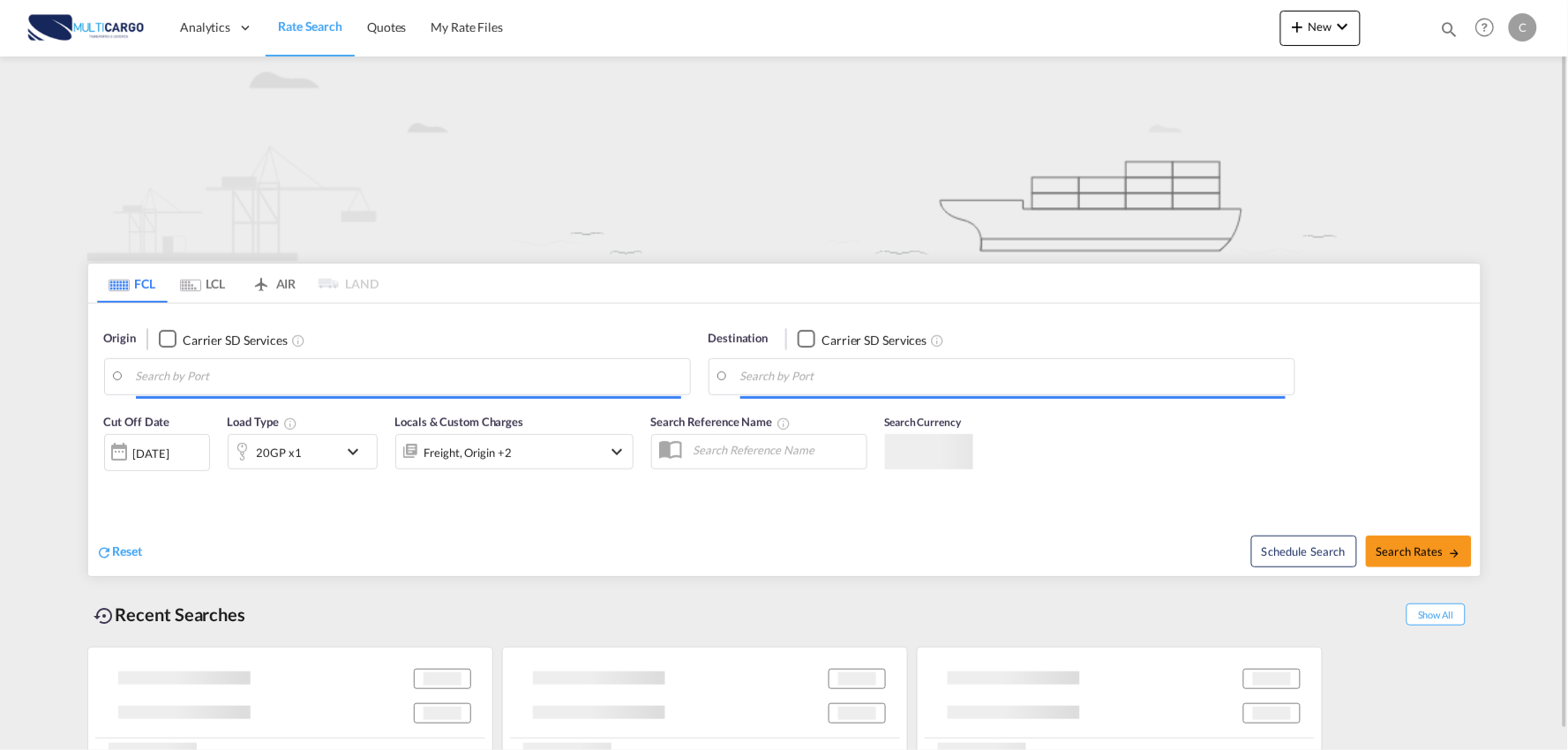
type input "Port of [GEOGRAPHIC_DATA], [GEOGRAPHIC_DATA], [GEOGRAPHIC_DATA]"
type input "Leixoes, Leixoes, PTLEI"
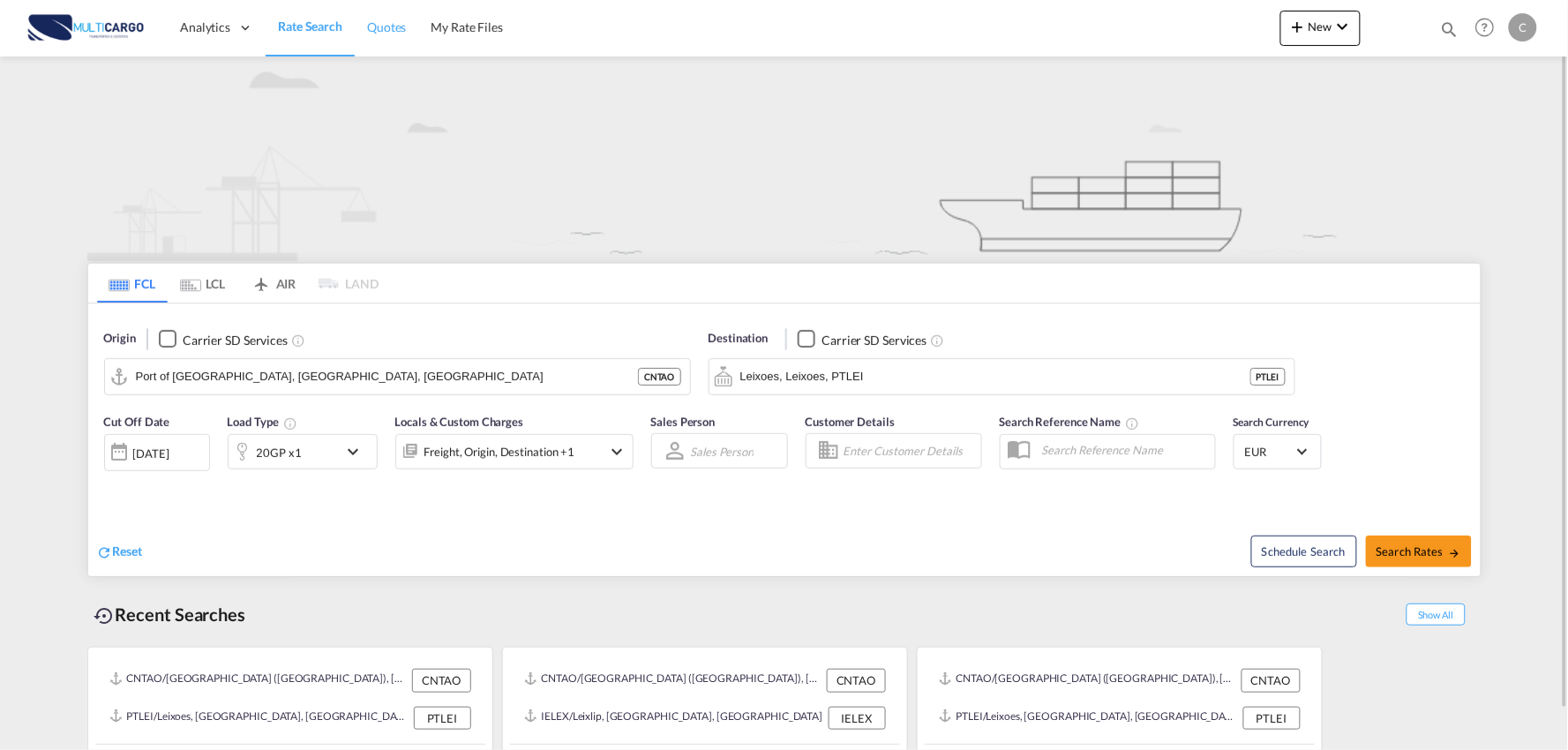
click at [372, 31] on span "Quotes" at bounding box center [386, 27] width 39 height 15
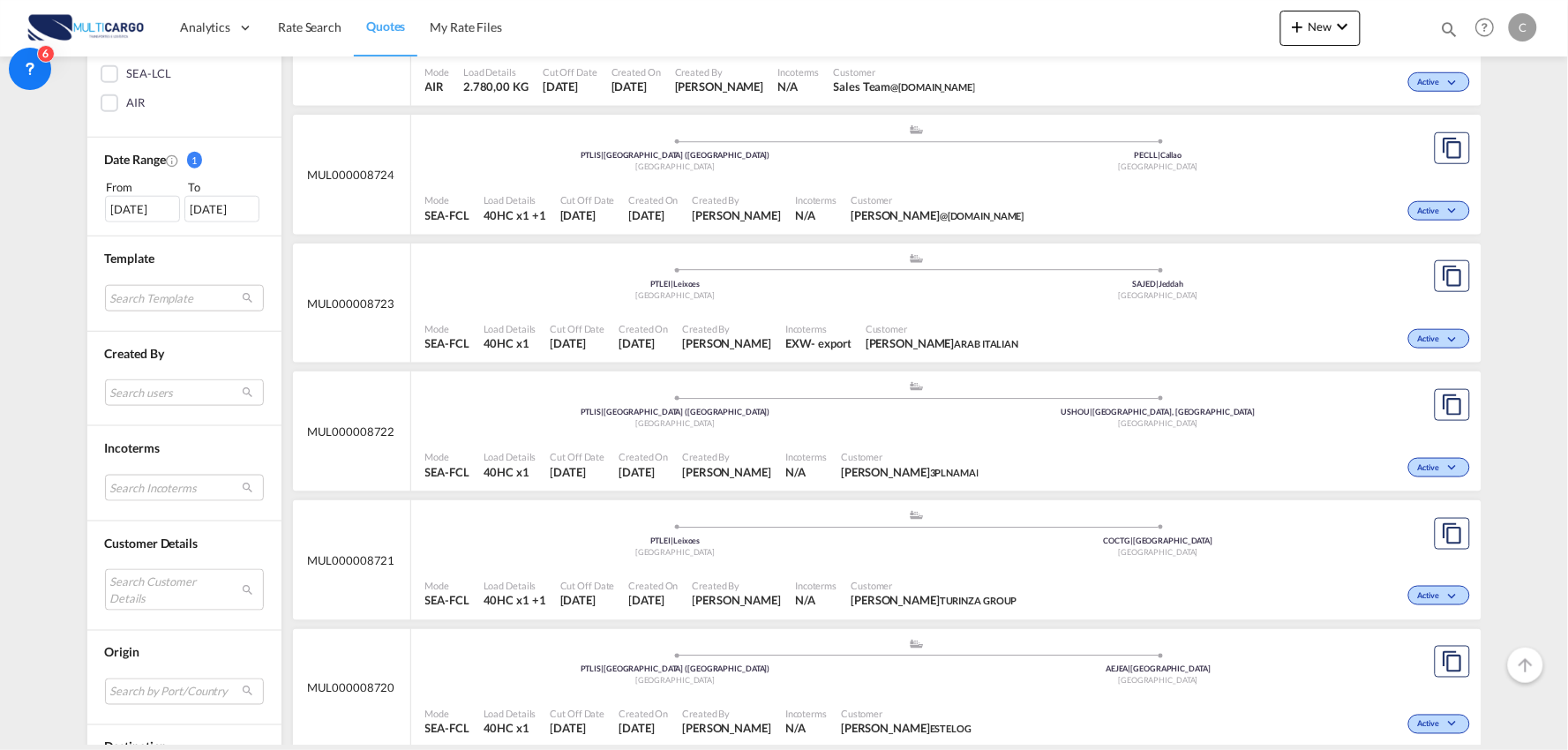
scroll to position [392, 0]
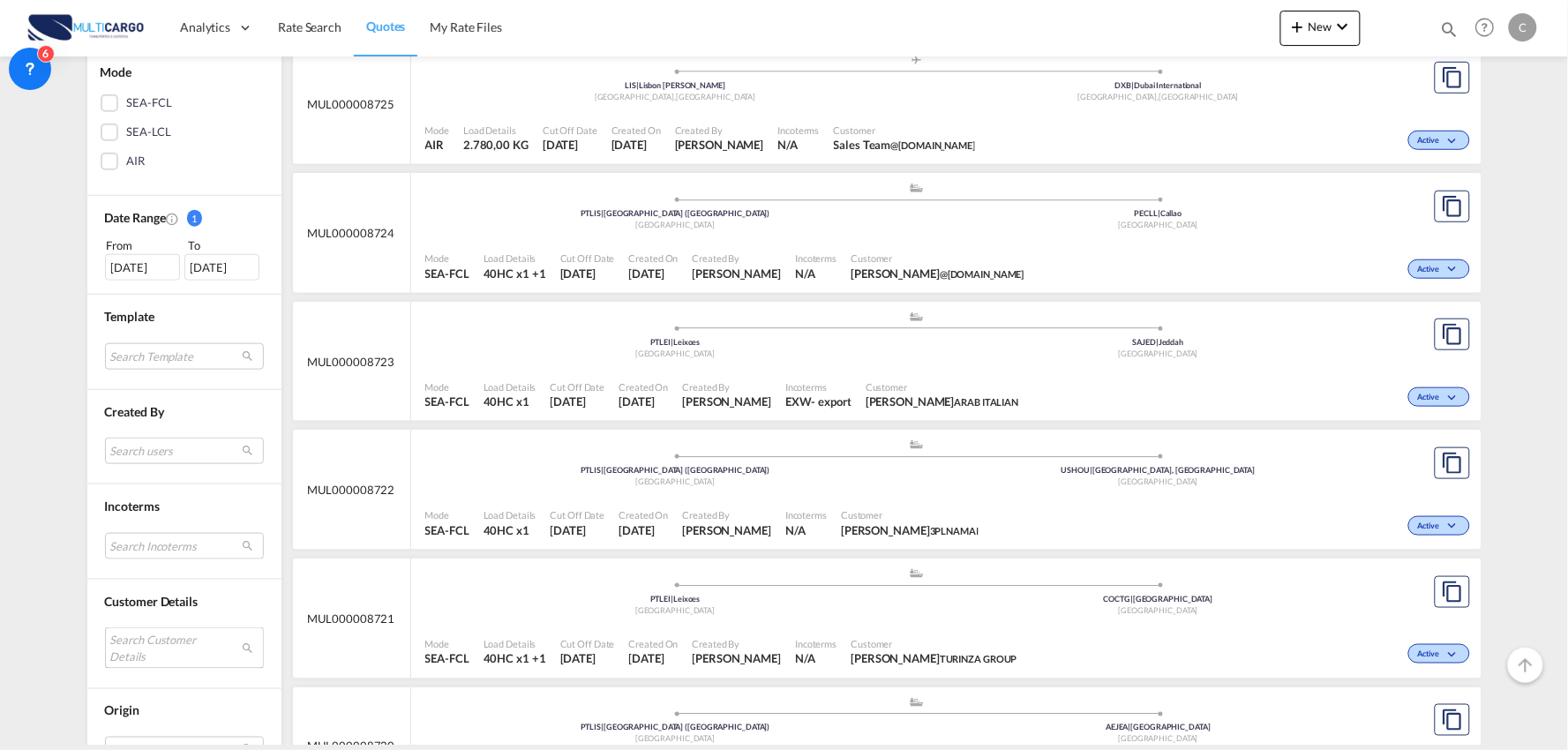
click at [144, 635] on md-select "Search Customer Details user name user [PERSON_NAME] [PERSON_NAME][EMAIL_ADDRES…" at bounding box center [184, 647] width 159 height 40
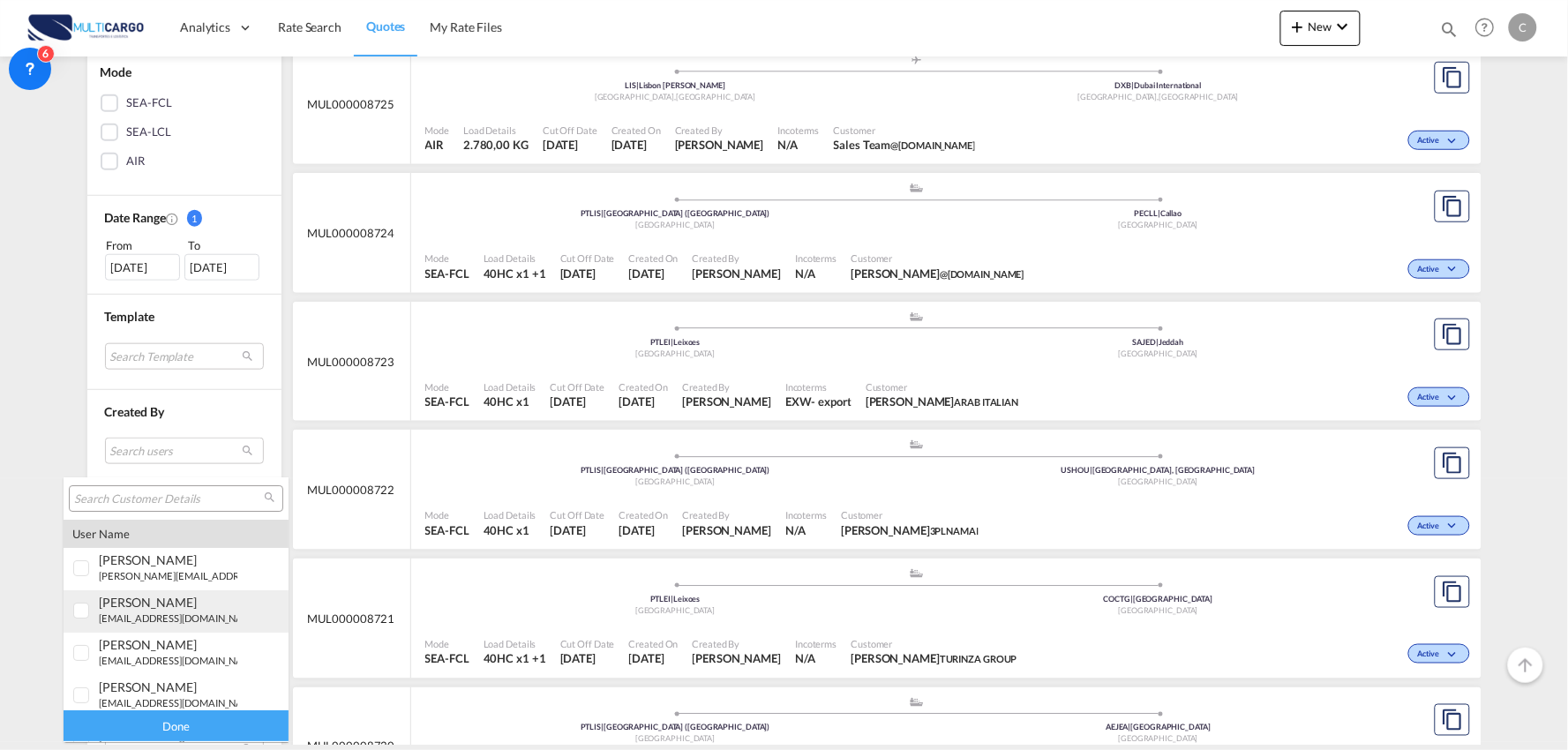
type md-option "[object Object]"
click at [157, 495] on input "search" at bounding box center [168, 500] width 190 height 16
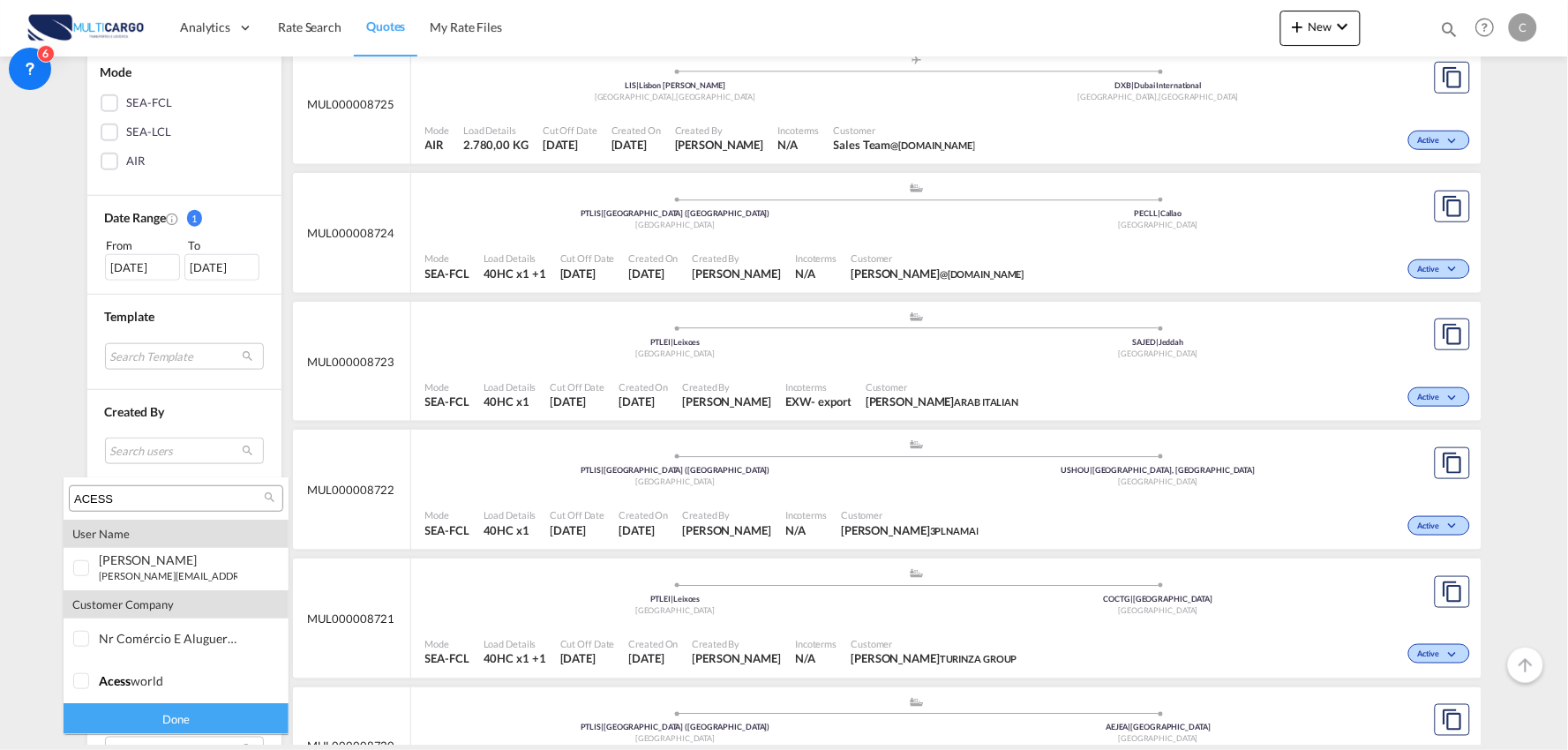
drag, startPoint x: 129, startPoint y: 499, endPoint x: 29, endPoint y: 503, distance: 100.1
click at [29, 503] on body "Analytics Reports Dashboard Rate Search Quotes My Rate Files Analytics" at bounding box center [784, 375] width 1568 height 750
type input "ASSESS"
click at [146, 603] on div "[PERSON_NAME]" at bounding box center [168, 602] width 138 height 15
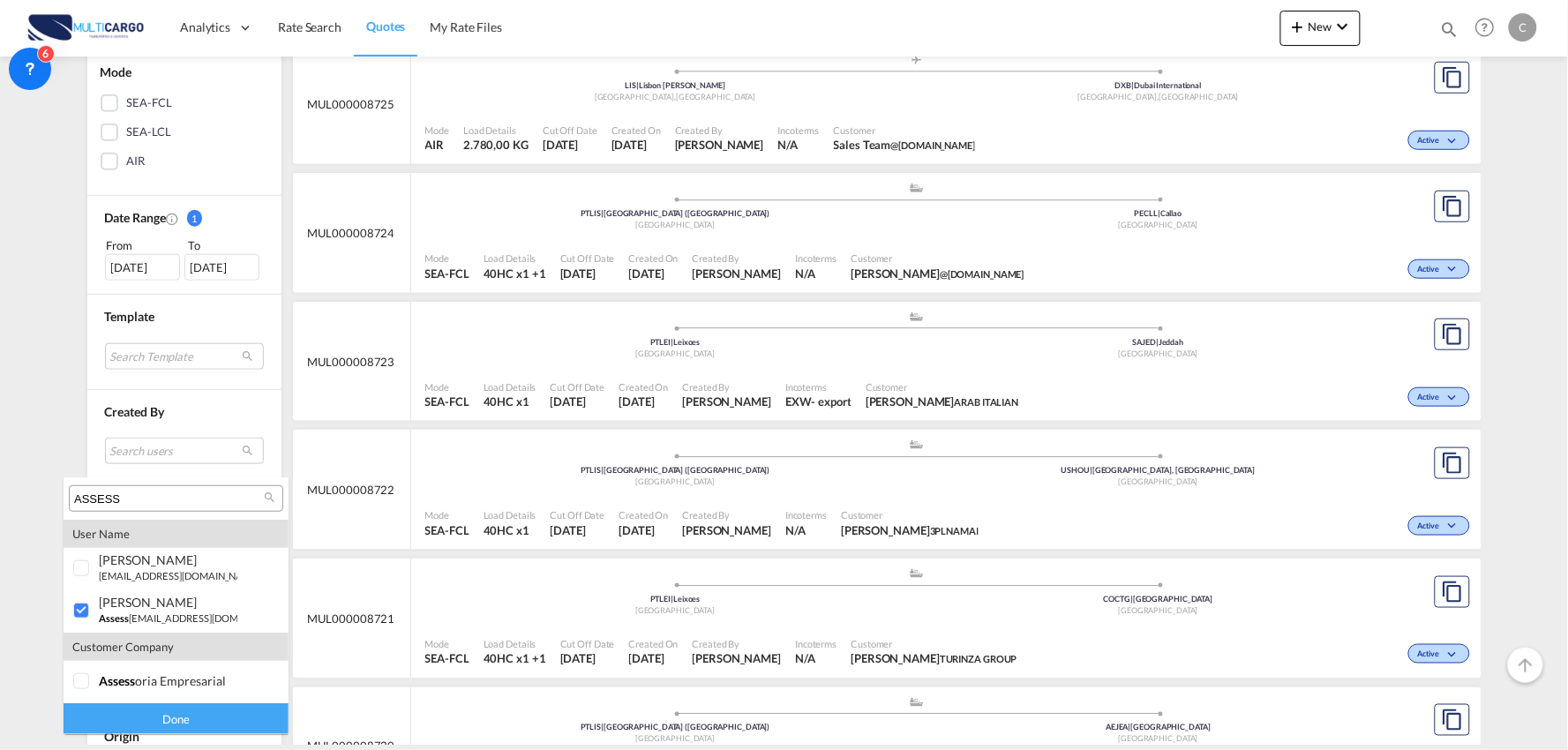
click at [180, 710] on div "Done" at bounding box center [176, 719] width 225 height 31
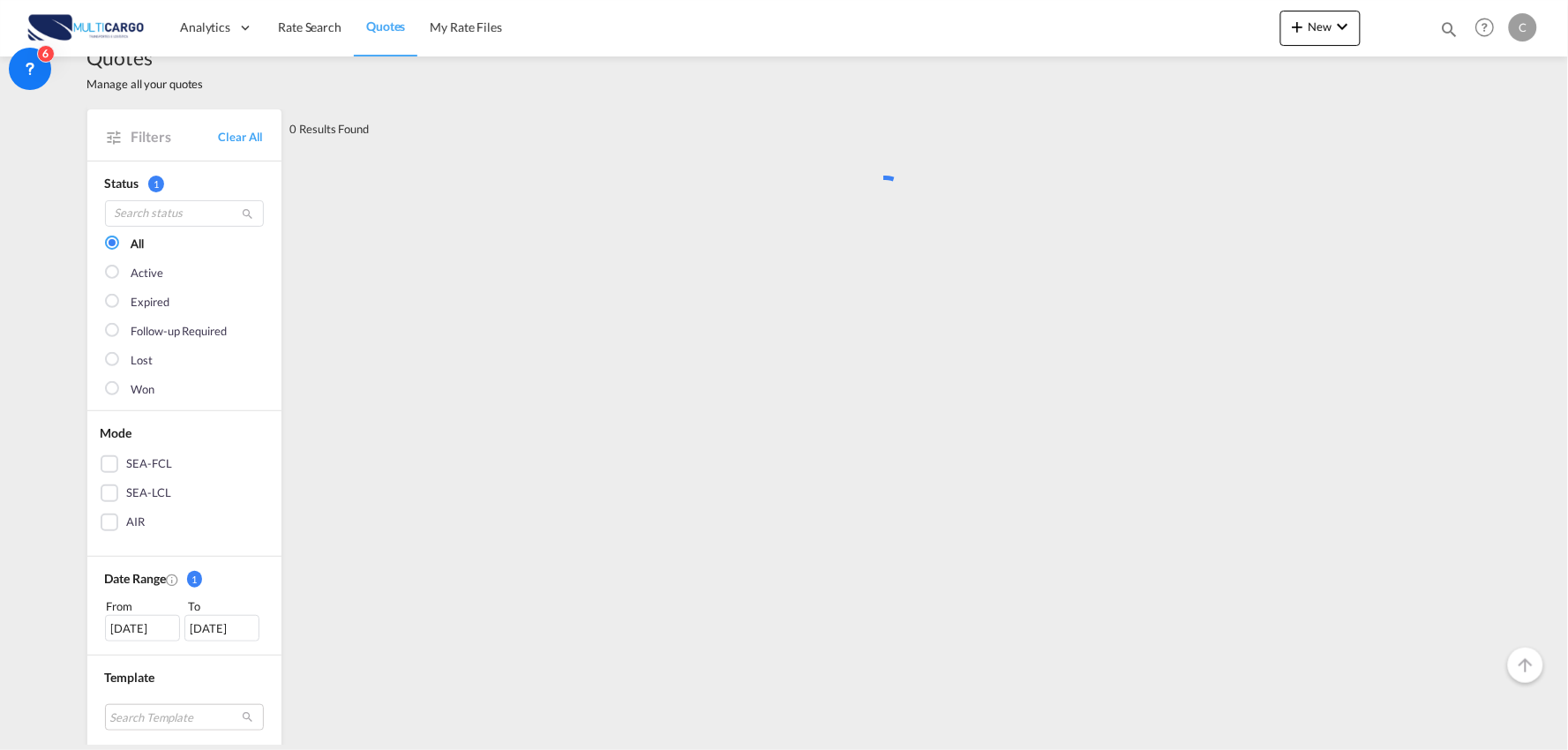
scroll to position [0, 0]
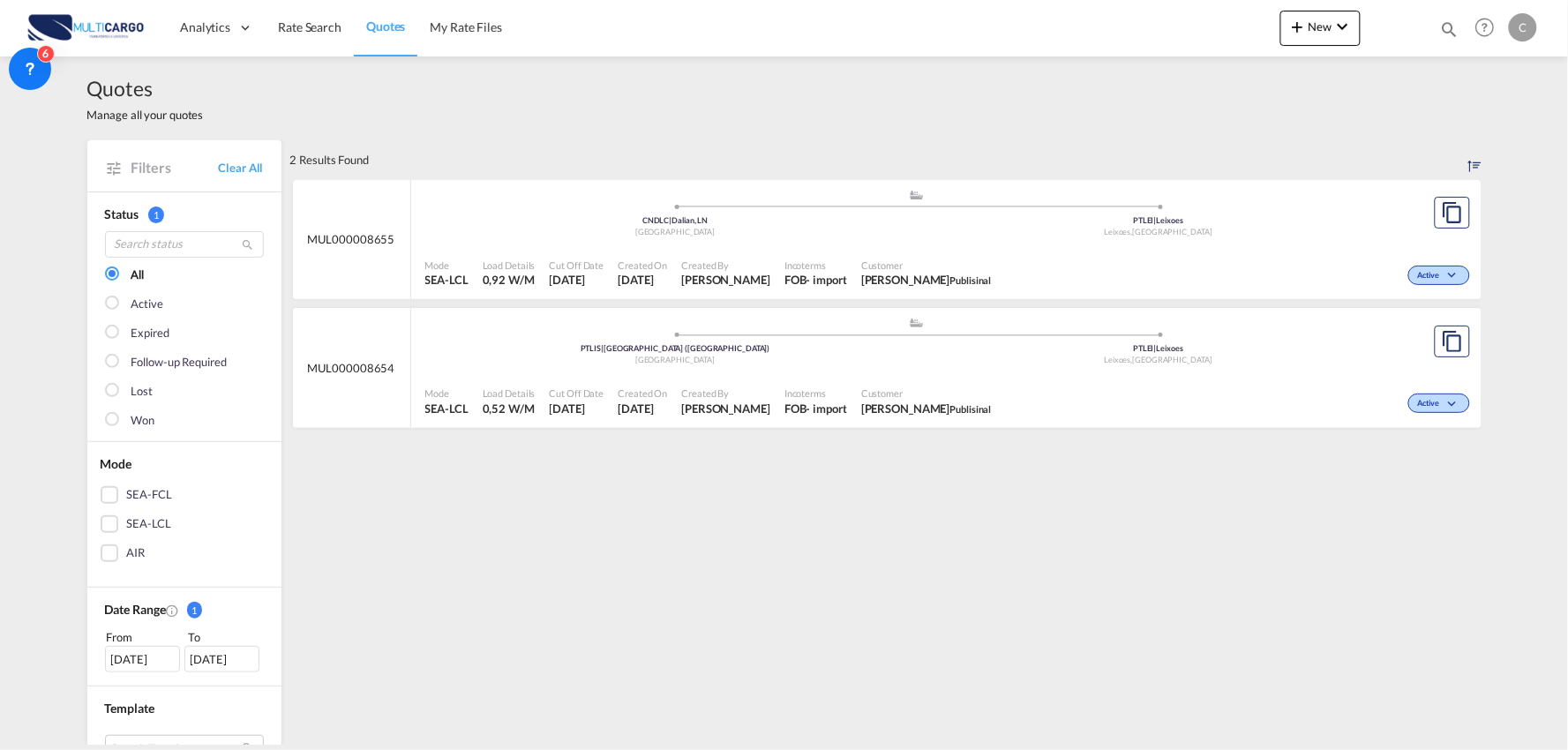
click at [753, 246] on div "Mode SEA-LCL Load Details 0,92 W/M Cut Off Date [DATE] Created On [DATE] Create…" at bounding box center [946, 273] width 1070 height 54
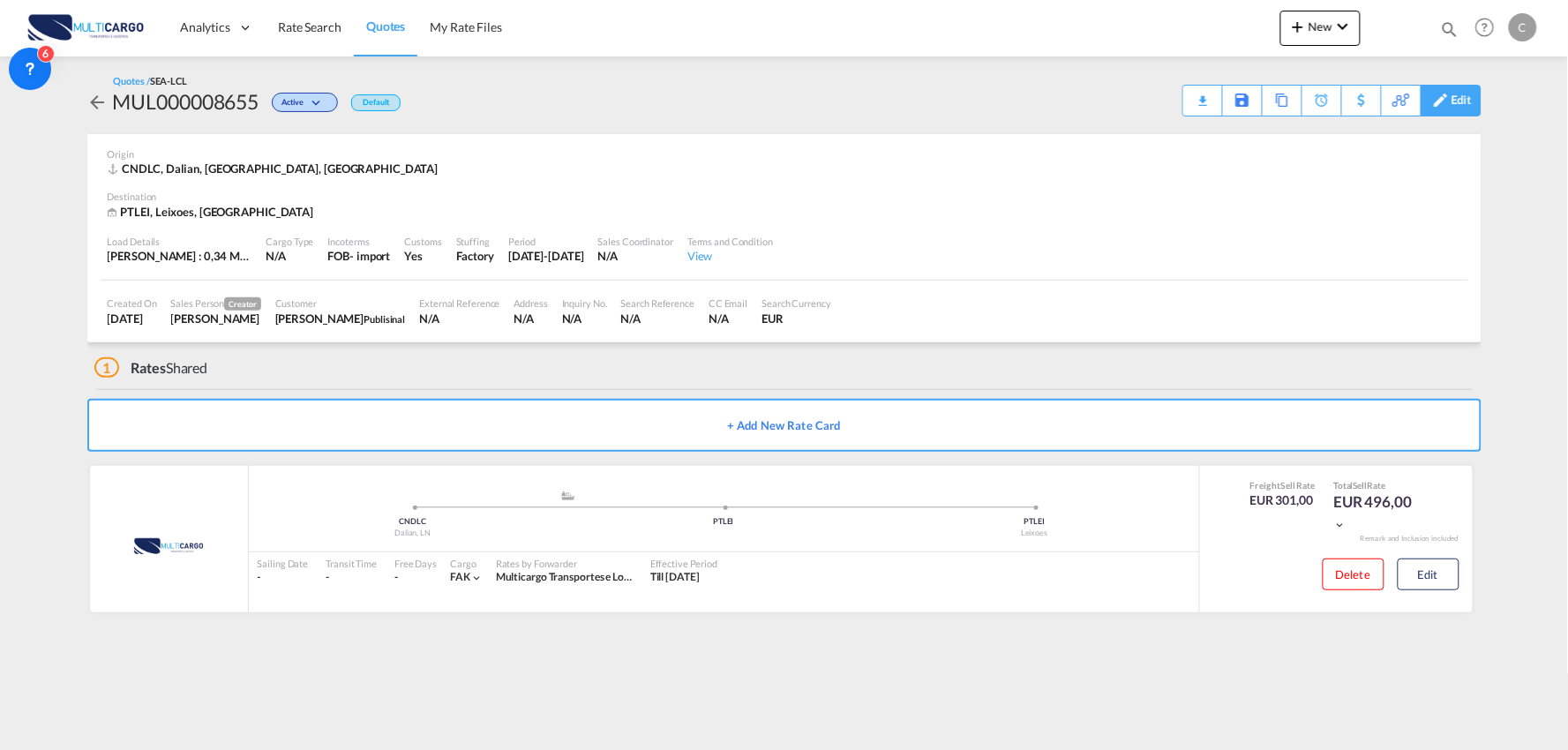
click at [1466, 95] on div "Edit" at bounding box center [1461, 100] width 21 height 30
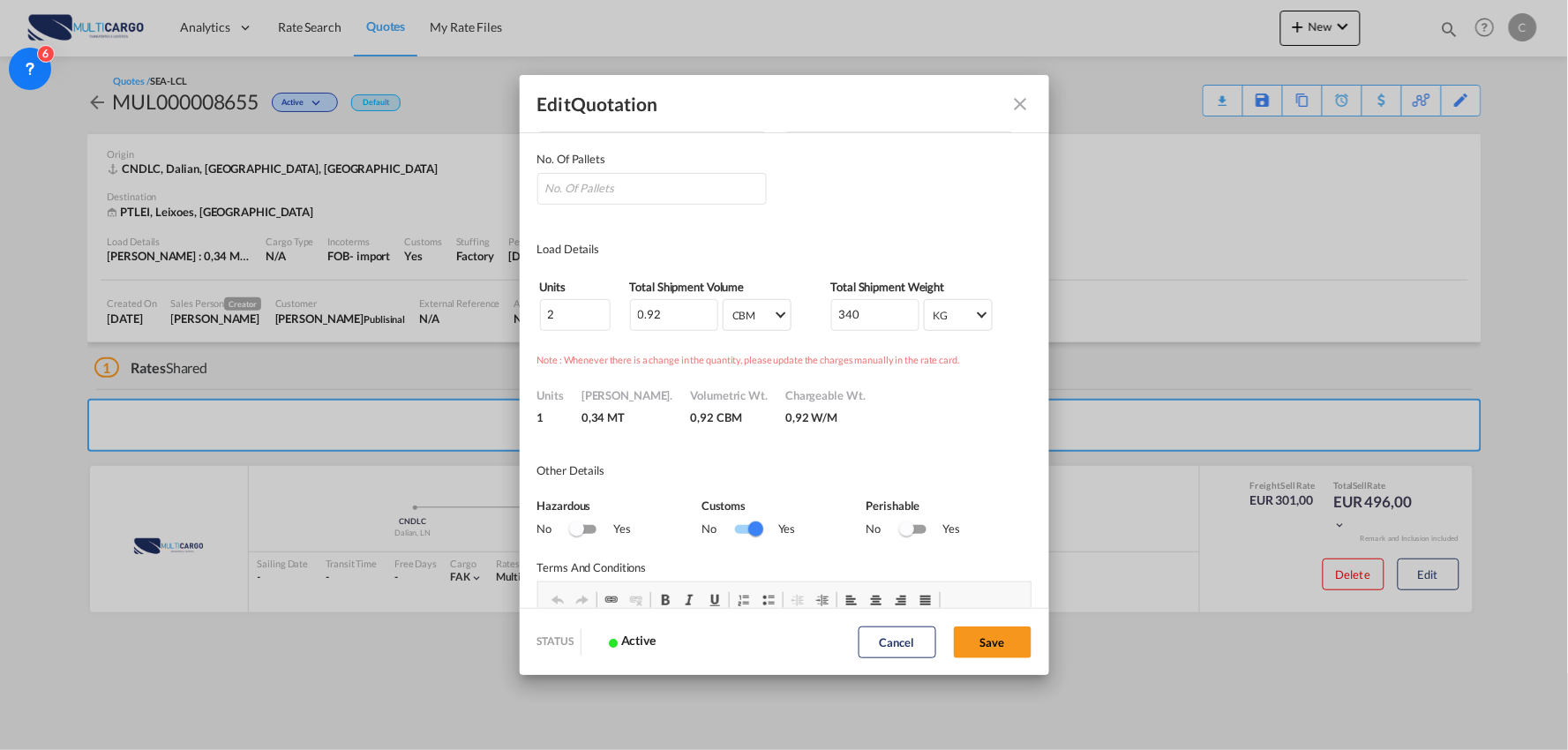
scroll to position [392, 0]
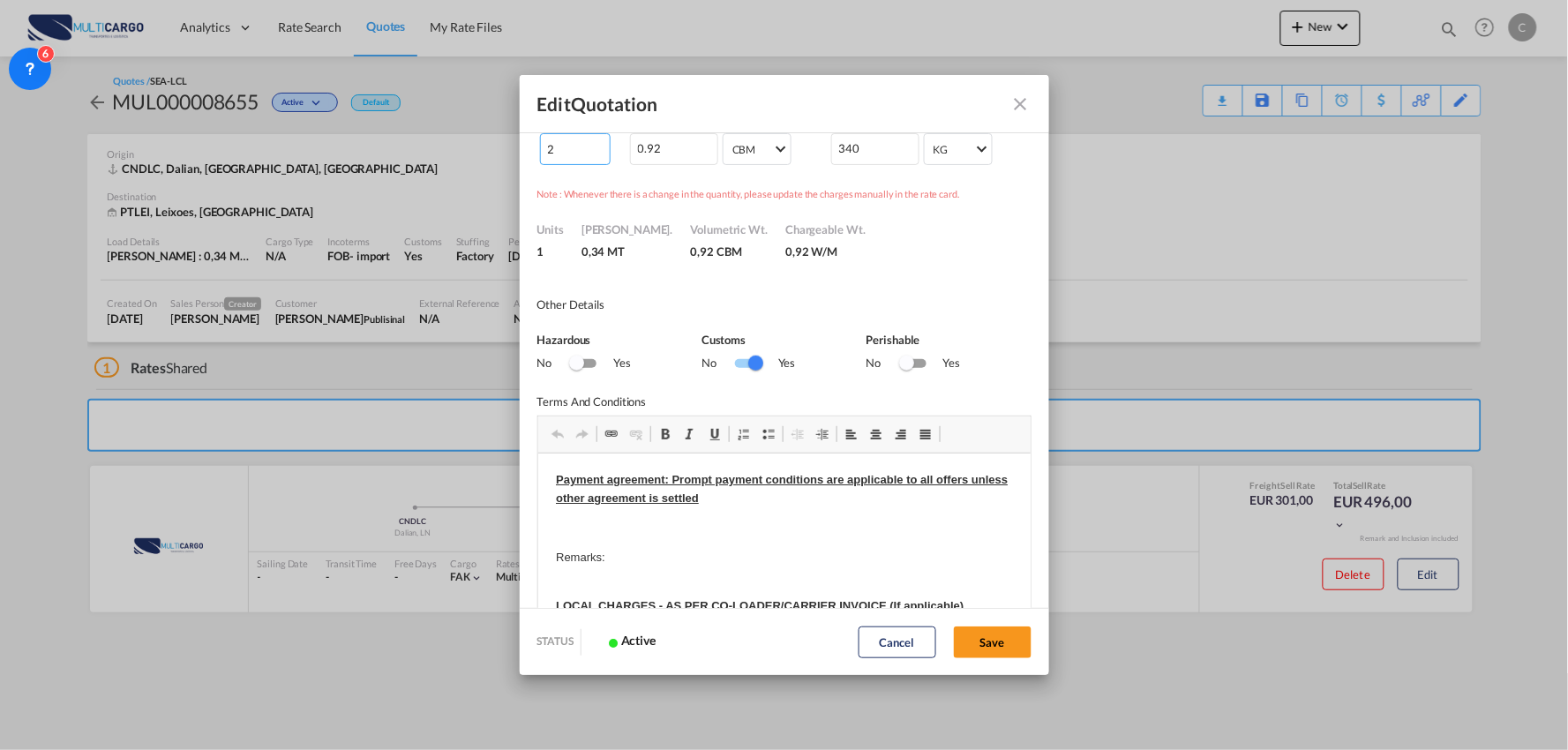
drag, startPoint x: 563, startPoint y: 148, endPoint x: 521, endPoint y: 146, distance: 42.0
click at [523, 146] on md-dialog-content "Quote ID MUL000008655 Incoterms FOB - import Free on Board CIP - import Carriag…" at bounding box center [784, 370] width 530 height 477
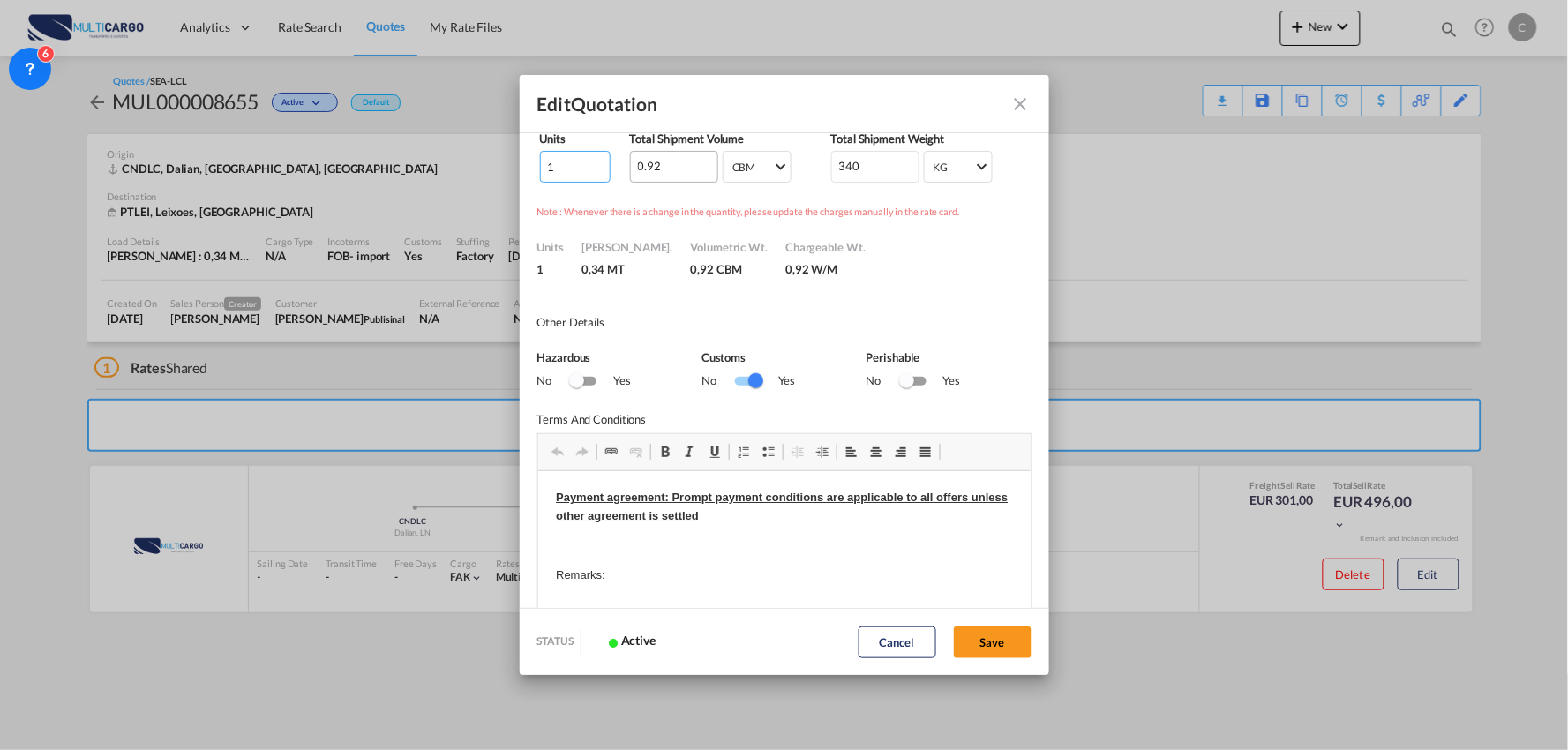
type input "1"
drag, startPoint x: 681, startPoint y: 156, endPoint x: 567, endPoint y: 155, distance: 114.0
click at [567, 155] on tr "1 0.92 CBM CBM CFT CBM CFT 340 KG KG LB KG LB" at bounding box center [785, 166] width 491 height 33
type input "0.95"
drag, startPoint x: 843, startPoint y: 165, endPoint x: 772, endPoint y: 165, distance: 71.0
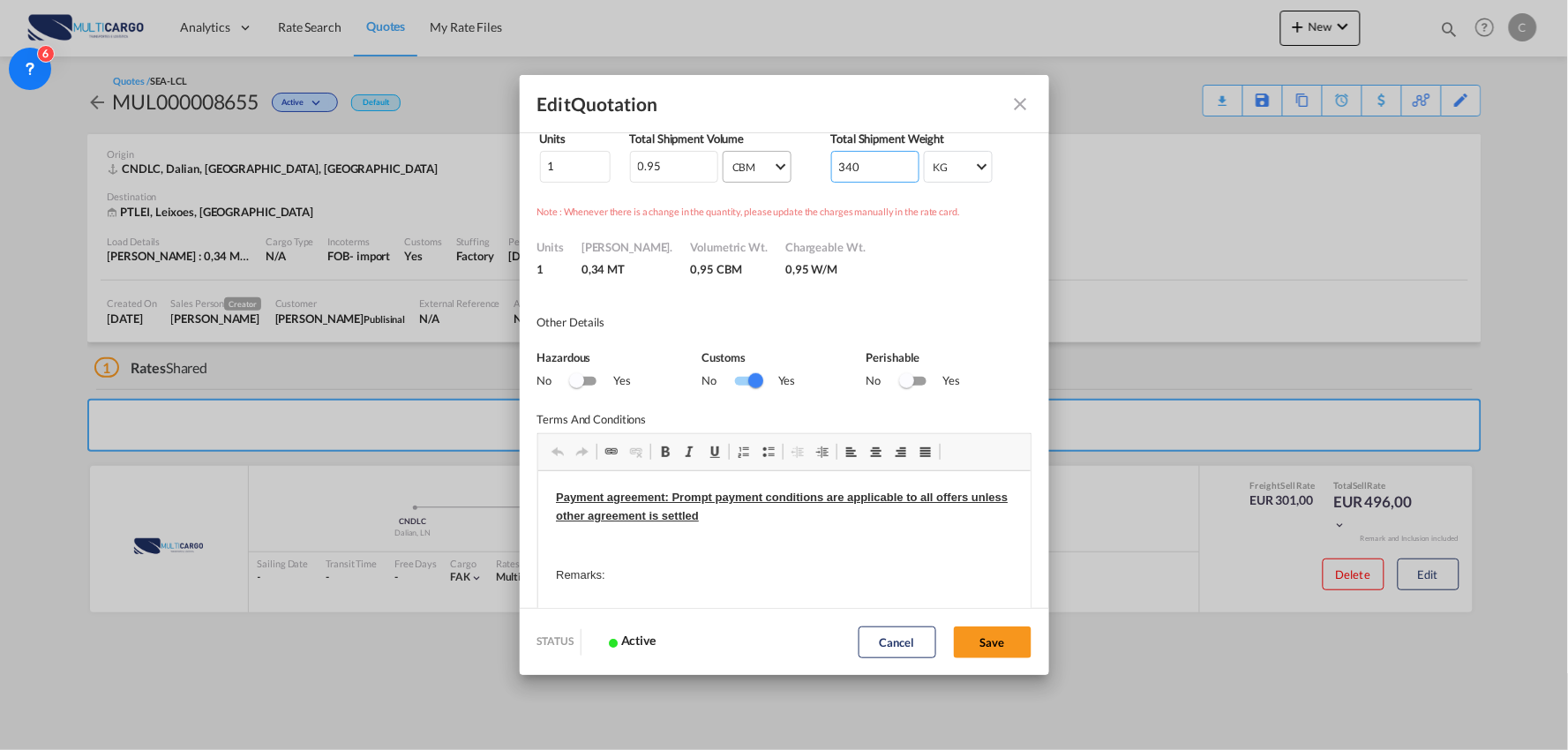
click at [781, 165] on tr "1 0.95 CBM CBM CFT CBM CFT 340 KG KG LB KG LB" at bounding box center [785, 166] width 491 height 33
type input "360"
click at [958, 272] on div "Units 1 [PERSON_NAME]. 0,36 MT Volumetric Wt. 0,95 CBM Chargeable Wt. 0,95 W/M" at bounding box center [784, 249] width 494 height 58
click at [992, 645] on button "Save" at bounding box center [993, 642] width 77 height 31
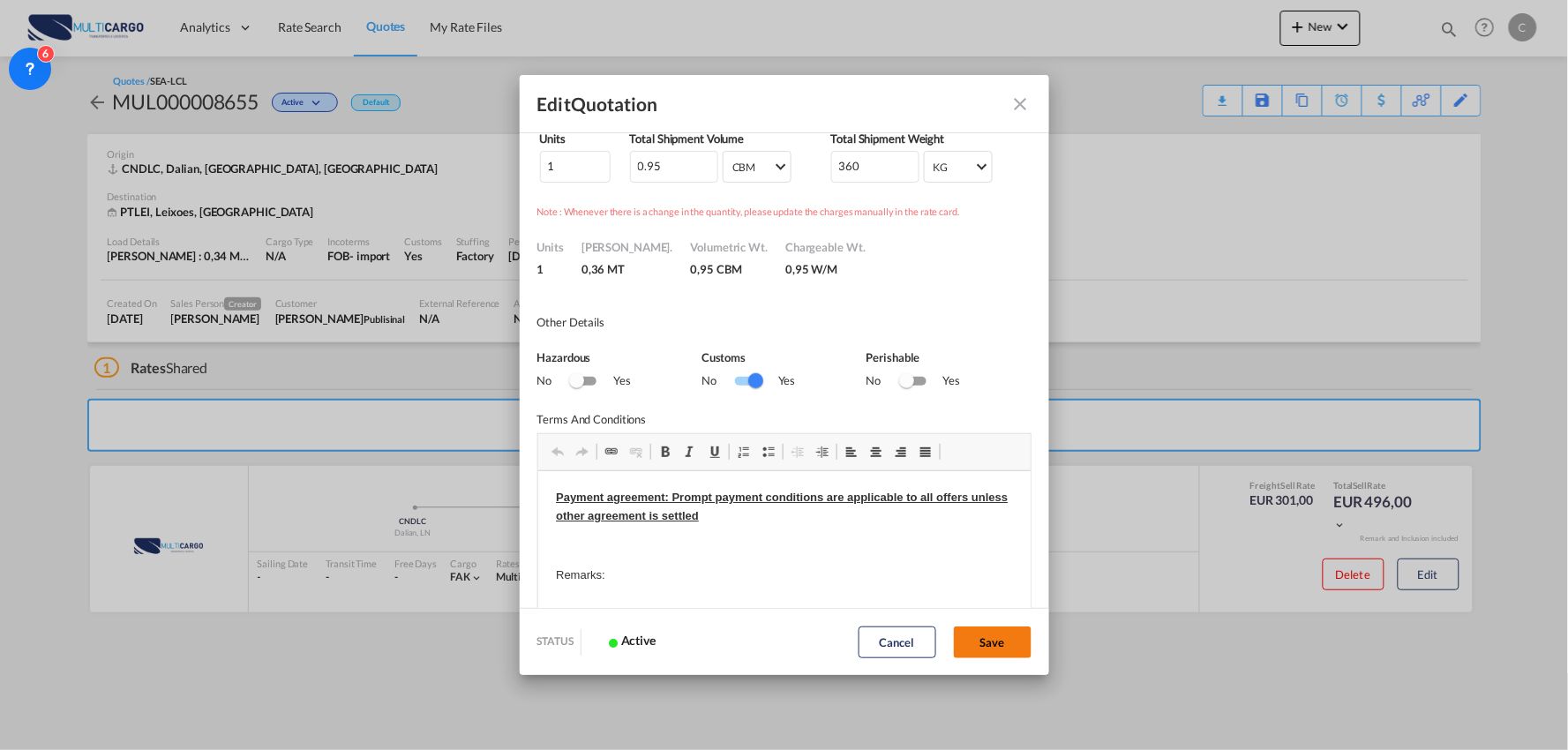
click at [992, 645] on button "Save" at bounding box center [993, 642] width 77 height 31
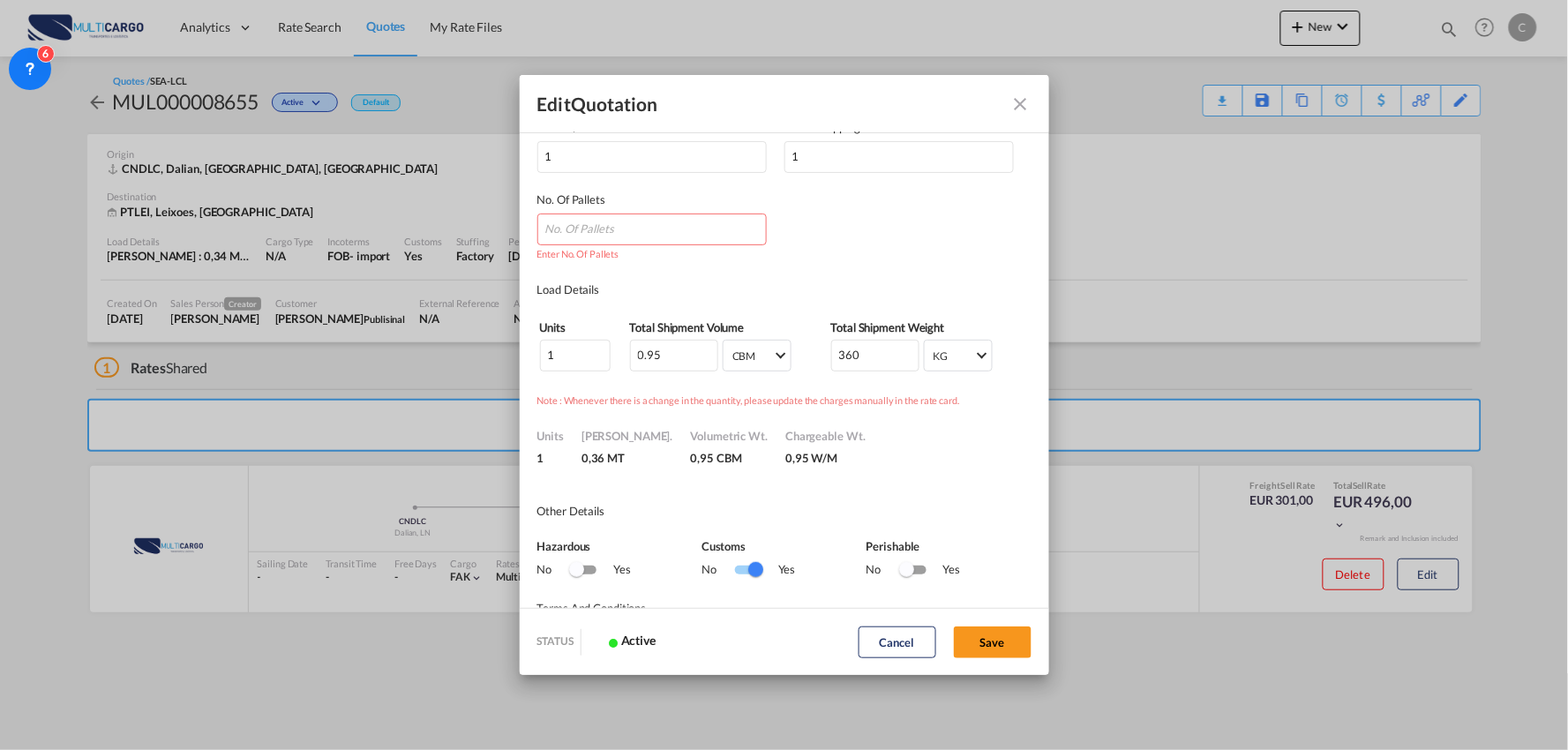
scroll to position [178, 0]
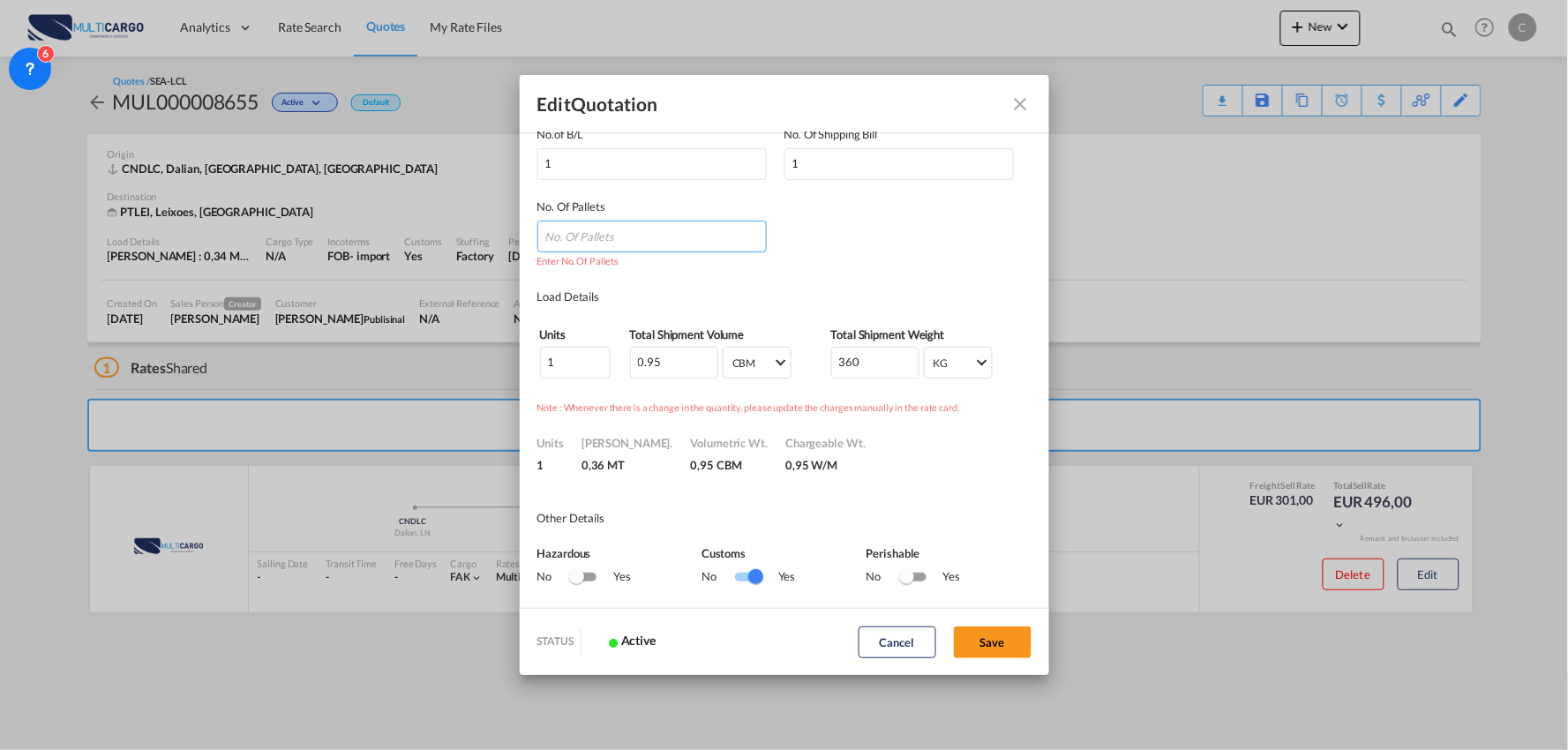
click at [596, 234] on input "Quote ID IncotermsSelect ..." at bounding box center [652, 236] width 229 height 31
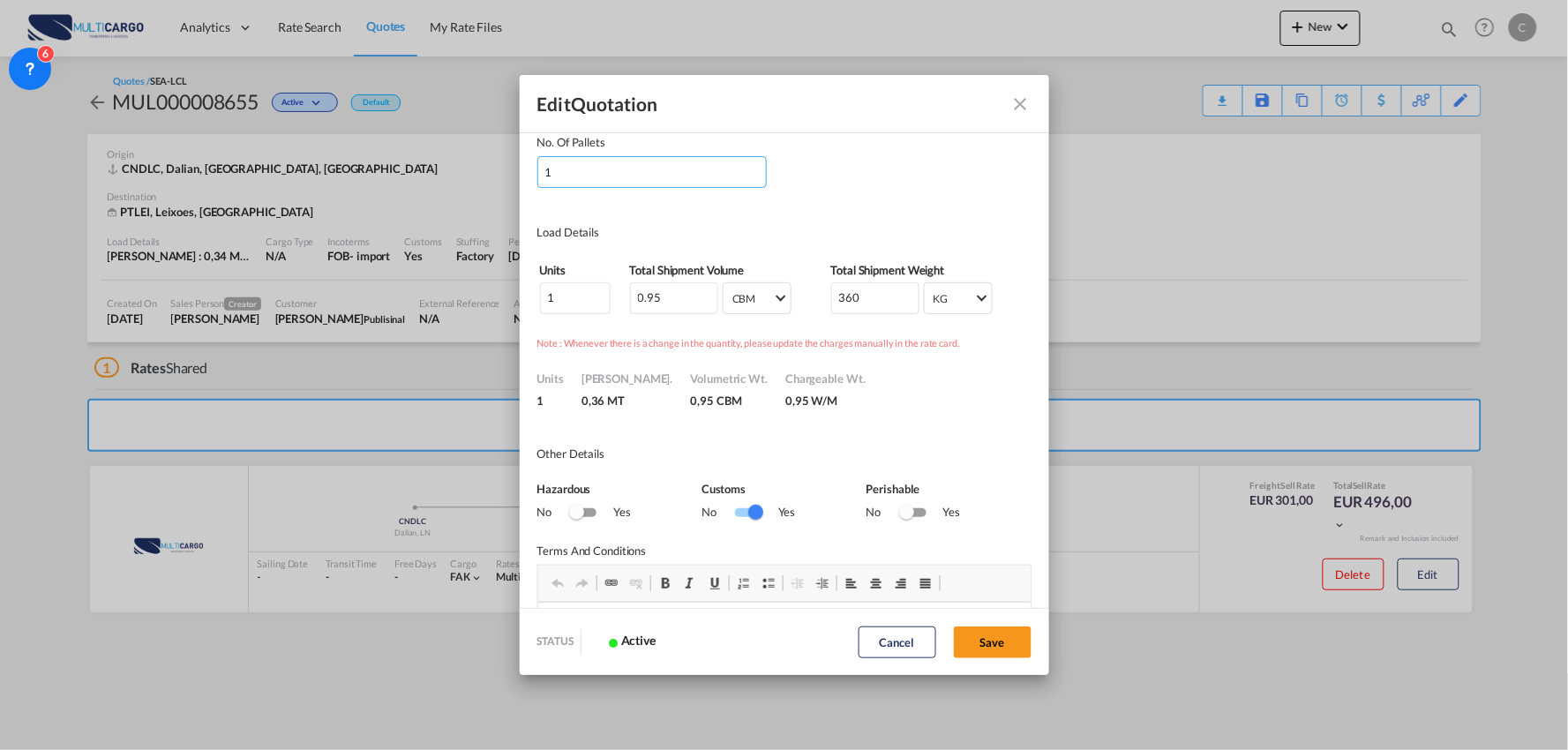
scroll to position [276, 0]
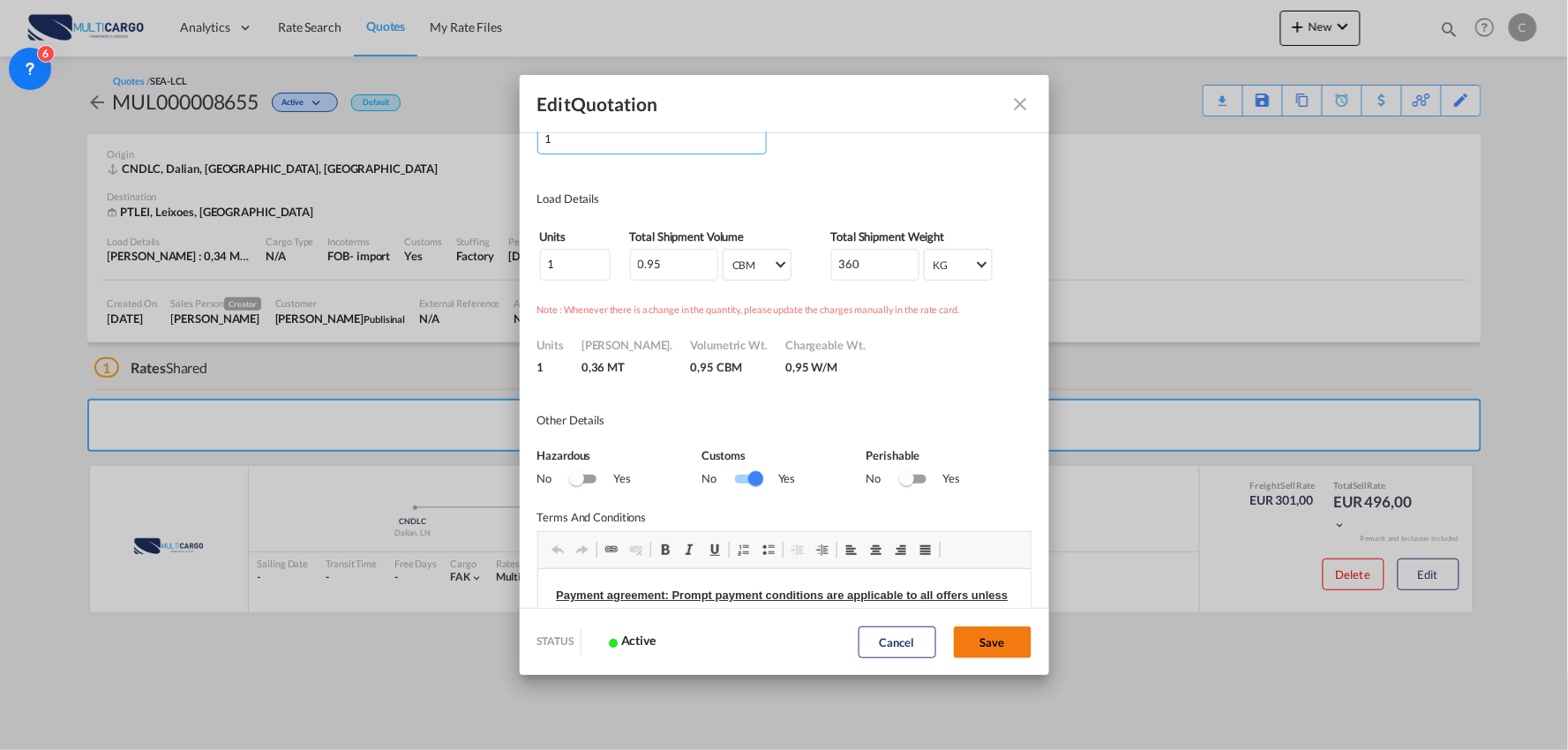
type input "1"
click at [974, 651] on button "Save" at bounding box center [993, 642] width 77 height 31
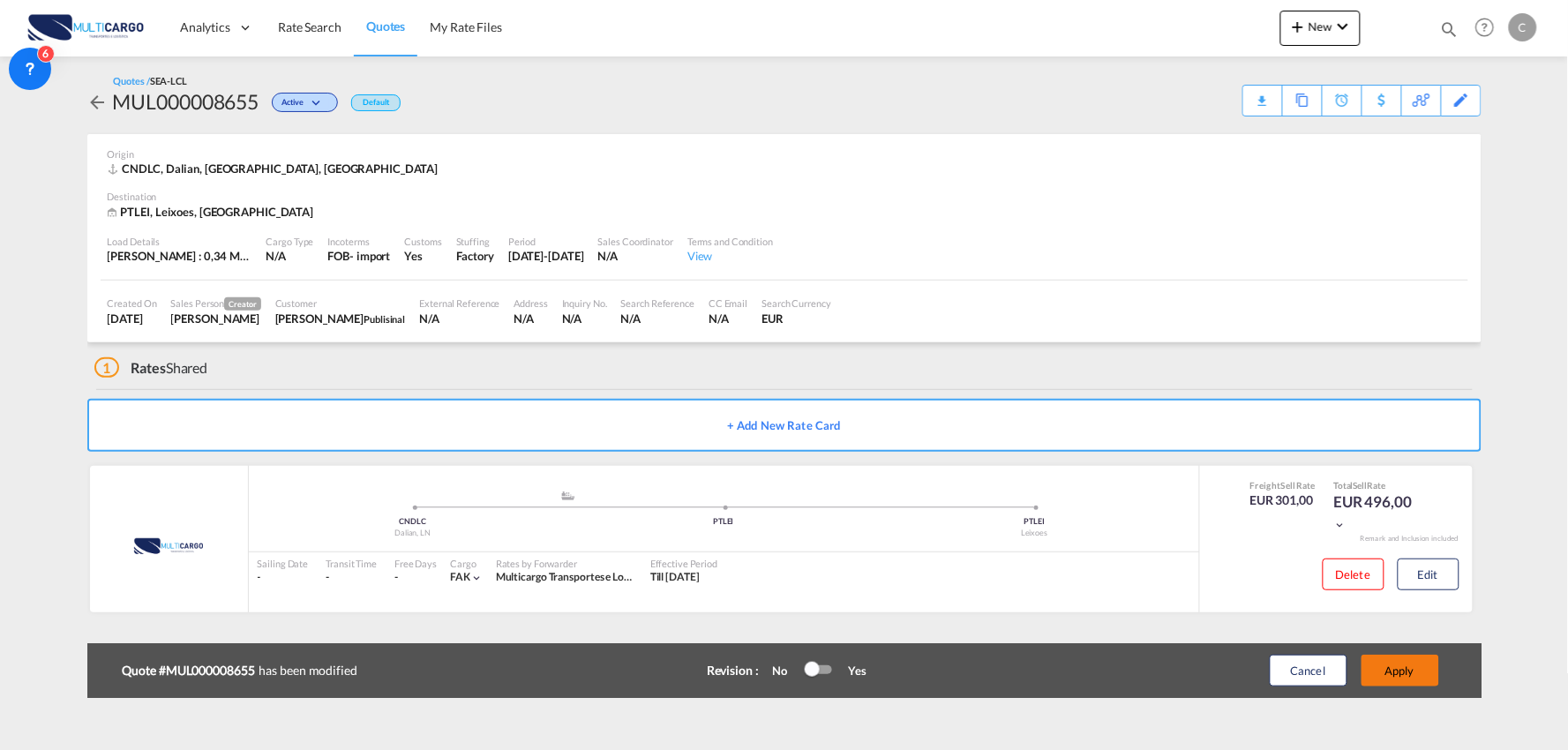
click at [1413, 665] on button "Apply" at bounding box center [1400, 670] width 77 height 31
